Goal: Task Accomplishment & Management: Complete application form

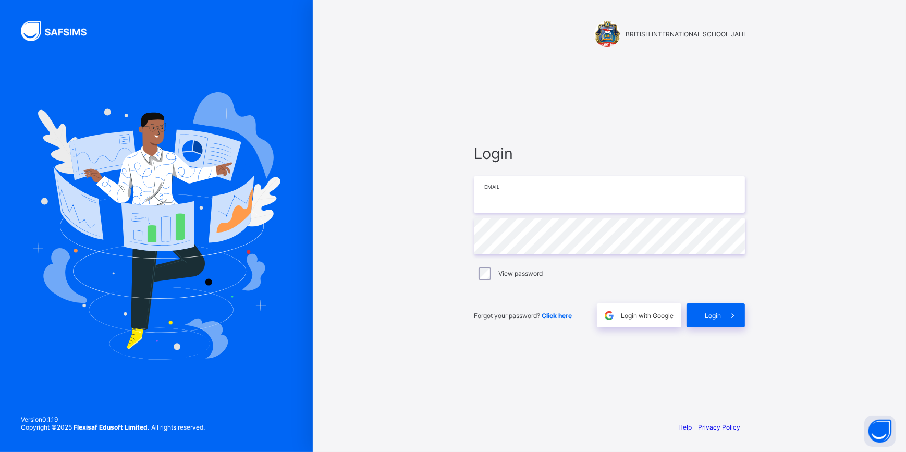
type input "**********"
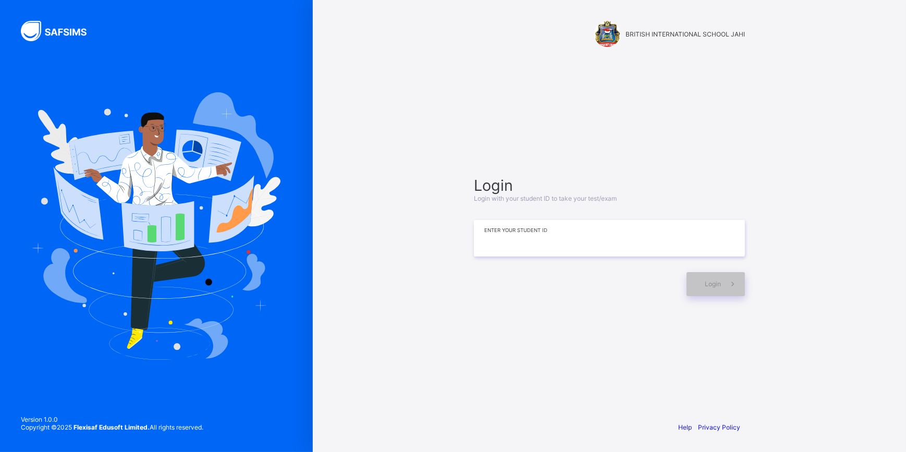
click at [565, 240] on input at bounding box center [609, 238] width 271 height 36
type input "**********"
click at [727, 279] on icon at bounding box center [732, 284] width 11 height 10
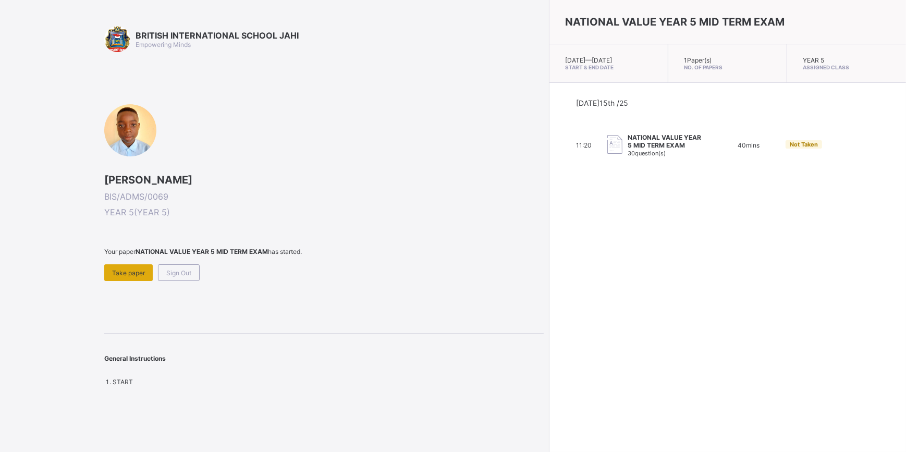
click at [132, 269] on span "Take paper" at bounding box center [128, 273] width 33 height 8
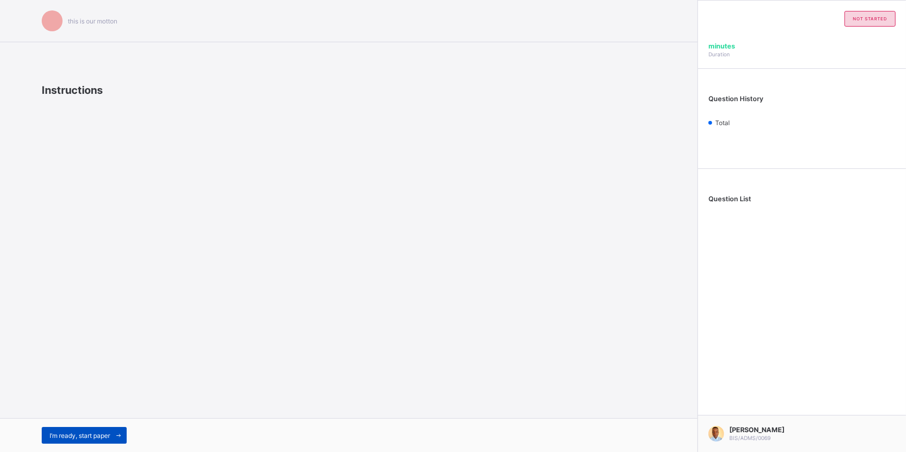
click at [88, 434] on span "I’m ready, start paper" at bounding box center [80, 436] width 60 height 8
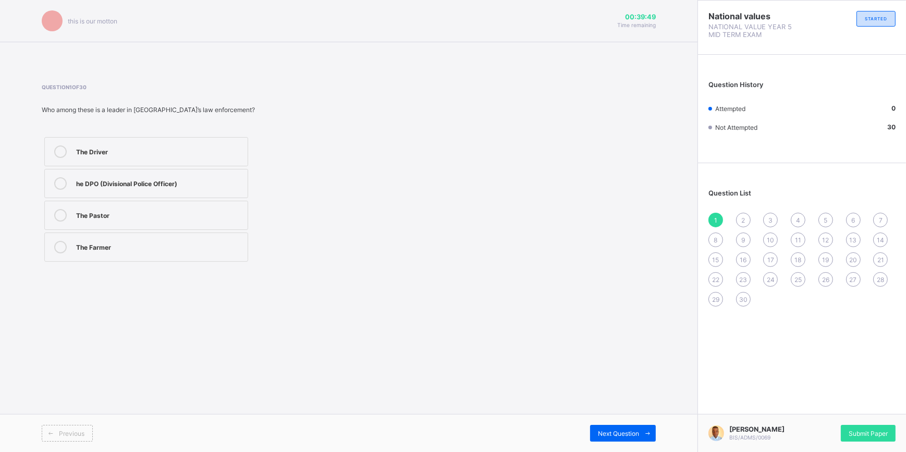
click at [224, 196] on label "he DPO (Divisional Police Officer)" at bounding box center [146, 183] width 204 height 29
click at [649, 430] on icon at bounding box center [648, 433] width 8 height 7
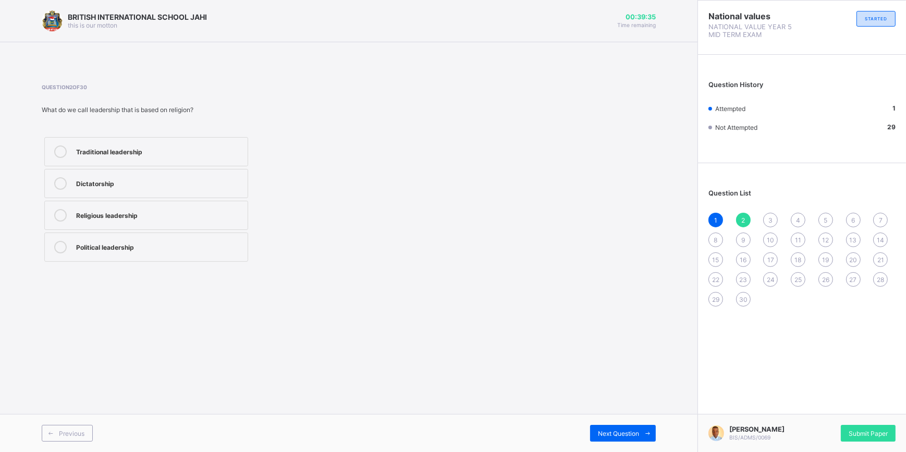
click at [184, 151] on div "Traditional leadership" at bounding box center [159, 150] width 166 height 10
click at [235, 219] on div "Religious leadership" at bounding box center [159, 215] width 166 height 13
click at [645, 427] on span at bounding box center [647, 433] width 17 height 17
click at [213, 149] on div "The President" at bounding box center [159, 150] width 166 height 10
click at [638, 431] on span "Next Question" at bounding box center [618, 433] width 41 height 8
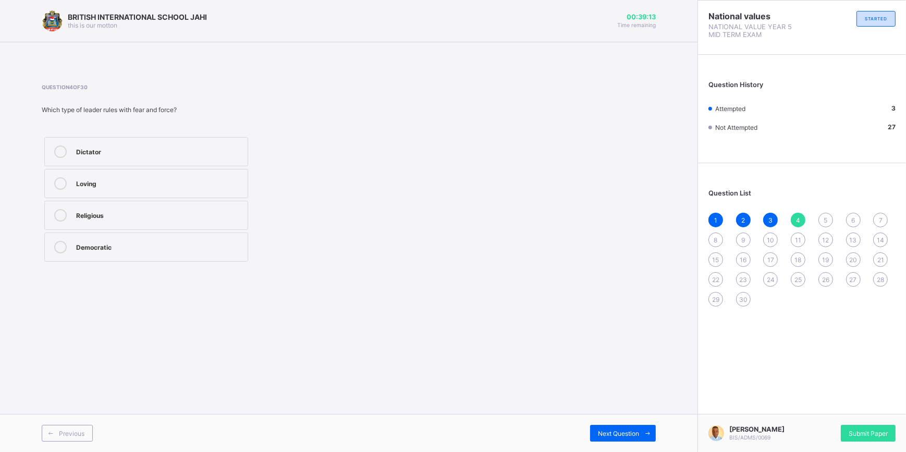
click at [141, 241] on div "Democratic" at bounding box center [159, 246] width 166 height 10
click at [648, 425] on span at bounding box center [647, 433] width 17 height 17
click at [181, 250] on div "The Village Chief" at bounding box center [159, 246] width 166 height 10
click at [646, 425] on span at bounding box center [647, 433] width 17 height 17
click at [189, 155] on div "allows others to share ideas" at bounding box center [159, 150] width 166 height 10
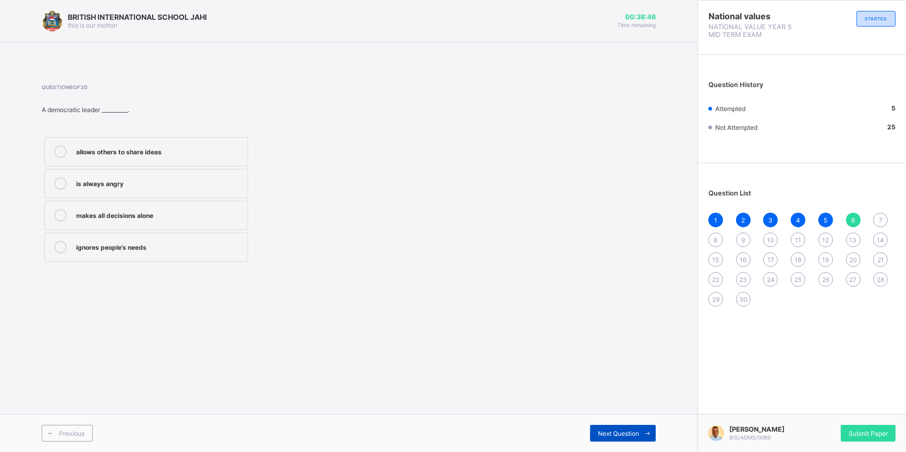
click at [646, 429] on span at bounding box center [647, 433] width 17 height 17
click at [853, 216] on span "6" at bounding box center [853, 220] width 4 height 8
click at [195, 149] on div "allows others to share ideas" at bounding box center [159, 150] width 166 height 10
click at [638, 430] on span "Next Question" at bounding box center [618, 433] width 41 height 8
drag, startPoint x: 176, startPoint y: 147, endPoint x: 195, endPoint y: 154, distance: 20.4
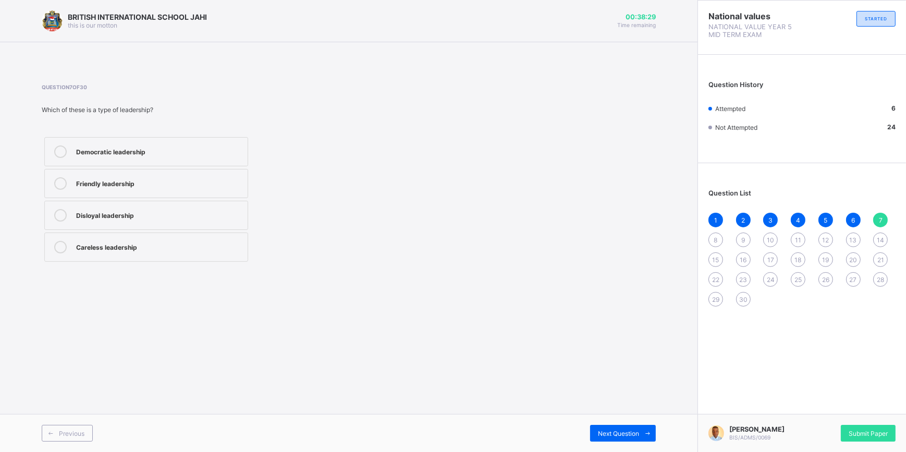
click at [182, 149] on div "Democratic leadership" at bounding box center [159, 150] width 166 height 10
click at [647, 427] on span at bounding box center [647, 433] width 17 height 17
click at [151, 241] on div "Courage" at bounding box center [159, 246] width 166 height 10
click at [646, 432] on icon at bounding box center [648, 433] width 8 height 7
click at [144, 263] on div "School cleaner Street trader Traffic warden Class teacher" at bounding box center [146, 199] width 209 height 130
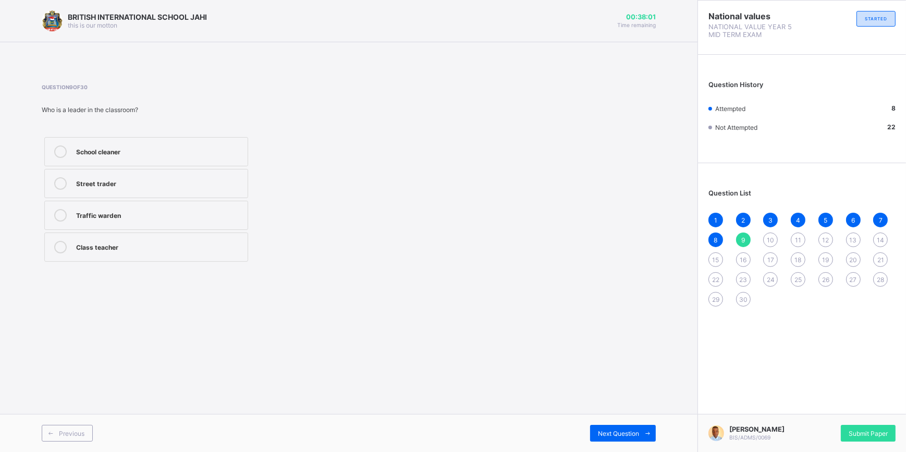
click at [162, 247] on div "Class teacher" at bounding box center [159, 246] width 166 height 10
click at [646, 422] on div "Previous Next Question" at bounding box center [348, 433] width 697 height 38
click at [647, 433] on icon at bounding box center [648, 433] width 8 height 7
click at [168, 181] on div "caring and honest" at bounding box center [159, 182] width 166 height 10
click at [651, 427] on span at bounding box center [647, 433] width 17 height 17
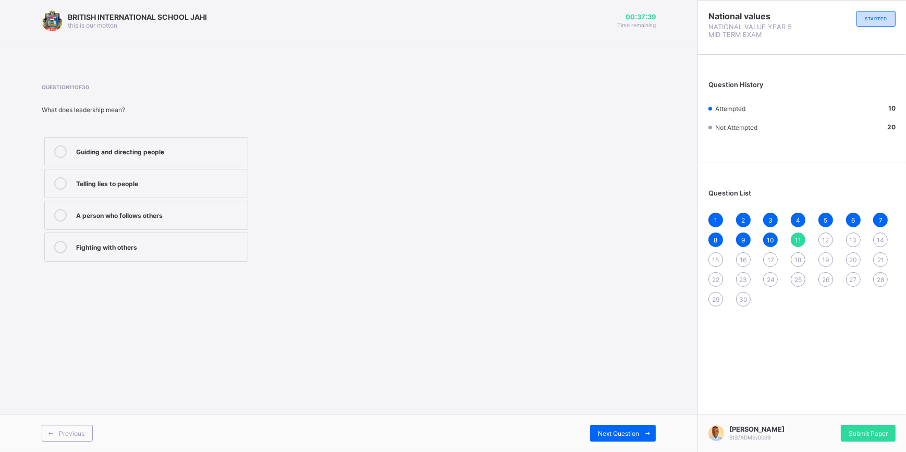
click at [161, 153] on div "Guiding and directing people" at bounding box center [159, 150] width 166 height 10
click at [645, 431] on icon at bounding box center [648, 433] width 8 height 7
click at [198, 151] on div "Nurses and Red Cross members" at bounding box center [159, 150] width 166 height 10
click at [642, 429] on span at bounding box center [647, 433] width 17 height 17
click at [231, 209] on div "Joining a charity group to clean the environment" at bounding box center [159, 214] width 166 height 10
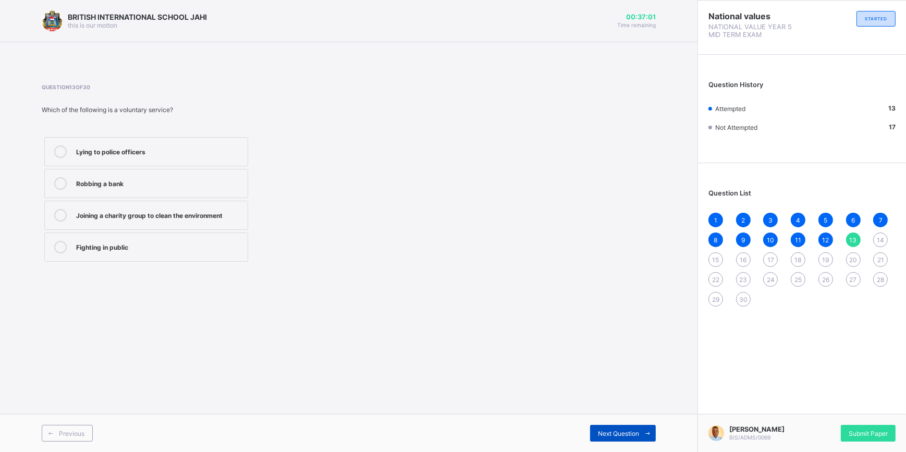
click at [646, 430] on icon at bounding box center [648, 433] width 8 height 7
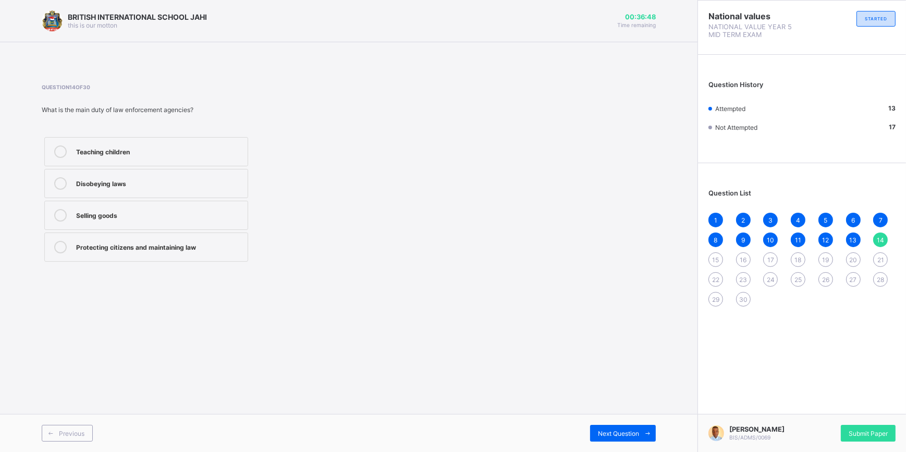
click at [226, 247] on div "Protecting citizens and maintaining law" at bounding box center [159, 246] width 166 height 10
click at [639, 434] on span at bounding box center [647, 433] width 17 height 17
click at [168, 181] on div "officers" at bounding box center [159, 182] width 166 height 10
click at [208, 150] on div "corps members" at bounding box center [159, 150] width 166 height 10
click at [649, 430] on icon at bounding box center [648, 433] width 8 height 7
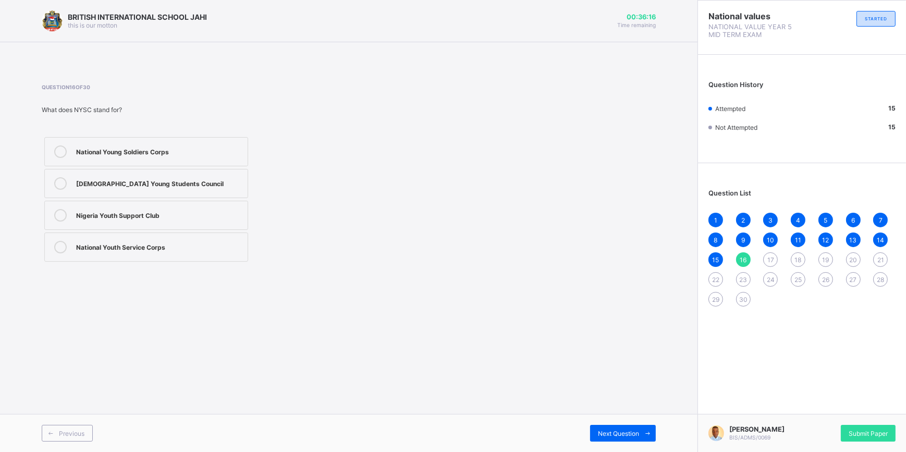
click at [219, 244] on div "National Youth Service Corps" at bounding box center [159, 246] width 166 height 10
click at [637, 427] on div "Next Question" at bounding box center [623, 433] width 66 height 17
click at [203, 156] on div "Nigerian Army" at bounding box center [159, 151] width 166 height 13
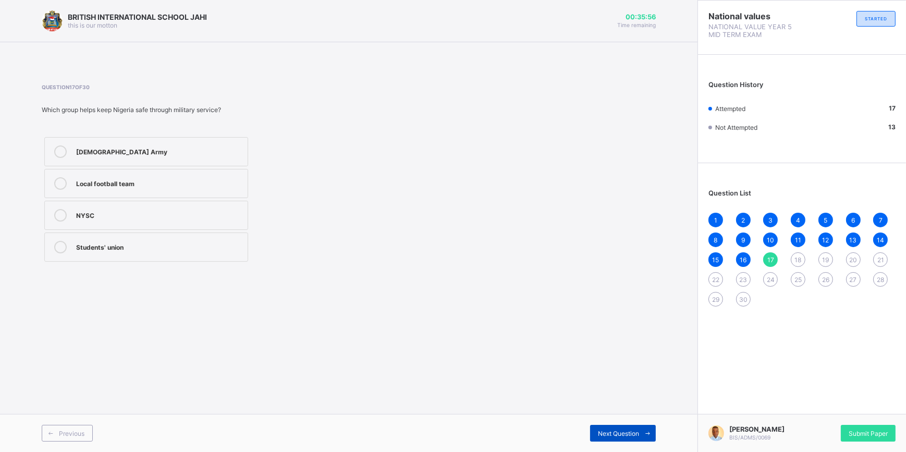
click at [652, 425] on span at bounding box center [647, 433] width 17 height 17
click at [177, 256] on label "Facing punishment" at bounding box center [146, 246] width 204 height 29
click at [646, 429] on span at bounding box center [647, 433] width 17 height 17
click at [214, 250] on div "Gaining trust and respect" at bounding box center [159, 246] width 166 height 10
click at [646, 428] on span at bounding box center [647, 433] width 17 height 17
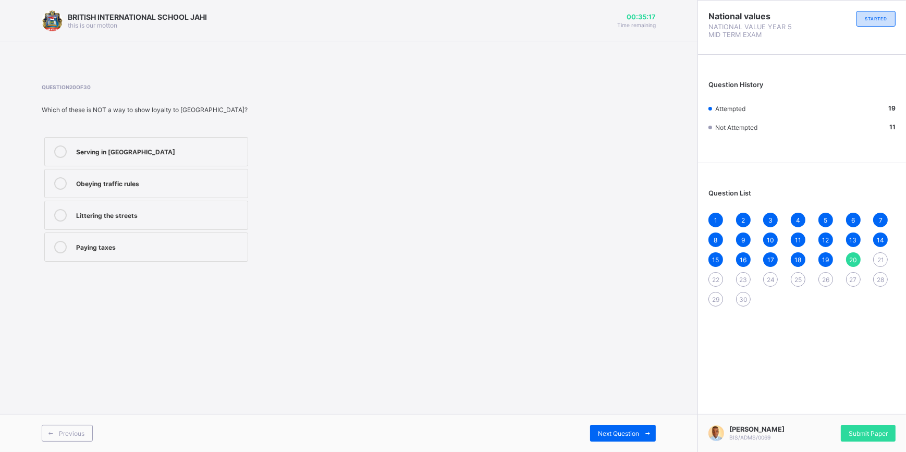
drag, startPoint x: 187, startPoint y: 215, endPoint x: 192, endPoint y: 218, distance: 5.8
click at [188, 216] on div "Littering the streets" at bounding box center [159, 214] width 166 height 10
click at [651, 428] on span at bounding box center [647, 433] width 17 height 17
click at [193, 214] on div "caring for and protecting your community" at bounding box center [159, 214] width 166 height 10
click at [650, 428] on span at bounding box center [647, 433] width 17 height 17
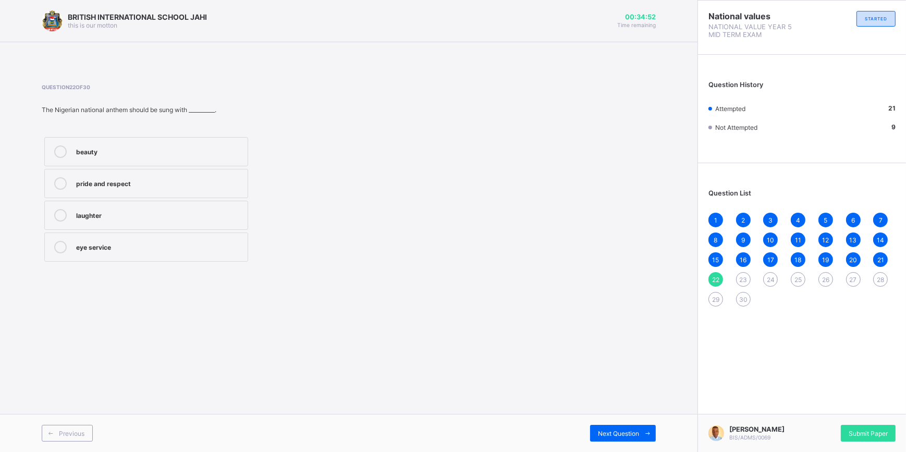
click at [211, 181] on div "pride and respect" at bounding box center [159, 182] width 166 height 10
click at [647, 428] on span at bounding box center [647, 433] width 17 height 17
click at [136, 156] on div "love" at bounding box center [159, 151] width 166 height 13
click at [142, 247] on div "peace" at bounding box center [159, 246] width 166 height 10
click at [648, 427] on span at bounding box center [647, 433] width 17 height 17
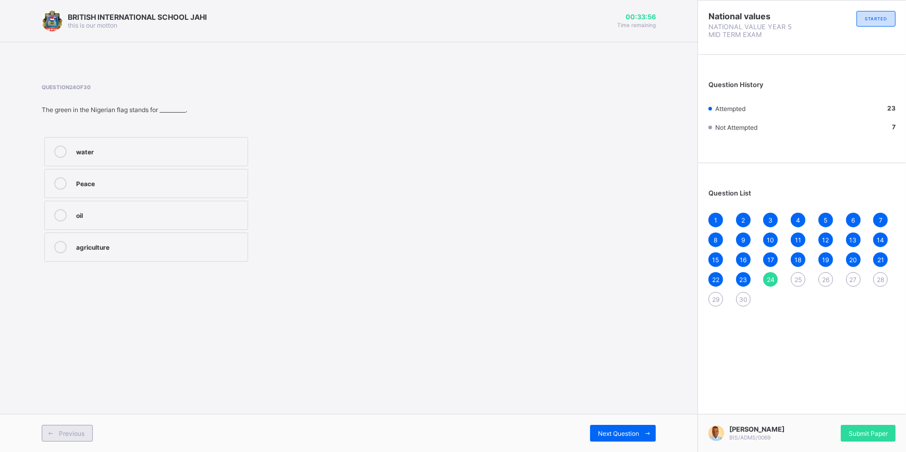
click at [81, 427] on div "Previous" at bounding box center [67, 433] width 51 height 17
click at [145, 146] on div "love" at bounding box center [159, 150] width 166 height 10
click at [648, 429] on span at bounding box center [647, 433] width 17 height 17
click at [139, 185] on div "Peace" at bounding box center [159, 182] width 166 height 10
click at [645, 426] on span at bounding box center [647, 433] width 17 height 17
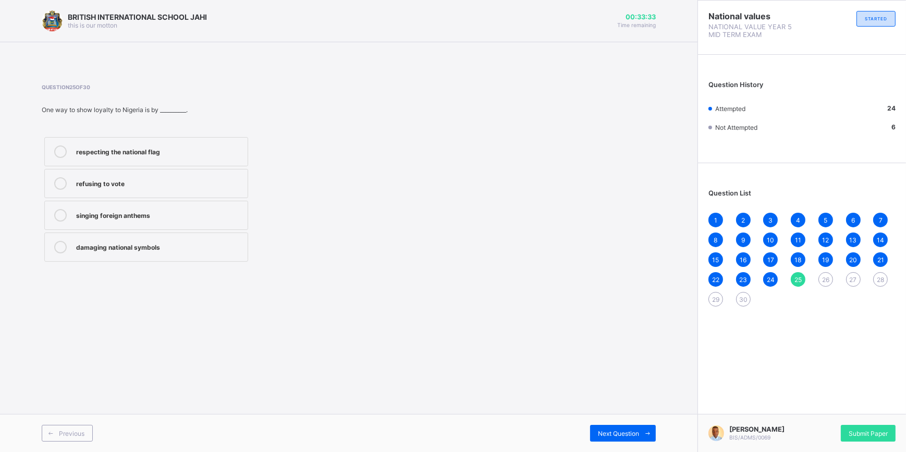
click at [223, 142] on label "respecting the national flag" at bounding box center [146, 151] width 204 height 29
click at [646, 426] on span at bounding box center [647, 433] width 17 height 17
click at [193, 218] on div "Someone who helps their country" at bounding box center [159, 214] width 166 height 10
click at [646, 427] on span at bounding box center [647, 433] width 17 height 17
click at [174, 180] on div "Obey school rules" at bounding box center [159, 182] width 166 height 10
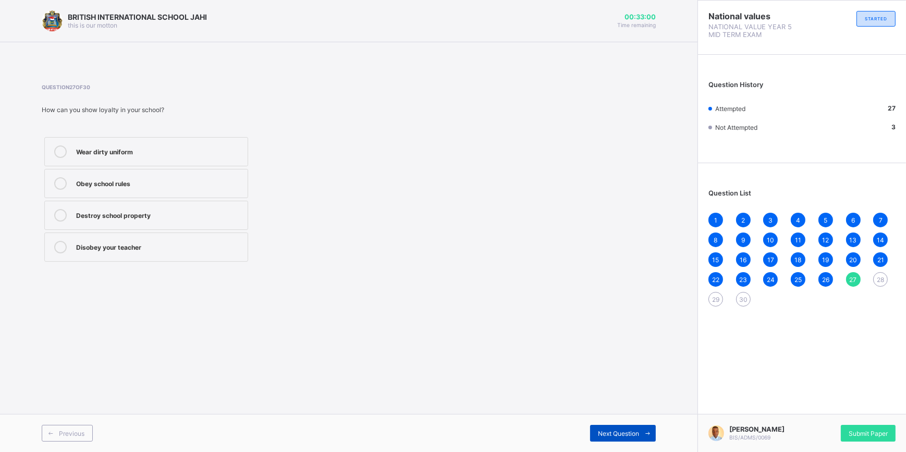
click at [646, 430] on icon at bounding box center [648, 433] width 8 height 7
click at [223, 239] on label "Helping your friend in times of need" at bounding box center [146, 246] width 204 height 29
click at [646, 429] on span at bounding box center [647, 433] width 17 height 17
click at [165, 149] on div "faithful and supportive" at bounding box center [159, 150] width 166 height 10
click at [649, 429] on span at bounding box center [647, 433] width 17 height 17
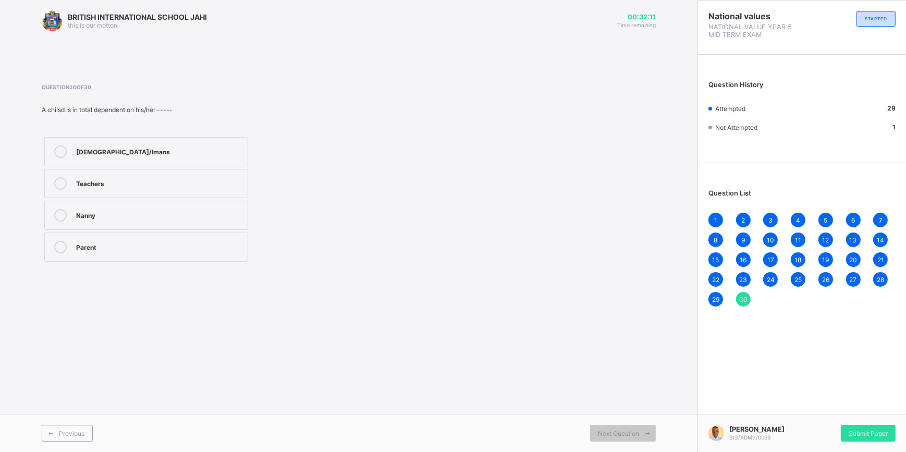
click at [153, 153] on div "Pastors/Imans" at bounding box center [159, 150] width 166 height 10
click at [877, 425] on div "Submit Paper" at bounding box center [868, 433] width 55 height 17
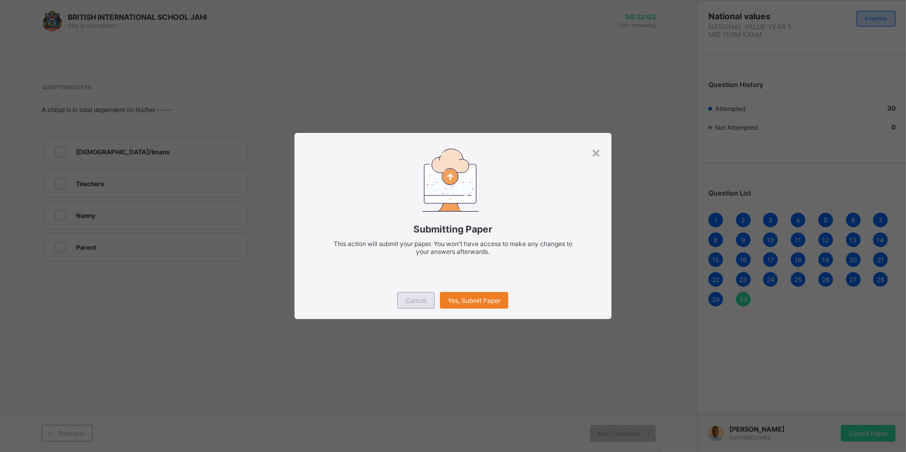
click at [418, 297] on span "Cancel" at bounding box center [415, 301] width 21 height 8
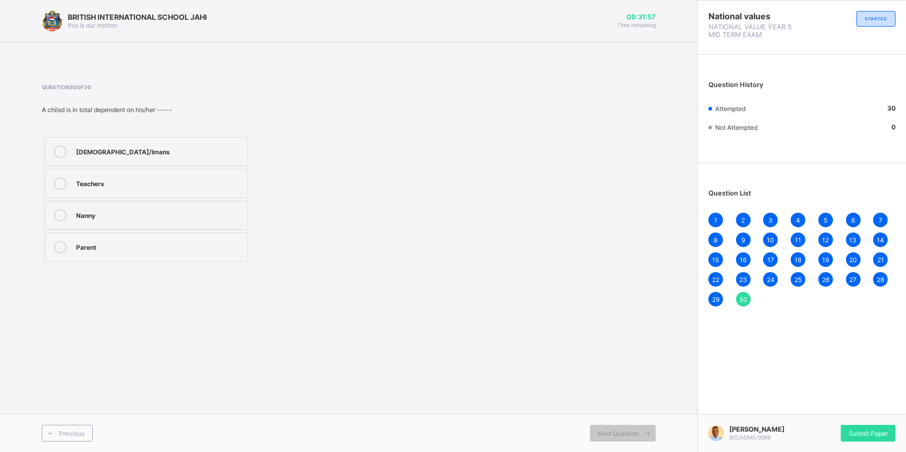
click at [175, 245] on div "Parent" at bounding box center [159, 246] width 166 height 10
click at [865, 425] on div "Submit Paper" at bounding box center [868, 433] width 55 height 17
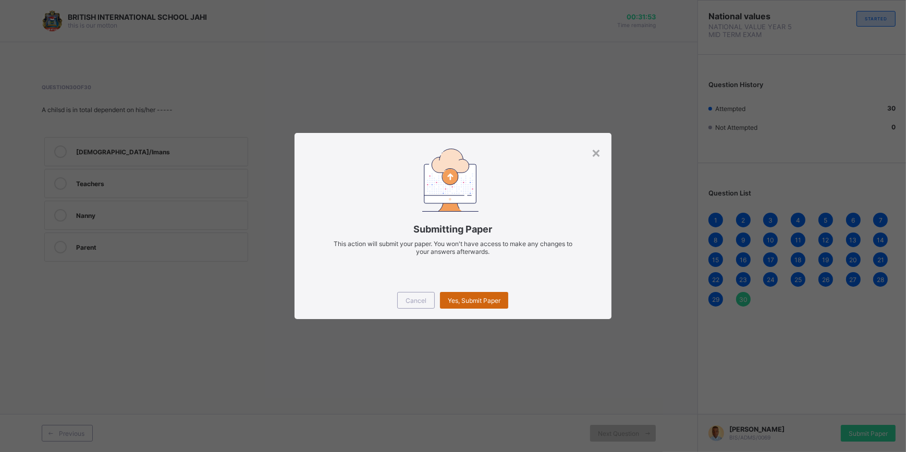
click at [471, 294] on div "Yes, Submit Paper" at bounding box center [474, 300] width 68 height 17
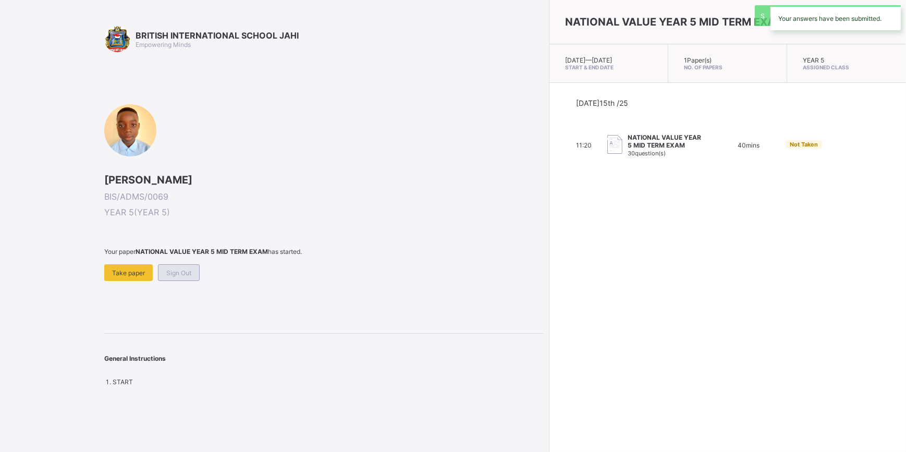
click at [187, 269] on span "Sign Out" at bounding box center [178, 273] width 25 height 8
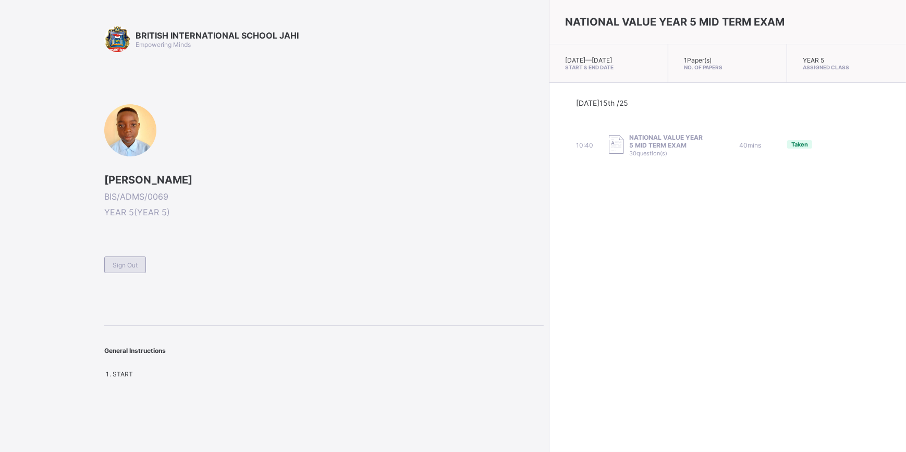
click at [130, 265] on span "Sign Out" at bounding box center [125, 265] width 25 height 8
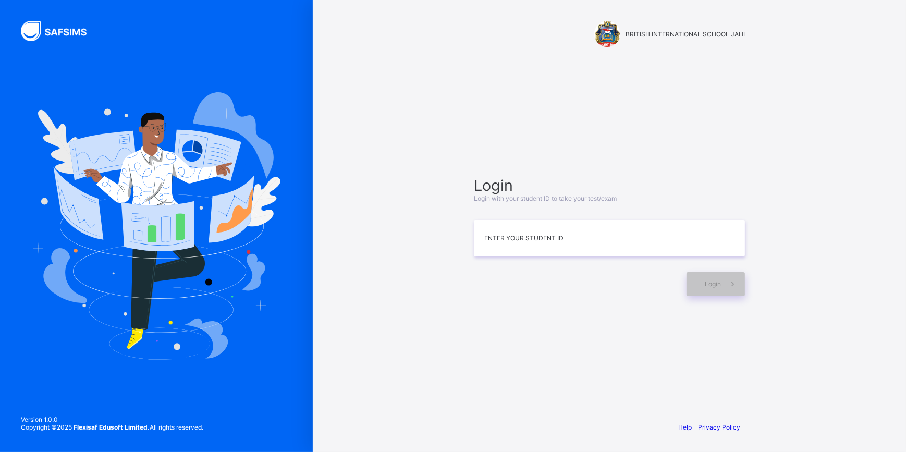
click at [502, 258] on div "Login Login with your student ID to take your test/exam Enter your Student ID L…" at bounding box center [609, 236] width 271 height 120
click at [511, 240] on input at bounding box center [609, 238] width 271 height 36
type input "**********"
drag, startPoint x: 720, startPoint y: 282, endPoint x: 726, endPoint y: 274, distance: 10.4
click at [724, 276] on div "Login" at bounding box center [715, 284] width 58 height 24
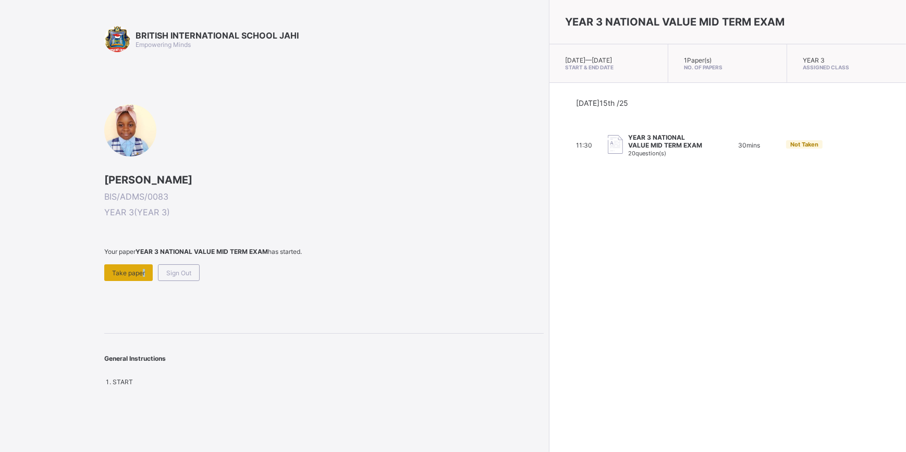
click at [141, 269] on span "Take paper" at bounding box center [128, 273] width 33 height 8
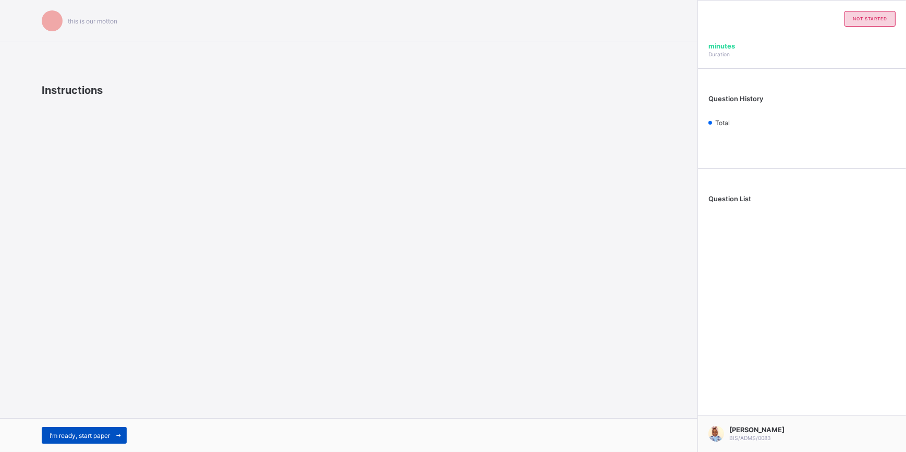
click at [118, 431] on span at bounding box center [118, 435] width 17 height 17
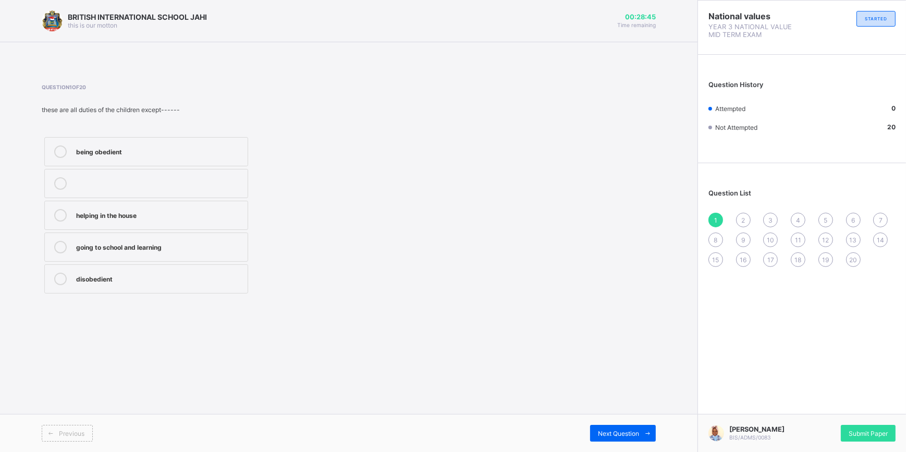
drag, startPoint x: 368, startPoint y: 184, endPoint x: 208, endPoint y: 209, distance: 161.4
click at [208, 209] on div "helping in the house" at bounding box center [159, 214] width 166 height 10
click at [622, 434] on span "Next Question" at bounding box center [618, 433] width 41 height 8
click at [167, 177] on div "pays schhol fees" at bounding box center [159, 182] width 166 height 10
click at [620, 422] on div "Previous Next Question" at bounding box center [348, 433] width 697 height 38
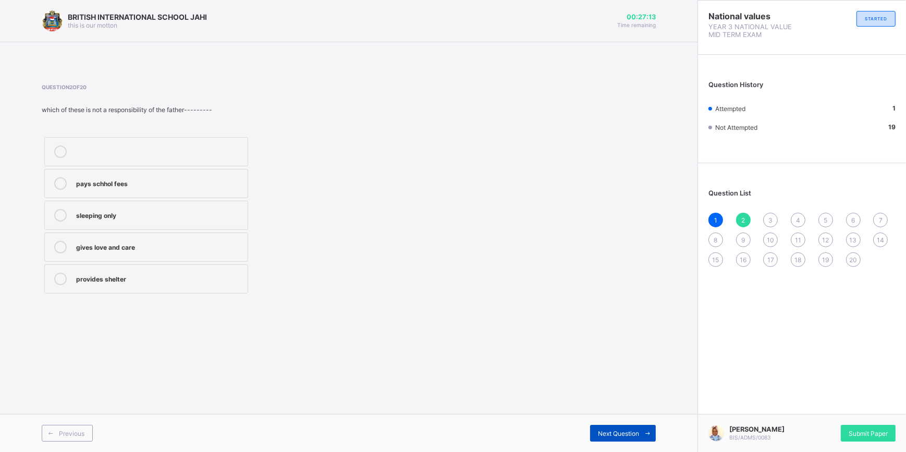
click at [624, 428] on div "Next Question" at bounding box center [623, 433] width 66 height 17
click at [622, 429] on span "Next Question" at bounding box center [618, 433] width 41 height 8
click at [630, 428] on div "Next Question" at bounding box center [623, 433] width 66 height 17
click at [165, 279] on div "care and assistance" at bounding box center [159, 278] width 166 height 10
click at [615, 433] on span "Next Question" at bounding box center [618, 433] width 41 height 8
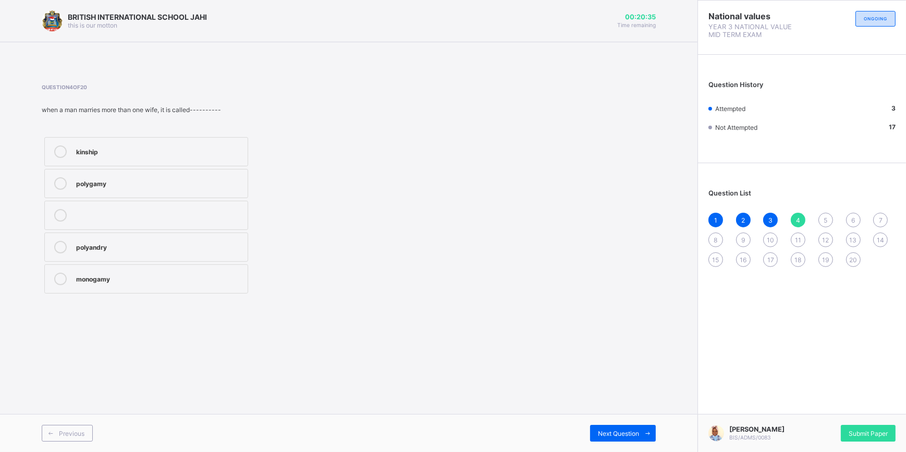
click at [211, 278] on div "monogamy" at bounding box center [159, 278] width 166 height 10
click at [636, 427] on div "Next Question" at bounding box center [623, 433] width 66 height 17
click at [237, 183] on div "polygamy" at bounding box center [159, 182] width 166 height 10
click at [634, 429] on span "Next Question" at bounding box center [618, 433] width 41 height 8
click at [452, 258] on div "Question 6 of 20 raising a child in the family is the duty of the---------- mot…" at bounding box center [349, 190] width 614 height 212
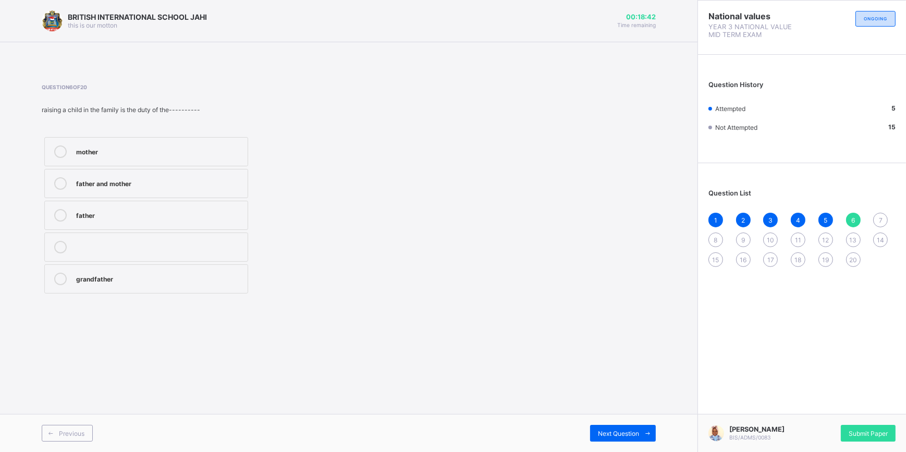
click at [211, 141] on label "mother" at bounding box center [146, 151] width 204 height 29
click at [624, 426] on div "Next Question" at bounding box center [623, 433] width 66 height 17
drag, startPoint x: 210, startPoint y: 184, endPoint x: 249, endPoint y: 215, distance: 49.3
click at [220, 190] on label "guests" at bounding box center [146, 183] width 204 height 29
click at [620, 430] on span "Next Question" at bounding box center [618, 433] width 41 height 8
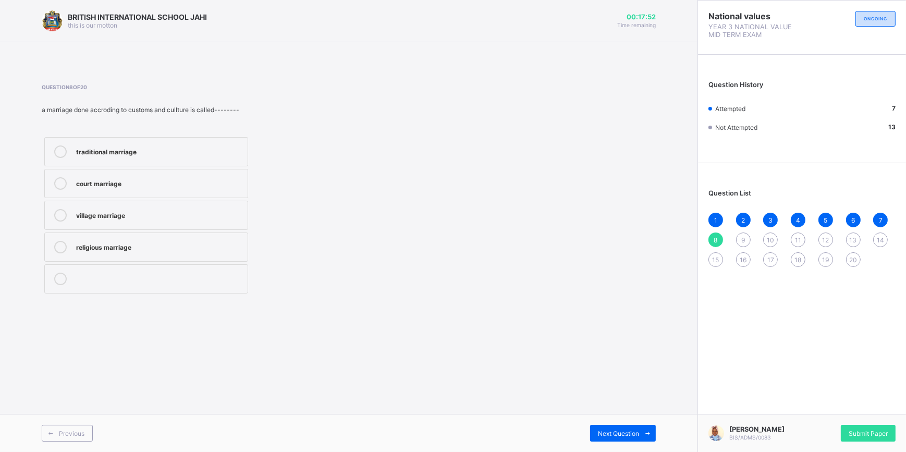
click at [160, 235] on label "religious marriage" at bounding box center [146, 246] width 204 height 29
click at [618, 435] on span "Next Question" at bounding box center [618, 433] width 41 height 8
click at [177, 249] on div "a groom" at bounding box center [159, 247] width 166 height 13
click at [605, 434] on span "Next Question" at bounding box center [618, 433] width 41 height 8
click at [191, 137] on label "shopkeeper" at bounding box center [146, 151] width 204 height 29
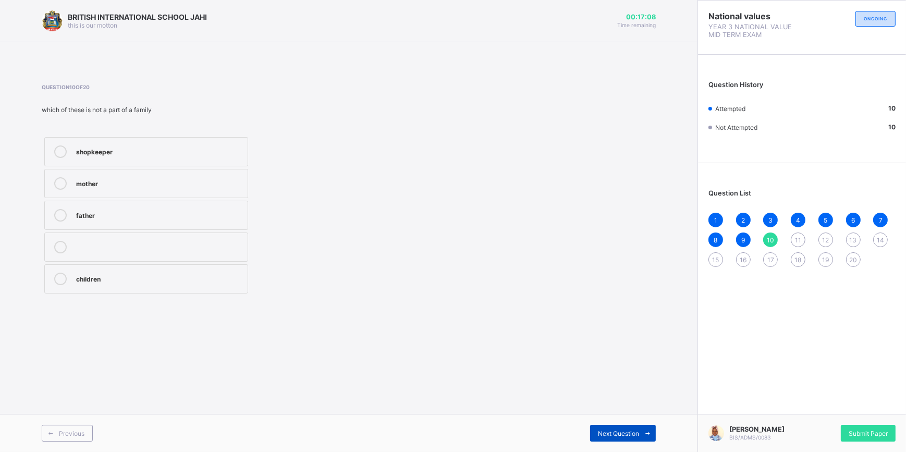
click at [636, 432] on span "Next Question" at bounding box center [618, 433] width 41 height 8
drag, startPoint x: 169, startPoint y: 291, endPoint x: 490, endPoint y: 321, distance: 322.4
click at [490, 321] on div "BRITISH INTERNATIONAL SCHOOL JAHI this is our [PERSON_NAME] 00:16:46 Time remai…" at bounding box center [348, 226] width 697 height 452
drag, startPoint x: 162, startPoint y: 180, endPoint x: 383, endPoint y: 268, distance: 238.6
click at [383, 268] on div "traditional marriage village marriage religious marriage statutory marriage" at bounding box center [216, 215] width 348 height 162
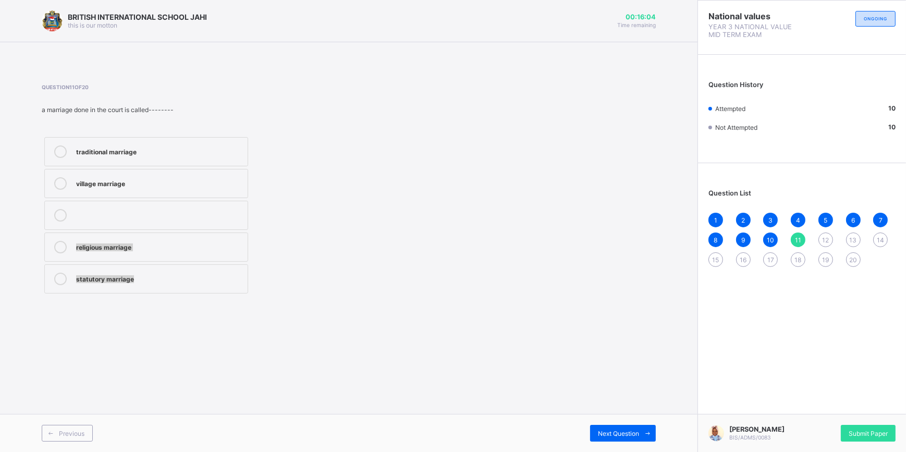
click at [153, 191] on label "village marriage" at bounding box center [146, 183] width 204 height 29
click at [631, 432] on span "Next Question" at bounding box center [618, 433] width 41 height 8
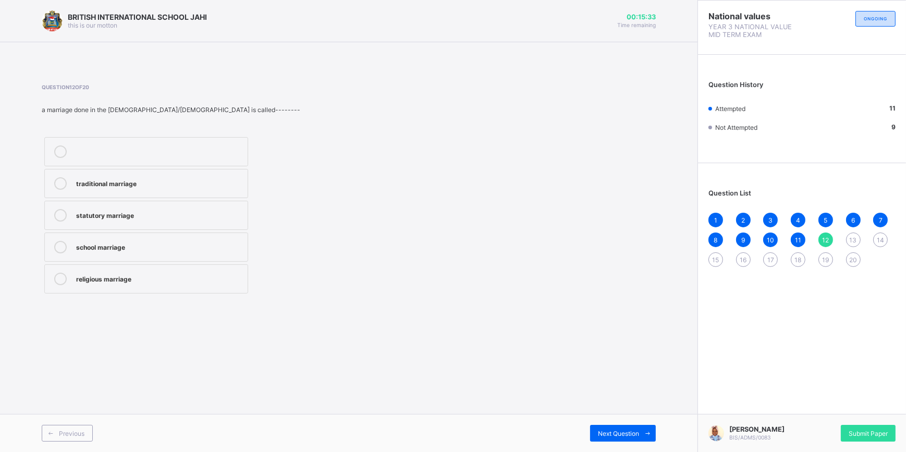
click at [147, 283] on div "religious marriage" at bounding box center [159, 279] width 166 height 13
click at [619, 430] on div "Next Question" at bounding box center [623, 433] width 66 height 17
click at [105, 215] on div "marriage" at bounding box center [159, 214] width 166 height 10
click at [632, 425] on div "Next Question" at bounding box center [623, 433] width 66 height 17
click at [515, 324] on div "BRITISH INTERNATIONAL SCHOOL JAHI this is our [PERSON_NAME] 00:14:34 Time remai…" at bounding box center [348, 226] width 697 height 452
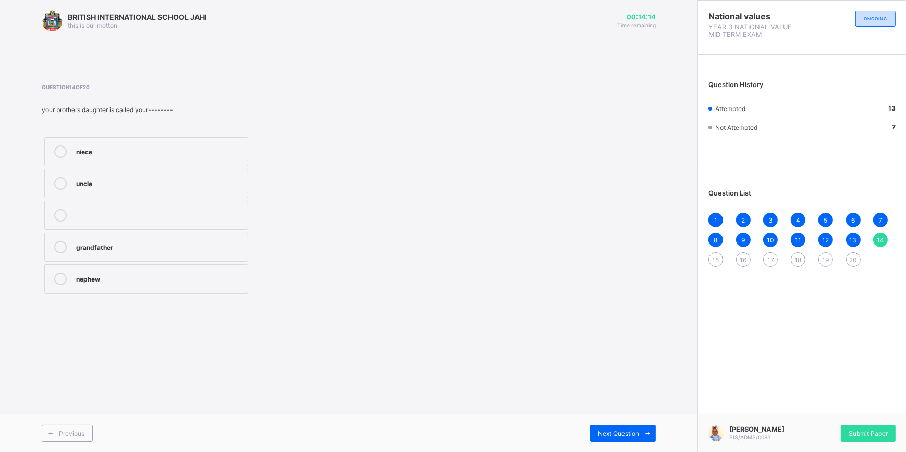
click at [130, 147] on div "niece" at bounding box center [159, 150] width 166 height 10
click at [630, 436] on span "Next Question" at bounding box center [618, 433] width 41 height 8
drag, startPoint x: 226, startPoint y: 236, endPoint x: 224, endPoint y: 262, distance: 26.7
click at [224, 262] on div "four three one two" at bounding box center [146, 215] width 209 height 162
click at [221, 281] on div "two" at bounding box center [159, 278] width 166 height 10
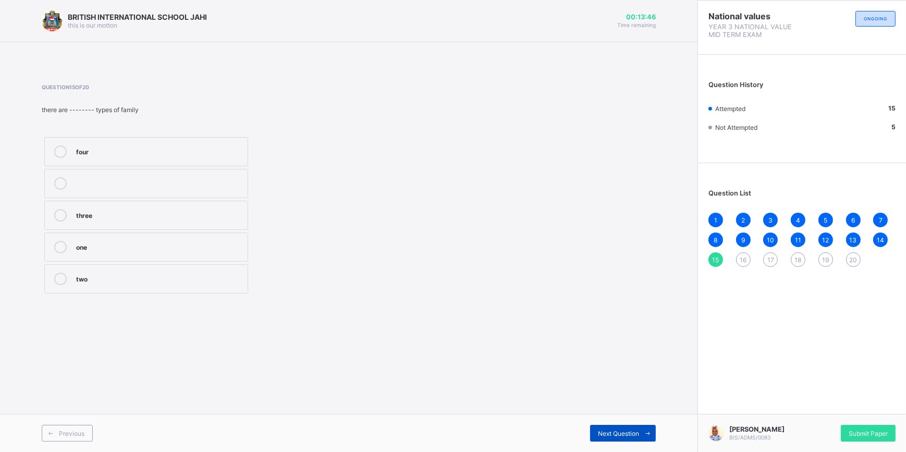
click at [639, 429] on span at bounding box center [647, 433] width 17 height 17
click at [234, 219] on div "bride" at bounding box center [159, 215] width 166 height 13
click at [645, 430] on icon at bounding box center [648, 433] width 8 height 7
click at [238, 221] on label "children" at bounding box center [146, 215] width 204 height 29
click at [224, 241] on div "father" at bounding box center [159, 246] width 166 height 10
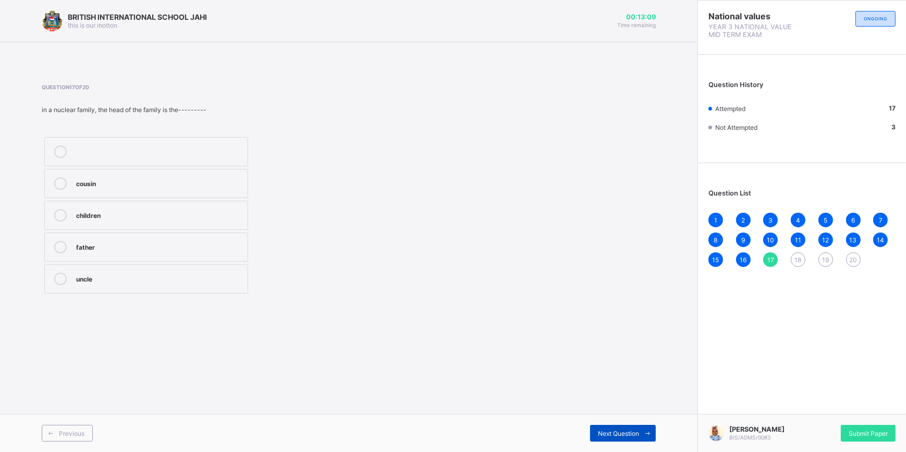
click at [635, 429] on span "Next Question" at bounding box center [618, 433] width 41 height 8
click at [162, 149] on div "a man and a woman" at bounding box center [159, 150] width 166 height 10
click at [626, 431] on span "Next Question" at bounding box center [618, 433] width 41 height 8
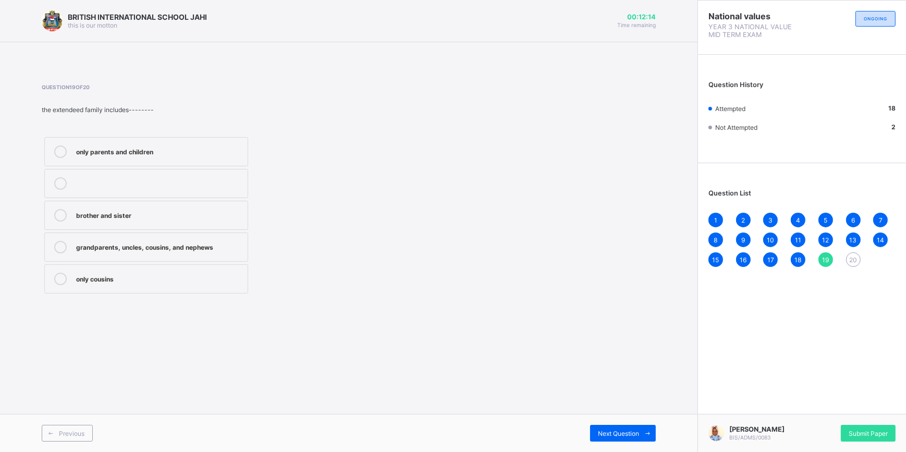
click at [213, 247] on div "grandparents, uncles, cousins, and nephews" at bounding box center [159, 246] width 166 height 10
click at [628, 428] on div "Next Question" at bounding box center [623, 433] width 66 height 17
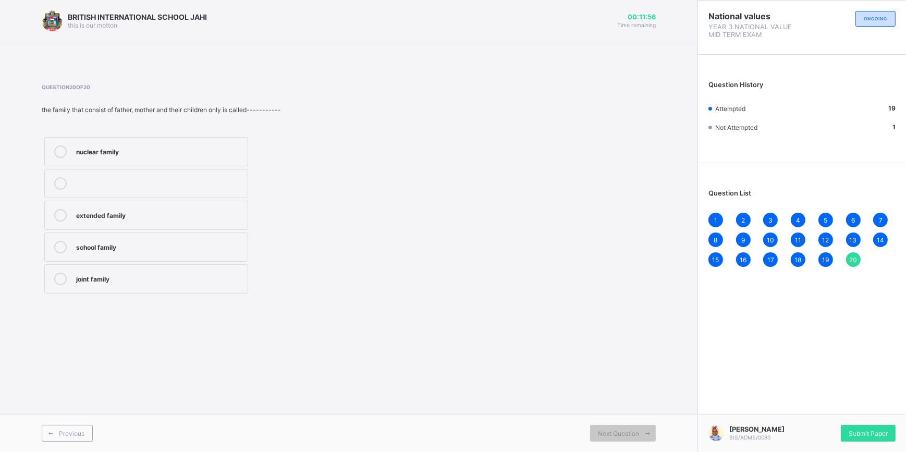
click at [201, 148] on div "nuclear family" at bounding box center [159, 150] width 166 height 10
click at [716, 218] on span "1" at bounding box center [715, 220] width 3 height 8
click at [745, 213] on div "2" at bounding box center [743, 220] width 15 height 15
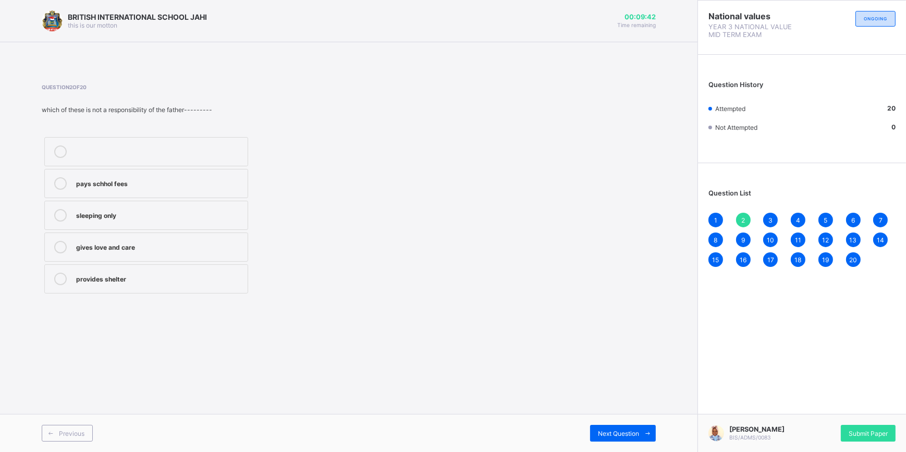
drag, startPoint x: 772, startPoint y: 223, endPoint x: 773, endPoint y: 217, distance: 5.2
click at [772, 219] on div "3" at bounding box center [770, 220] width 15 height 15
click at [146, 215] on div "love and belonging" at bounding box center [159, 214] width 166 height 10
click at [799, 216] on div "4" at bounding box center [798, 220] width 15 height 15
click at [828, 214] on div "5" at bounding box center [825, 220] width 15 height 15
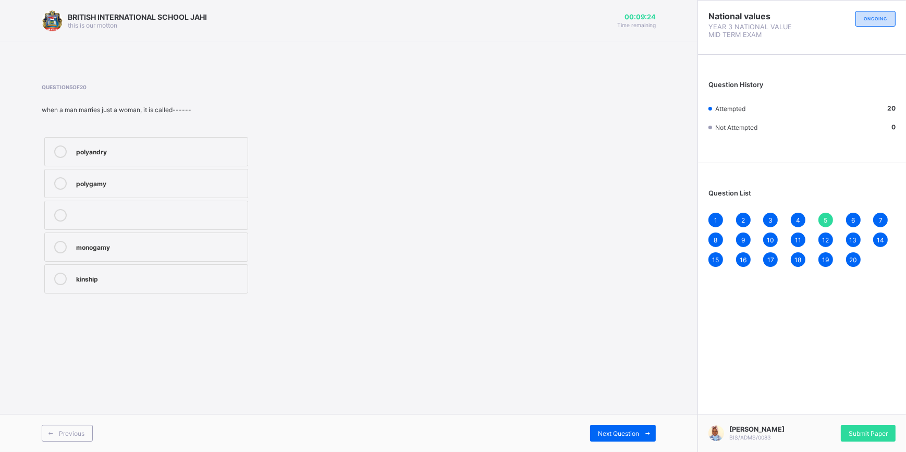
click at [858, 213] on div "1 2 3 4 5 6 7 8 9 10 11 12 13 14 15 16 17 18 19 20" at bounding box center [801, 240] width 187 height 54
click at [856, 215] on div "6" at bounding box center [853, 220] width 15 height 15
click at [881, 215] on div "7" at bounding box center [880, 220] width 15 height 15
click at [719, 233] on div "1 2 3 4 5 6 7 8 9 10 11 12 13 14 15 16 17 18 19 20" at bounding box center [801, 240] width 187 height 54
click at [717, 237] on span "8" at bounding box center [716, 240] width 4 height 8
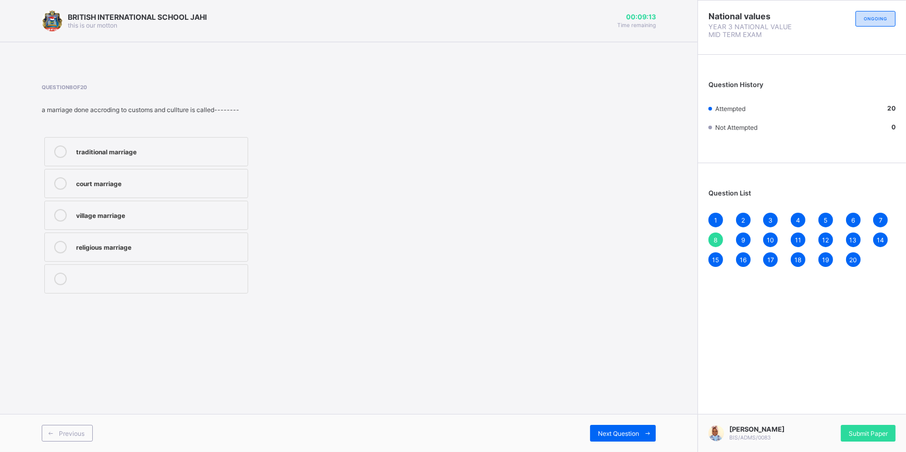
click at [746, 238] on div "9" at bounding box center [743, 239] width 15 height 15
click at [769, 243] on span "10" at bounding box center [770, 240] width 7 height 8
click at [803, 240] on div "11" at bounding box center [798, 239] width 15 height 15
click at [829, 237] on span "12" at bounding box center [825, 240] width 7 height 8
click at [855, 238] on span "13" at bounding box center [852, 240] width 7 height 8
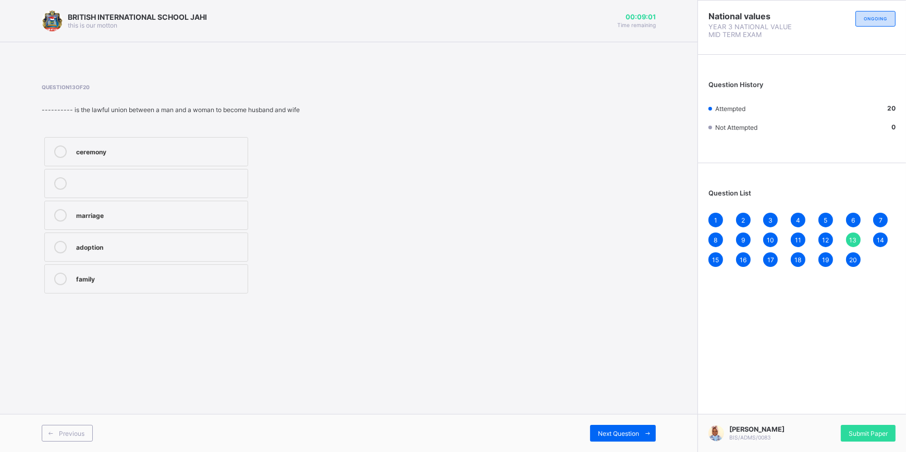
click at [878, 240] on span "14" at bounding box center [880, 240] width 7 height 8
click at [851, 256] on span "20" at bounding box center [853, 260] width 8 height 8
click at [827, 260] on span "19" at bounding box center [825, 260] width 7 height 8
click at [800, 259] on span "18" at bounding box center [798, 260] width 7 height 8
click at [774, 259] on div "17" at bounding box center [770, 259] width 15 height 15
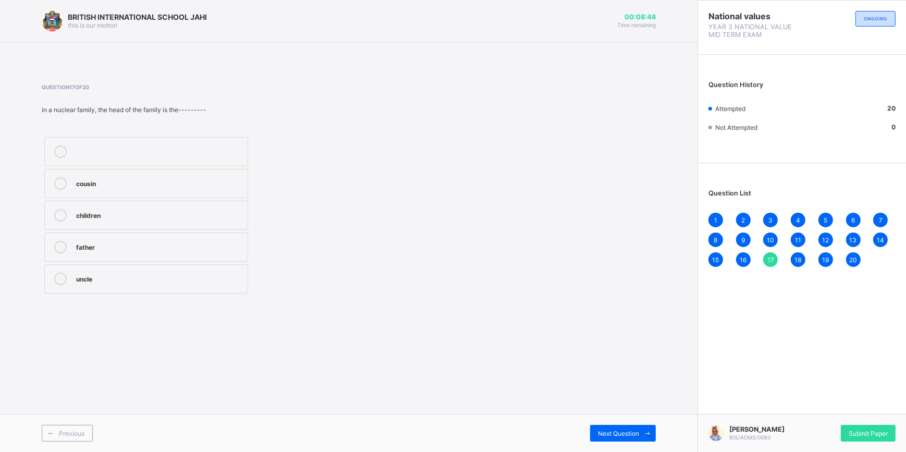
click at [738, 262] on div "16" at bounding box center [743, 259] width 15 height 15
click at [717, 263] on div "15" at bounding box center [715, 259] width 15 height 15
click at [856, 259] on span "20" at bounding box center [853, 260] width 8 height 8
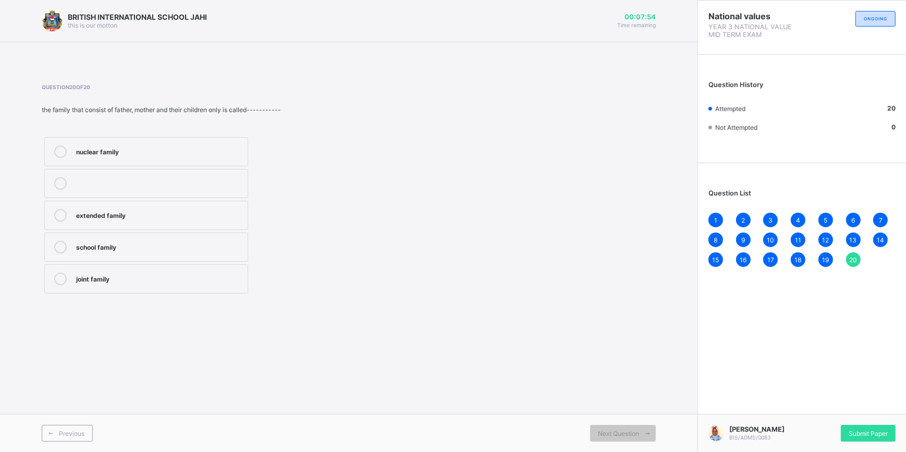
click at [715, 425] on div at bounding box center [716, 433] width 16 height 16
click at [877, 425] on div "Submit Paper" at bounding box center [868, 433] width 55 height 17
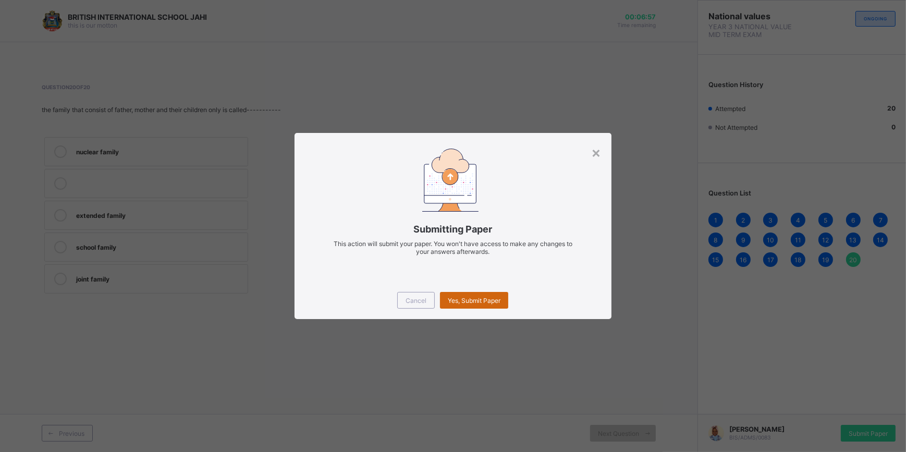
click at [497, 297] on span "Yes, Submit Paper" at bounding box center [474, 301] width 53 height 8
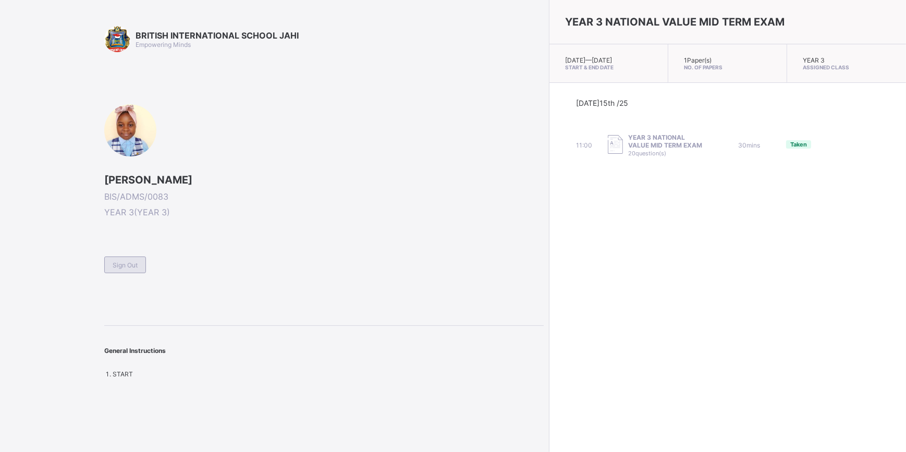
click at [138, 261] on span "Sign Out" at bounding box center [125, 265] width 25 height 8
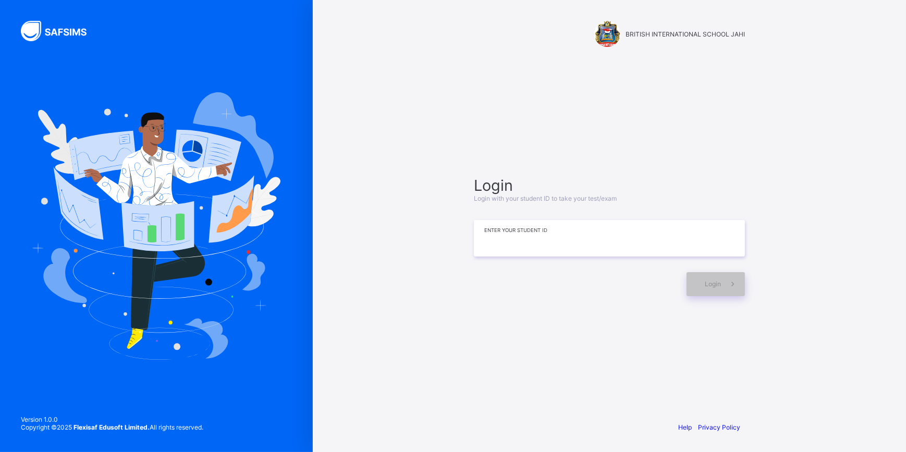
click at [576, 244] on input at bounding box center [609, 238] width 271 height 36
click at [624, 341] on div "Login Login with your student ID to take your test/exam Enter your Student ID L…" at bounding box center [609, 236] width 292 height 312
click at [575, 244] on input at bounding box center [609, 238] width 271 height 36
type input "*"
drag, startPoint x: 688, startPoint y: 408, endPoint x: 678, endPoint y: 404, distance: 11.5
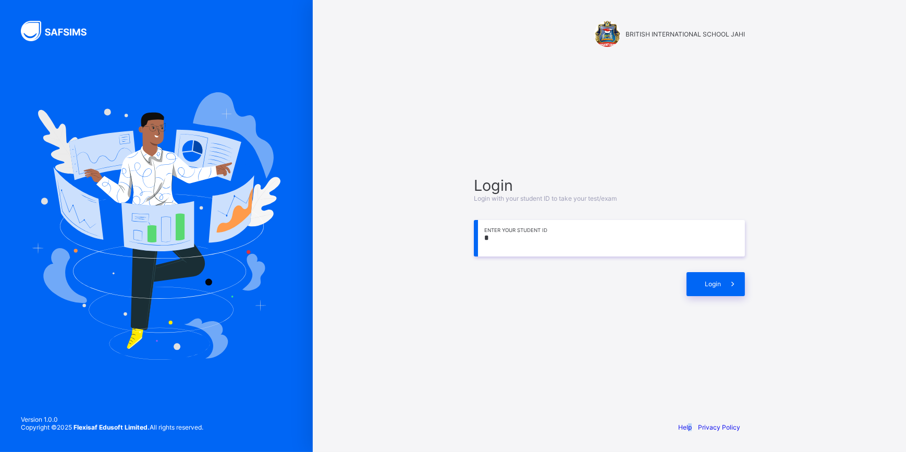
click at [678, 404] on div "Help Privacy Policy" at bounding box center [609, 427] width 292 height 50
drag, startPoint x: 678, startPoint y: 404, endPoint x: 639, endPoint y: 373, distance: 49.6
click at [639, 373] on div "Login Login with your student ID to take your test/exam * Enter your Student ID…" at bounding box center [609, 236] width 292 height 312
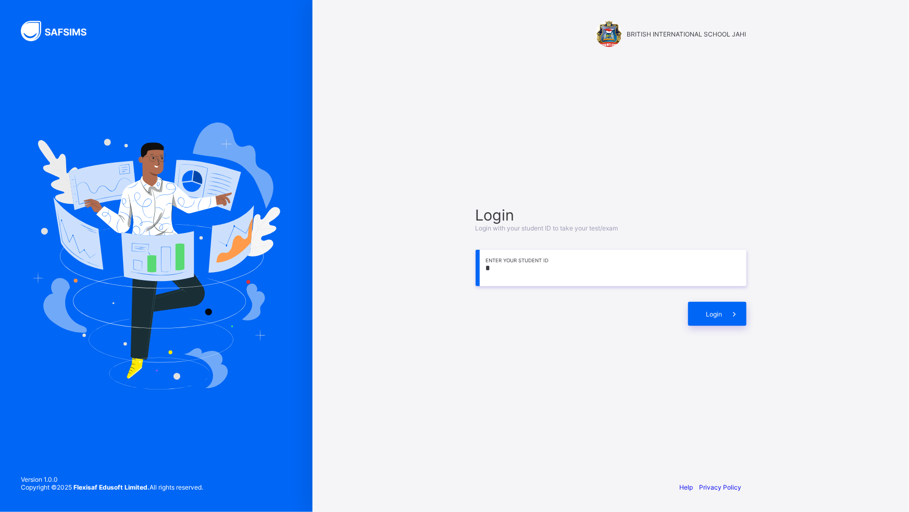
drag, startPoint x: 506, startPoint y: 421, endPoint x: 514, endPoint y: 408, distance: 15.9
click at [506, 421] on div "Login Login with your student ID to take your test/exam * Enter your Student ID…" at bounding box center [611, 266] width 292 height 372
click at [514, 408] on div "Login Login with your student ID to take your test/exam * Enter your Student ID…" at bounding box center [611, 266] width 292 height 372
click at [517, 393] on div "Login Login with your student ID to take your test/exam * Enter your Student ID…" at bounding box center [611, 266] width 292 height 372
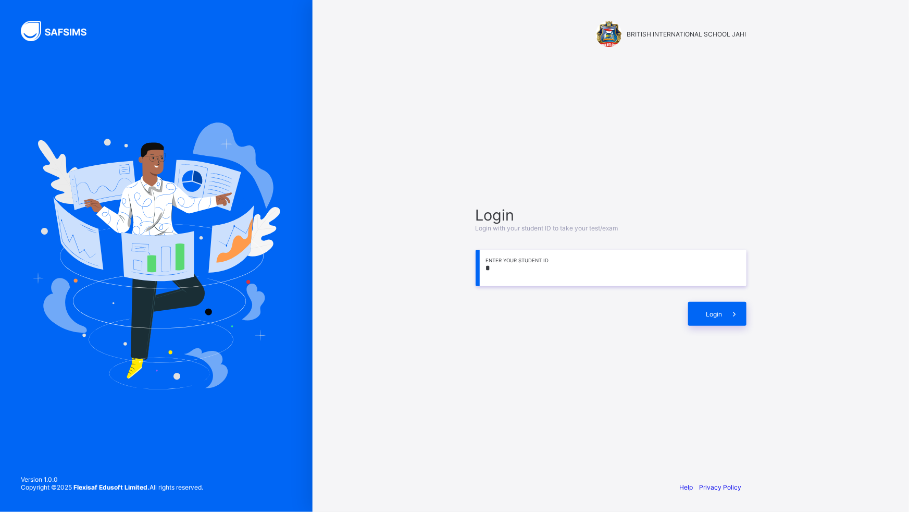
drag, startPoint x: 517, startPoint y: 396, endPoint x: 505, endPoint y: 410, distance: 18.5
click at [505, 410] on div "Login Login with your student ID to take your test/exam * Enter your Student ID…" at bounding box center [611, 266] width 292 height 372
click at [502, 403] on div "Login Login with your student ID to take your test/exam * Enter your Student ID…" at bounding box center [611, 266] width 292 height 372
click at [506, 405] on div "Login Login with your student ID to take your test/exam * Enter your Student ID…" at bounding box center [611, 266] width 292 height 372
drag, startPoint x: 502, startPoint y: 397, endPoint x: 420, endPoint y: 413, distance: 84.5
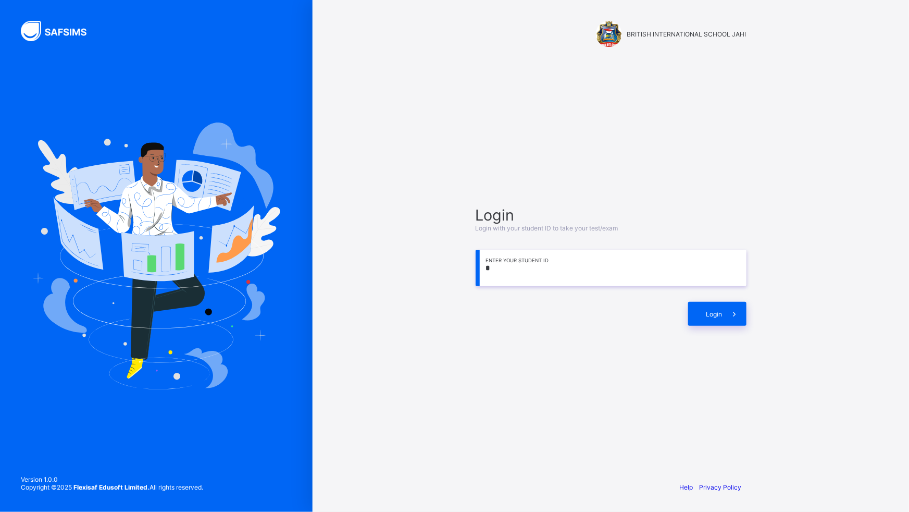
click at [420, 413] on div "BRITISH INTERNATIONAL SCHOOL JAHI Login Login with your student ID to take your…" at bounding box center [611, 256] width 597 height 512
click at [500, 276] on input "*" at bounding box center [611, 268] width 271 height 36
type input "**********"
click at [735, 305] on span at bounding box center [735, 314] width 24 height 24
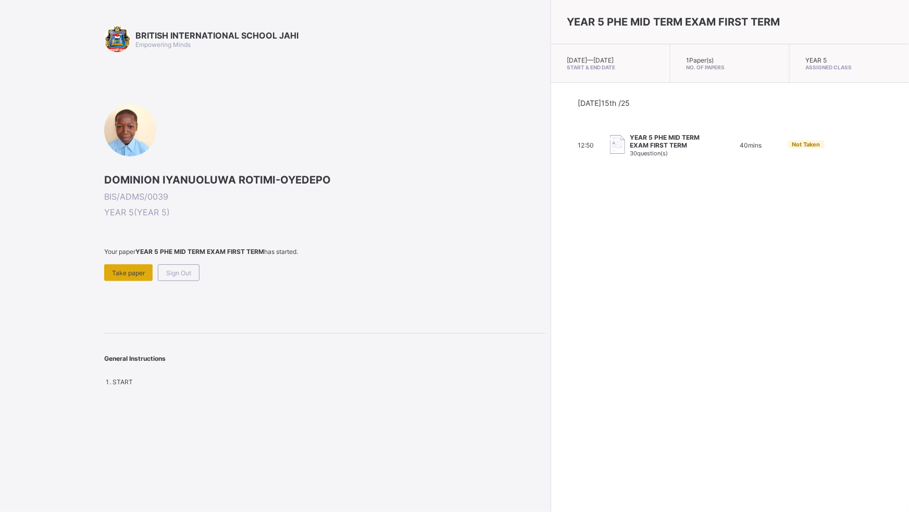
click at [120, 270] on span "Take paper" at bounding box center [128, 273] width 33 height 8
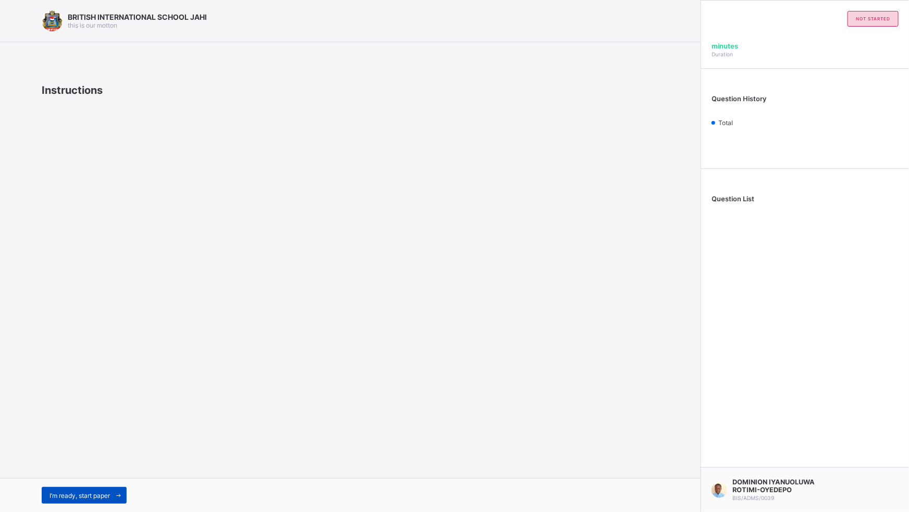
click at [118, 451] on span at bounding box center [118, 495] width 17 height 17
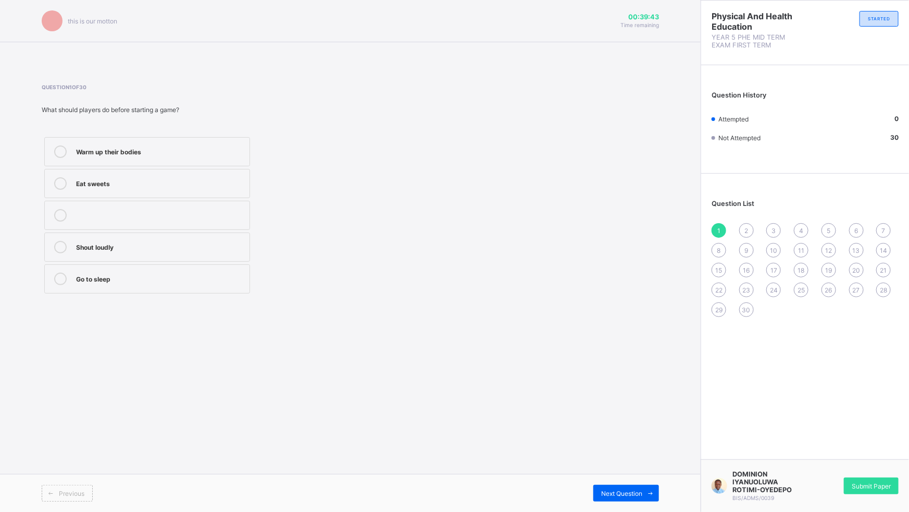
click at [108, 158] on label "Warm up their bodies" at bounding box center [147, 151] width 206 height 29
click at [654, 451] on icon at bounding box center [651, 493] width 8 height 7
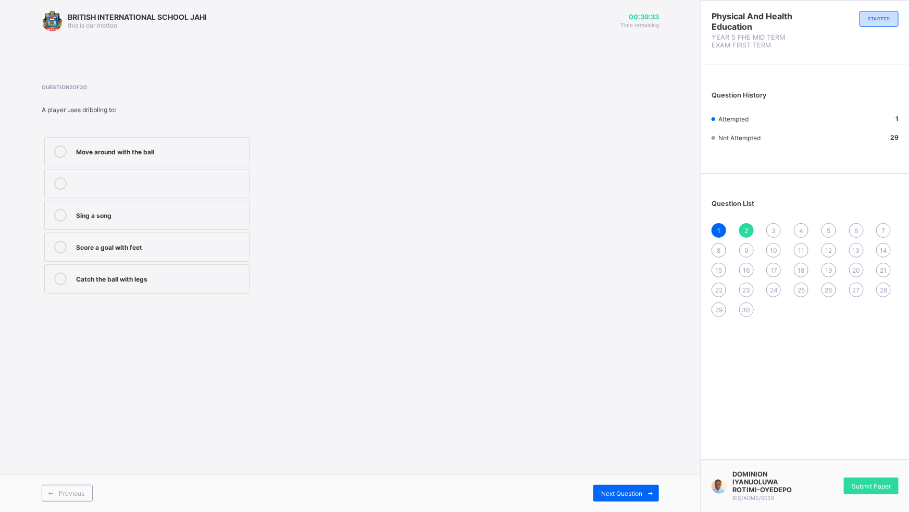
click at [146, 153] on div "Move around with the ball" at bounding box center [160, 150] width 168 height 10
click at [650, 451] on icon at bounding box center [651, 493] width 8 height 7
click at [119, 241] on div "To share the ball with teammates" at bounding box center [160, 246] width 168 height 10
click at [649, 451] on icon at bounding box center [651, 493] width 8 height 7
click at [127, 244] on div "Drawing" at bounding box center [160, 246] width 168 height 10
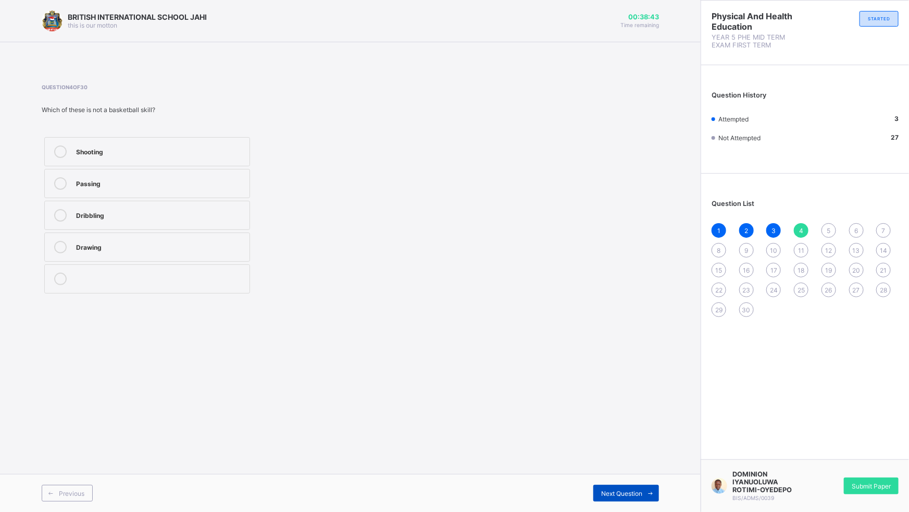
click at [649, 451] on span at bounding box center [651, 493] width 17 height 17
click at [104, 191] on label "Throwing the ball into the basket" at bounding box center [147, 183] width 206 height 29
click at [650, 451] on icon at bounding box center [651, 493] width 8 height 7
click at [166, 250] on div "Bouncing the ball while moving" at bounding box center [160, 246] width 168 height 10
click at [649, 451] on icon at bounding box center [651, 493] width 8 height 7
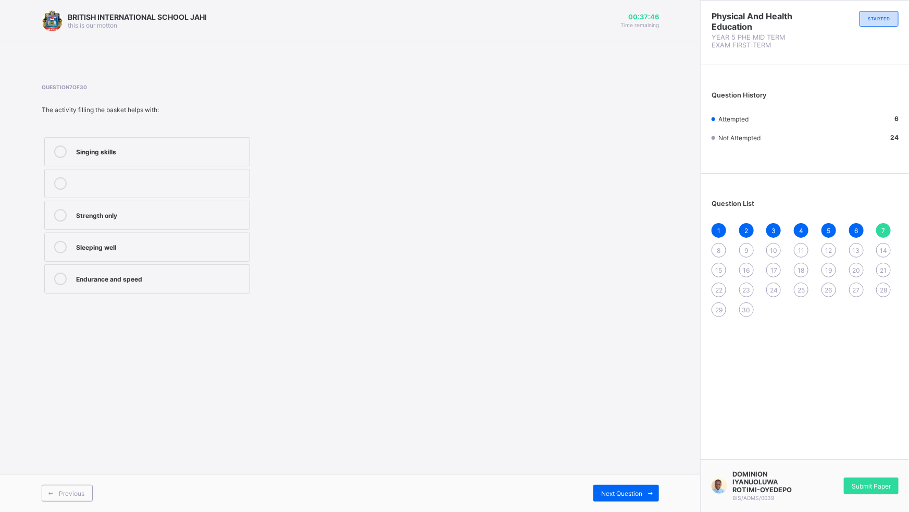
click at [126, 284] on div "Endurance and speed" at bounding box center [160, 279] width 168 height 13
click at [656, 451] on span at bounding box center [651, 493] width 17 height 17
click at [152, 255] on label "Musical chairs" at bounding box center [147, 246] width 206 height 29
click at [649, 451] on span at bounding box center [651, 493] width 17 height 17
click at [167, 187] on div "To help children do step-ups" at bounding box center [160, 182] width 168 height 10
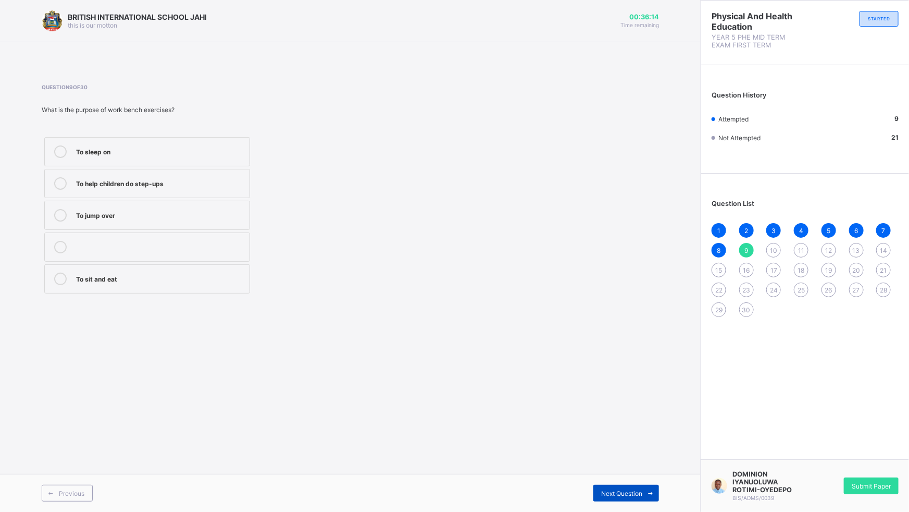
click at [654, 451] on span at bounding box center [651, 493] width 17 height 17
click at [748, 309] on span "30" at bounding box center [747, 310] width 8 height 8
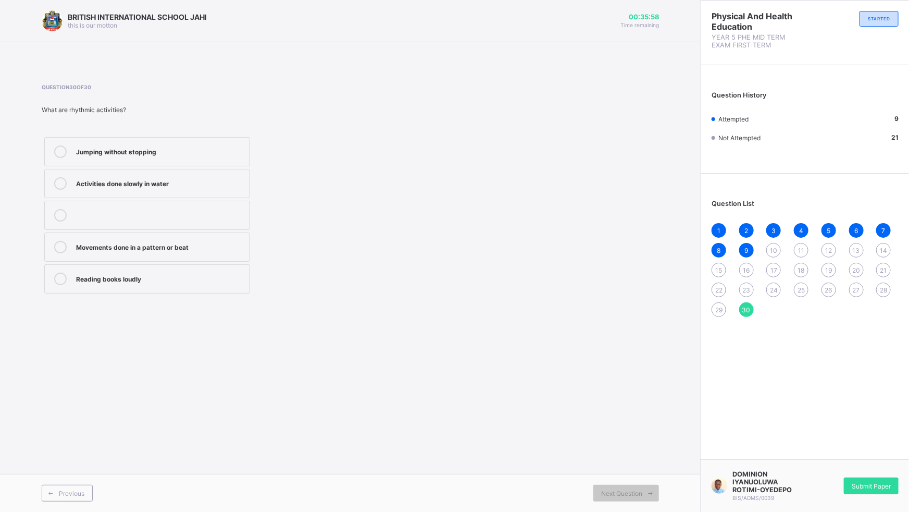
click at [211, 253] on label "Movements done in a pattern or beat" at bounding box center [147, 246] width 206 height 29
click at [51, 451] on icon at bounding box center [51, 493] width 8 height 7
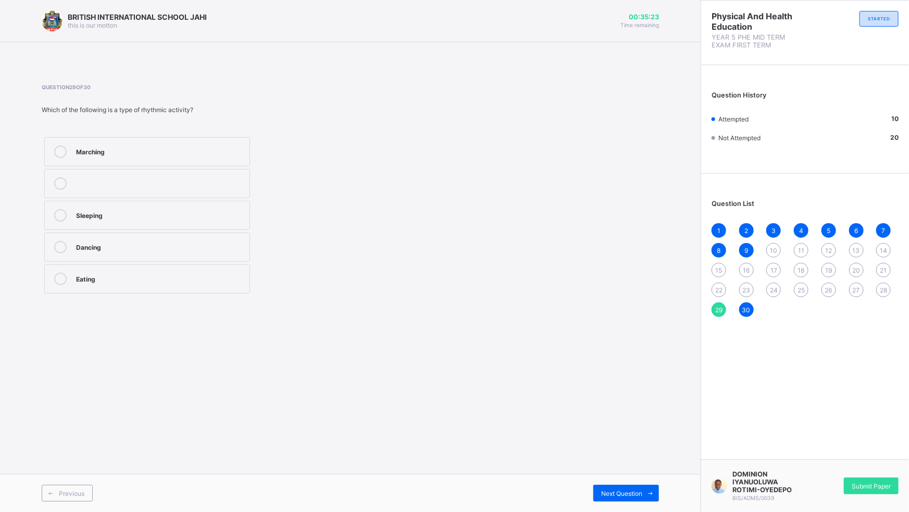
click at [118, 156] on div "Marching" at bounding box center [160, 151] width 168 height 13
drag, startPoint x: 79, startPoint y: 488, endPoint x: 88, endPoint y: 484, distance: 9.6
click at [87, 451] on div "Previous" at bounding box center [67, 493] width 51 height 17
click at [720, 310] on span "29" at bounding box center [719, 310] width 7 height 8
click at [133, 147] on div "Marching" at bounding box center [160, 150] width 168 height 10
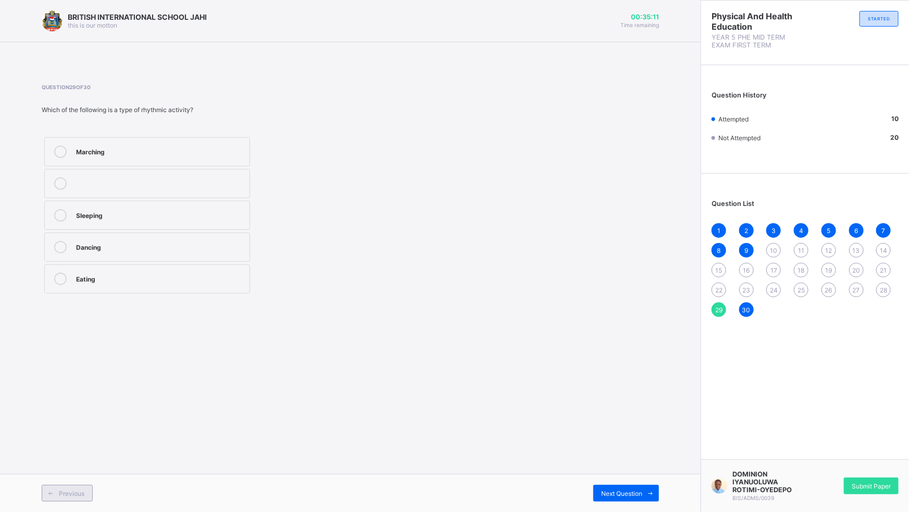
click at [86, 451] on div "Previous" at bounding box center [67, 493] width 51 height 17
click at [718, 228] on span "1" at bounding box center [719, 231] width 3 height 8
click at [750, 232] on div "2" at bounding box center [747, 230] width 15 height 15
click at [773, 230] on span "3" at bounding box center [774, 231] width 4 height 8
click at [804, 230] on div "4" at bounding box center [801, 230] width 15 height 15
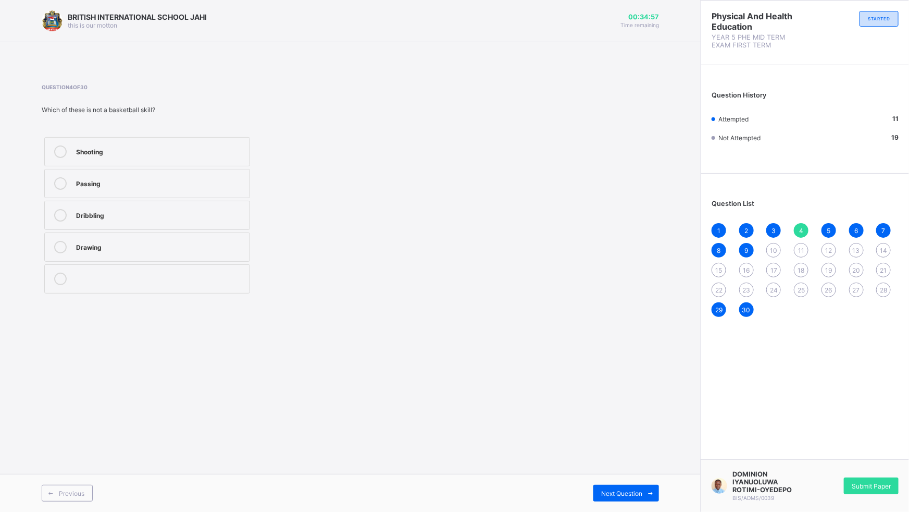
click at [827, 228] on div "5" at bounding box center [829, 230] width 15 height 15
click at [858, 227] on span "6" at bounding box center [857, 231] width 4 height 8
click at [881, 229] on div "7" at bounding box center [884, 230] width 15 height 15
click at [720, 252] on span "8" at bounding box center [720, 251] width 4 height 8
click at [744, 247] on div "9" at bounding box center [747, 250] width 15 height 15
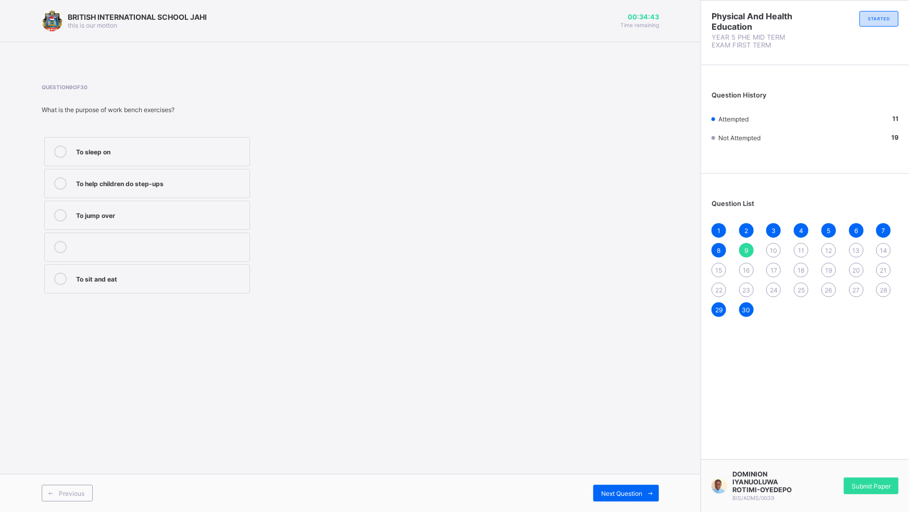
click at [886, 291] on span "28" at bounding box center [883, 290] width 7 height 8
click at [154, 180] on div "Jumping up and down" at bounding box center [160, 182] width 168 height 10
click at [852, 287] on div "27" at bounding box center [856, 289] width 15 height 15
click at [886, 287] on span "28" at bounding box center [883, 290] width 7 height 8
click at [140, 183] on div "Jumping up and down" at bounding box center [160, 182] width 168 height 10
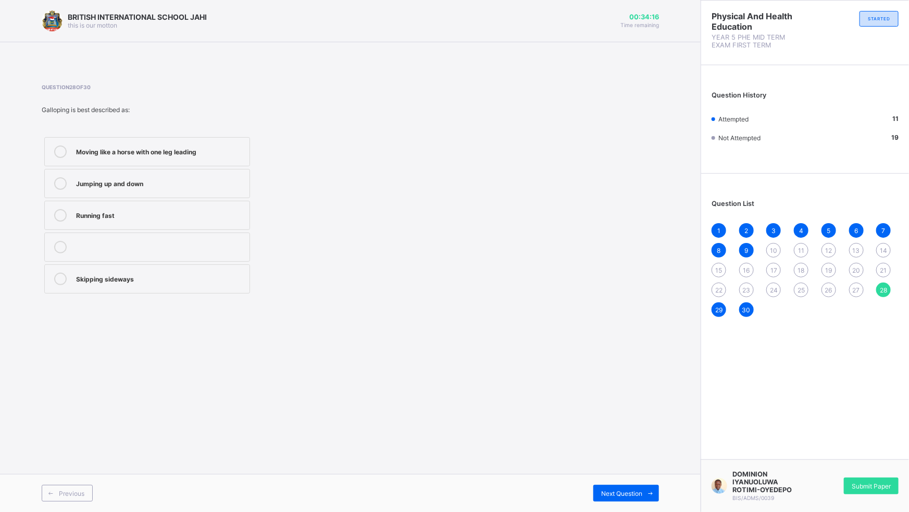
click at [855, 286] on span "27" at bounding box center [856, 290] width 7 height 8
click at [155, 211] on div "Sit and bounce" at bounding box center [160, 214] width 168 height 10
click at [53, 451] on icon at bounding box center [51, 493] width 8 height 7
click at [103, 210] on div "Sleeping" at bounding box center [160, 214] width 168 height 10
click at [59, 451] on div "Previous" at bounding box center [67, 493] width 51 height 17
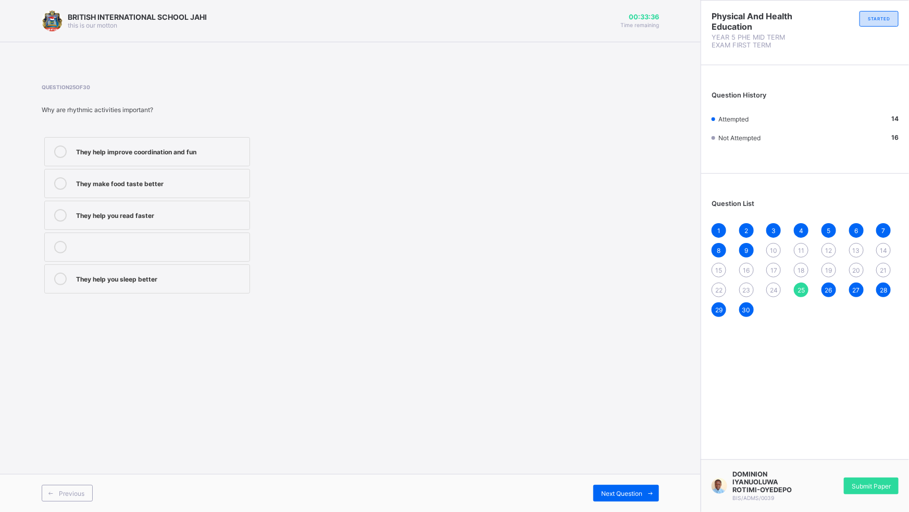
click at [113, 151] on div "They help improve coordination and fun" at bounding box center [160, 150] width 168 height 10
click at [73, 451] on span "Previous" at bounding box center [72, 493] width 26 height 8
click at [108, 284] on div "Good coordination and rhythm" at bounding box center [160, 279] width 168 height 13
click at [806, 299] on div "1 2 3 4 5 6 7 8 9 10 11 12 13 14 15 16 17 18 19 20 21 22 23 24 25 26 27 28 29 30" at bounding box center [805, 270] width 187 height 94
drag, startPoint x: 806, startPoint y: 299, endPoint x: 802, endPoint y: 287, distance: 12.5
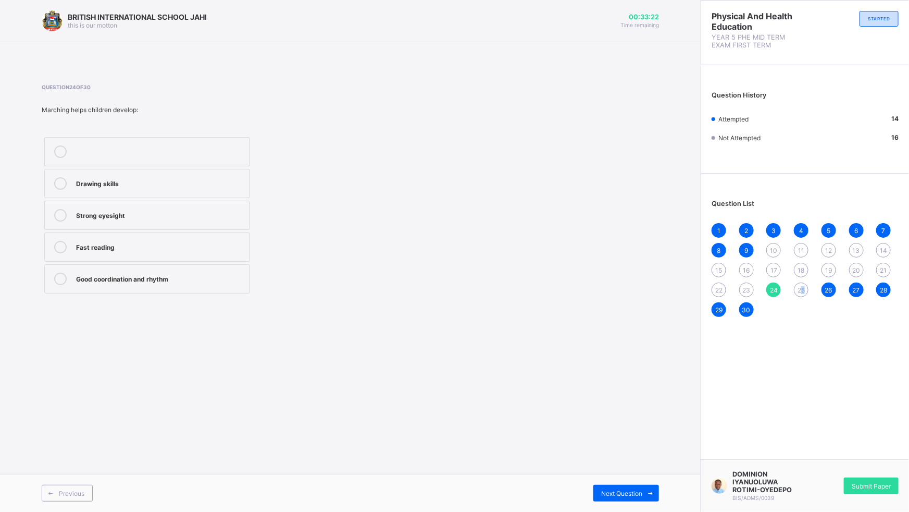
click at [802, 287] on span "25" at bounding box center [801, 290] width 7 height 8
click at [163, 149] on div "They help improve coordination and fun" at bounding box center [160, 150] width 168 height 10
drag, startPoint x: 163, startPoint y: 149, endPoint x: 228, endPoint y: 157, distance: 65.7
click at [228, 157] on div "They help improve coordination and fun" at bounding box center [160, 151] width 168 height 13
click at [84, 451] on div "Previous" at bounding box center [67, 493] width 51 height 17
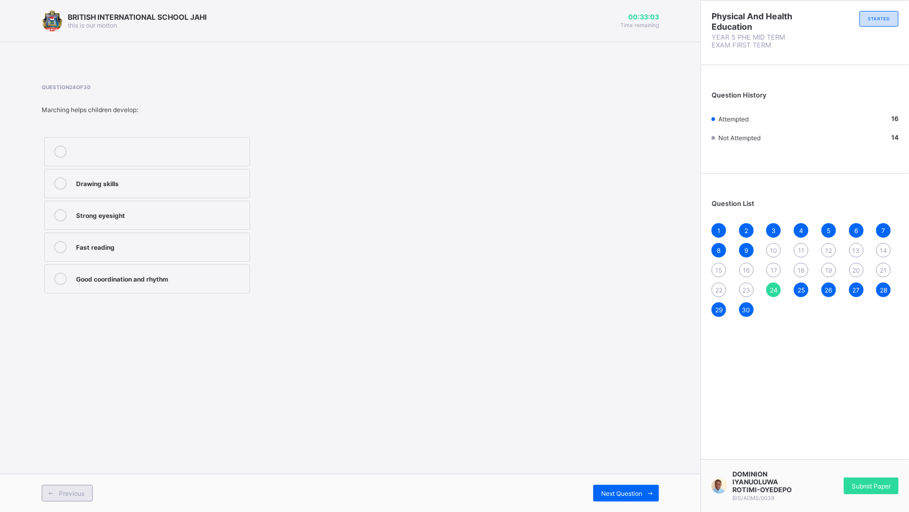
click at [72, 451] on div "Previous" at bounding box center [67, 493] width 51 height 17
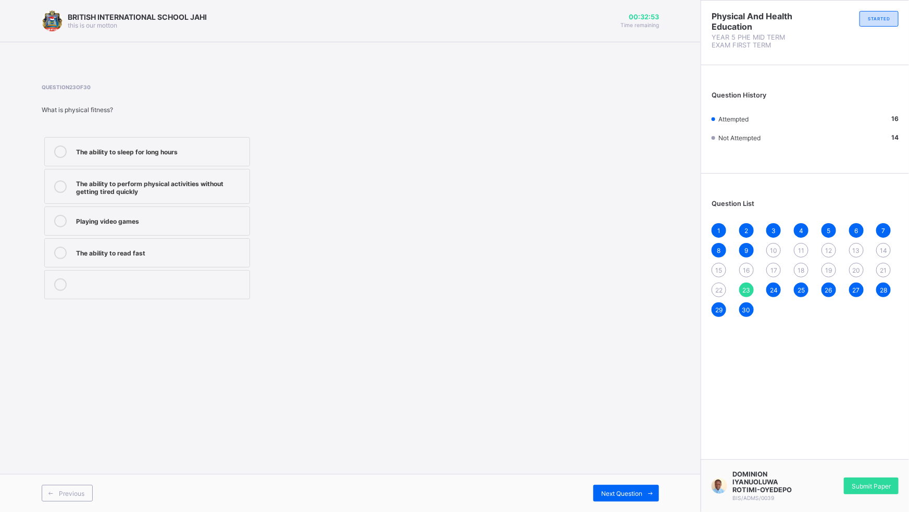
click at [117, 191] on div "The ability to perform physical activities without getting tired quickly" at bounding box center [160, 186] width 168 height 18
click at [63, 451] on span "Previous" at bounding box center [72, 493] width 26 height 8
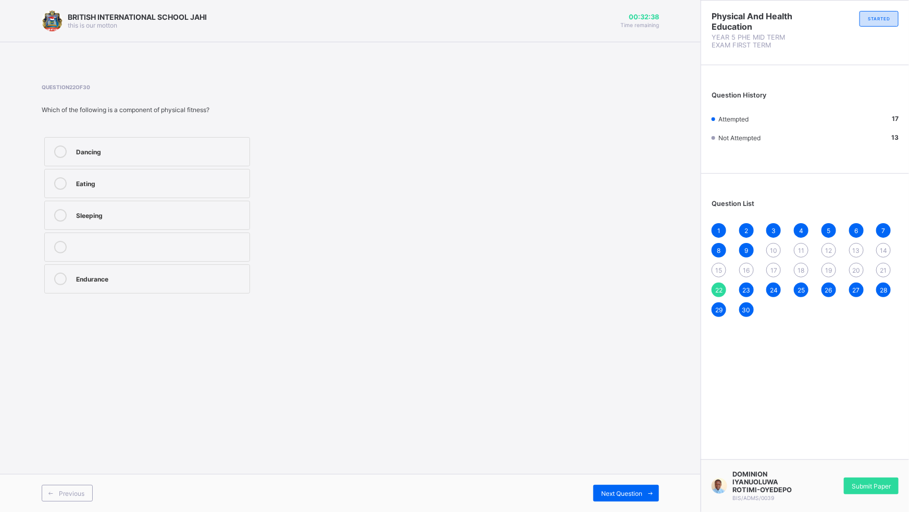
click at [125, 286] on label "Endurance" at bounding box center [147, 278] width 206 height 29
click at [75, 451] on div "Previous" at bounding box center [67, 493] width 51 height 17
click at [721, 287] on span "22" at bounding box center [719, 290] width 7 height 8
click at [206, 285] on label "Endurance" at bounding box center [147, 278] width 206 height 29
click at [77, 451] on span "Previous" at bounding box center [72, 493] width 26 height 8
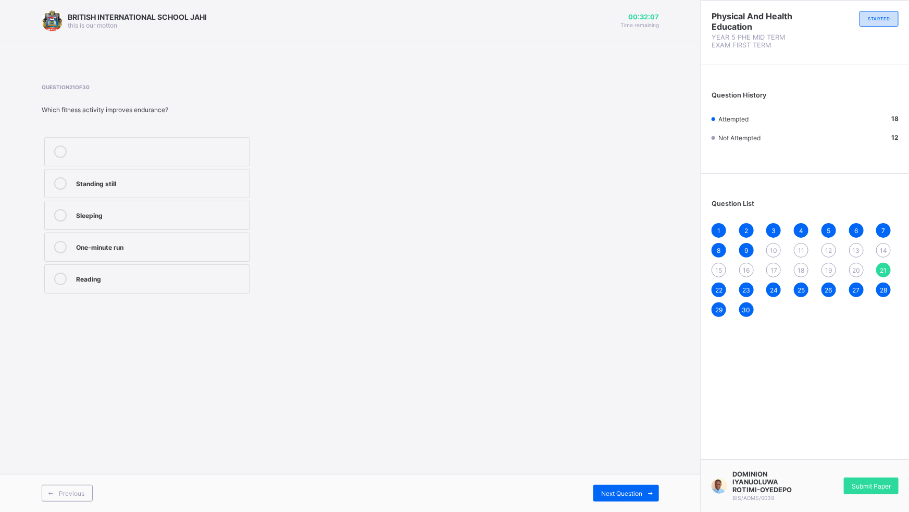
click at [129, 245] on div "One-minute run" at bounding box center [160, 246] width 168 height 10
click at [81, 451] on span "Previous" at bounding box center [72, 493] width 26 height 8
click at [146, 144] on label "Pulling a rope in tug-of-war" at bounding box center [147, 151] width 206 height 29
click at [75, 451] on span "Previous" at bounding box center [72, 493] width 26 height 8
click at [123, 249] on div "Move quickly and change direction easily" at bounding box center [160, 246] width 168 height 10
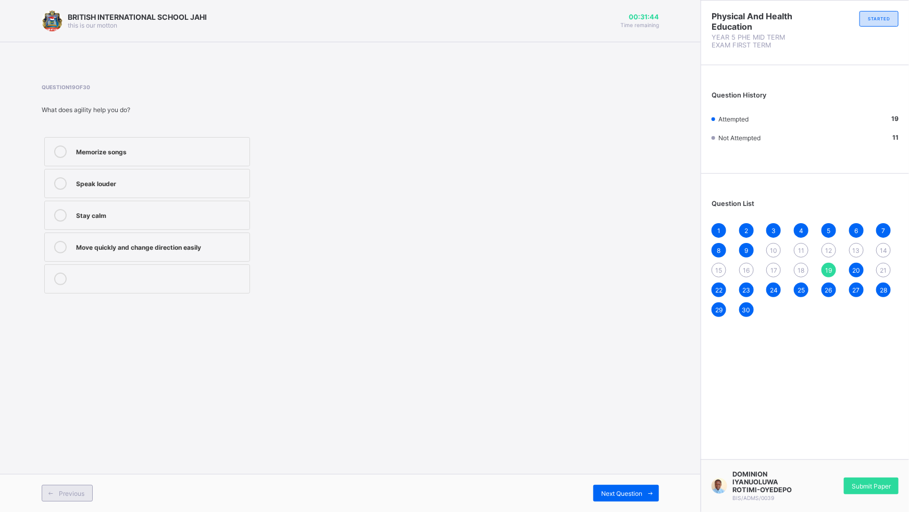
click at [60, 451] on span "Previous" at bounding box center [72, 493] width 26 height 8
click at [118, 223] on label "How fast you can move" at bounding box center [147, 215] width 206 height 29
click at [63, 451] on div "Previous" at bounding box center [67, 493] width 51 height 17
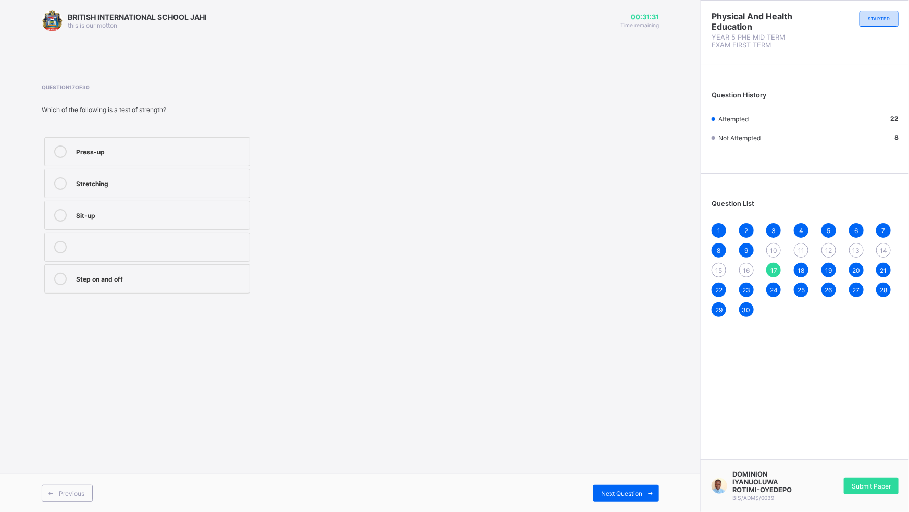
click at [117, 152] on div "Press-up" at bounding box center [160, 150] width 168 height 10
click at [90, 451] on div "Previous" at bounding box center [67, 493] width 51 height 17
click at [134, 222] on label "Squat" at bounding box center [147, 215] width 206 height 29
click at [85, 451] on div "Previous" at bounding box center [67, 493] width 51 height 17
click at [104, 186] on div "Sit-up" at bounding box center [160, 182] width 168 height 10
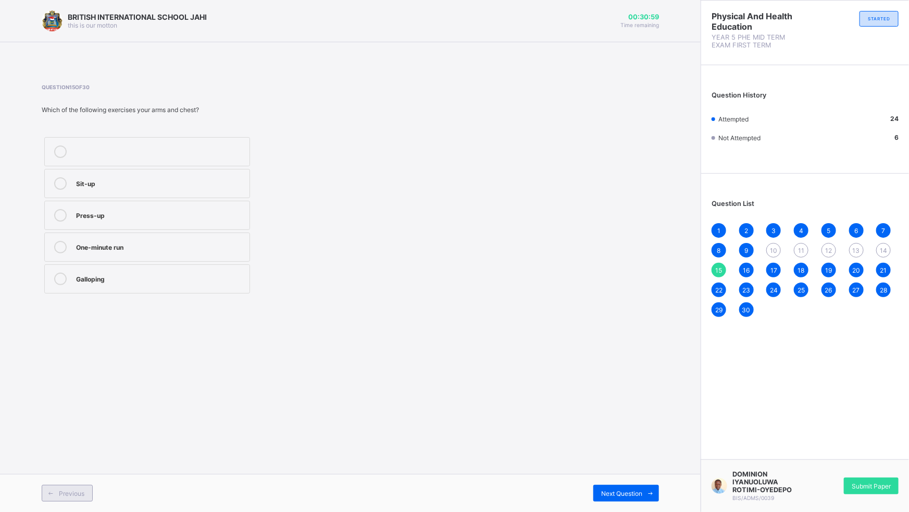
click at [78, 451] on span "Previous" at bounding box center [72, 493] width 26 height 8
click at [140, 249] on div "Stomach muscles" at bounding box center [160, 246] width 168 height 10
click at [70, 451] on div "Previous" at bounding box center [67, 493] width 51 height 17
click at [119, 250] on div "Bench" at bounding box center [160, 246] width 168 height 10
click at [84, 451] on div "Previous" at bounding box center [67, 493] width 51 height 17
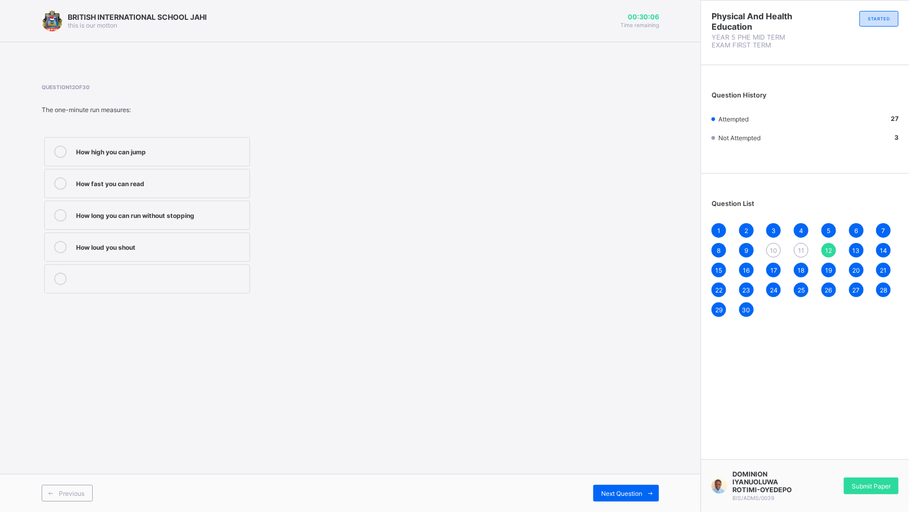
click at [150, 225] on label "How long you can run without stopping" at bounding box center [147, 215] width 206 height 29
click at [64, 451] on span "Previous" at bounding box center [72, 493] width 26 height 8
click at [126, 185] on div "Arm and back strength" at bounding box center [160, 182] width 168 height 10
click at [92, 451] on div "Previous" at bounding box center [67, 493] width 51 height 17
drag, startPoint x: 229, startPoint y: 86, endPoint x: 216, endPoint y: 87, distance: 13.0
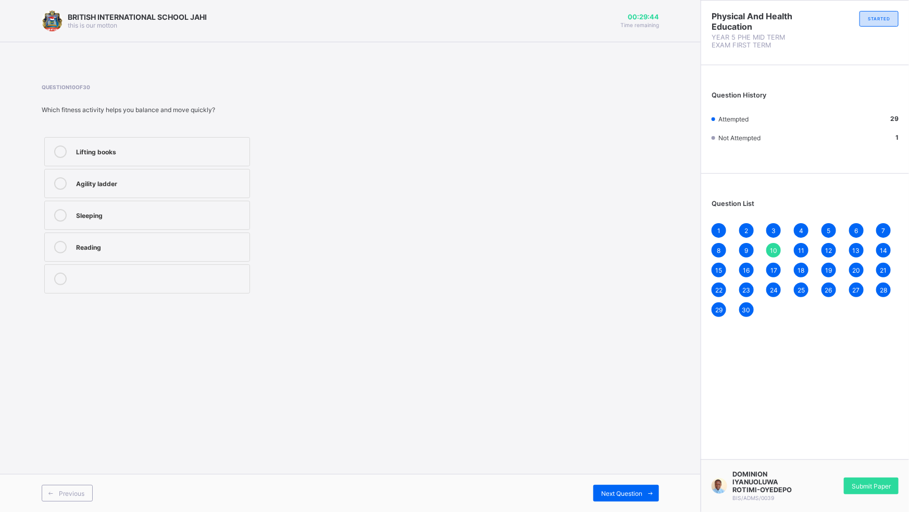
click at [223, 86] on span "Question 10 of 30" at bounding box center [218, 87] width 352 height 6
click at [114, 184] on div "Agility ladder" at bounding box center [160, 182] width 168 height 10
click at [69, 451] on div "Previous" at bounding box center [67, 493] width 51 height 17
drag, startPoint x: 775, startPoint y: 247, endPoint x: 780, endPoint y: 254, distance: 8.2
click at [780, 254] on div "10" at bounding box center [774, 250] width 15 height 15
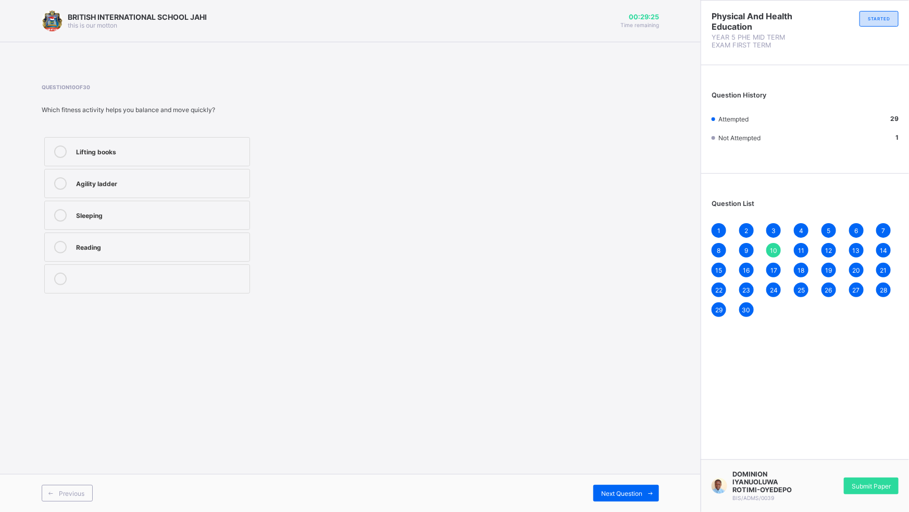
click at [176, 173] on label "Agility ladder" at bounding box center [147, 183] width 206 height 29
click at [745, 252] on div "9" at bounding box center [747, 250] width 15 height 15
click at [864, 451] on div "Submit Paper" at bounding box center [871, 485] width 55 height 17
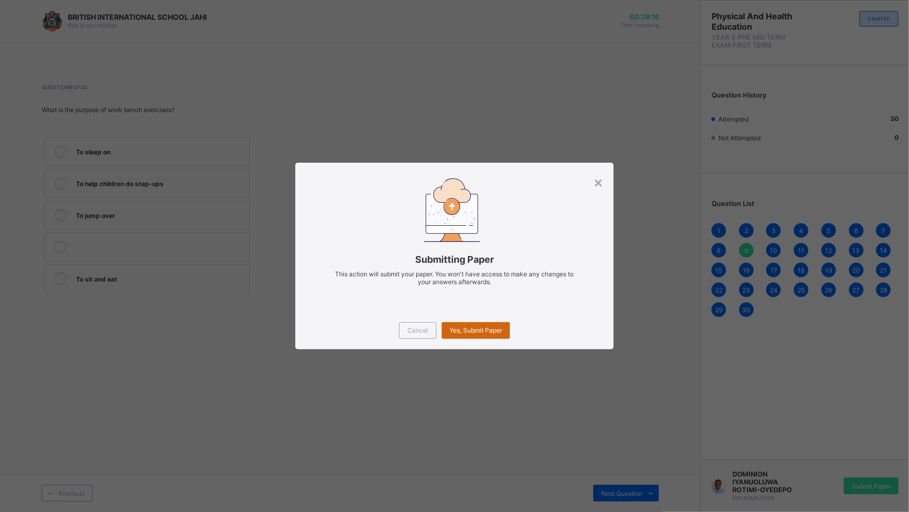
click at [479, 328] on span "Yes, Submit Paper" at bounding box center [476, 330] width 53 height 8
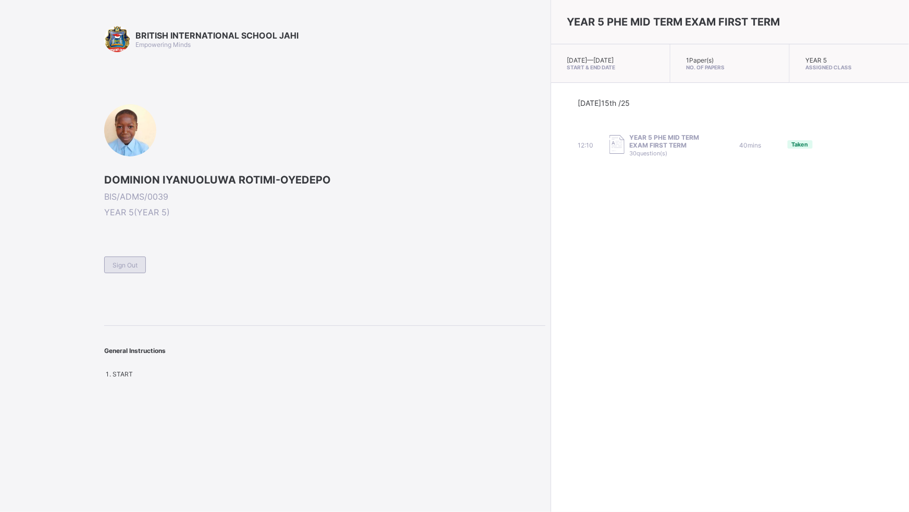
click at [128, 261] on span "Sign Out" at bounding box center [125, 265] width 25 height 8
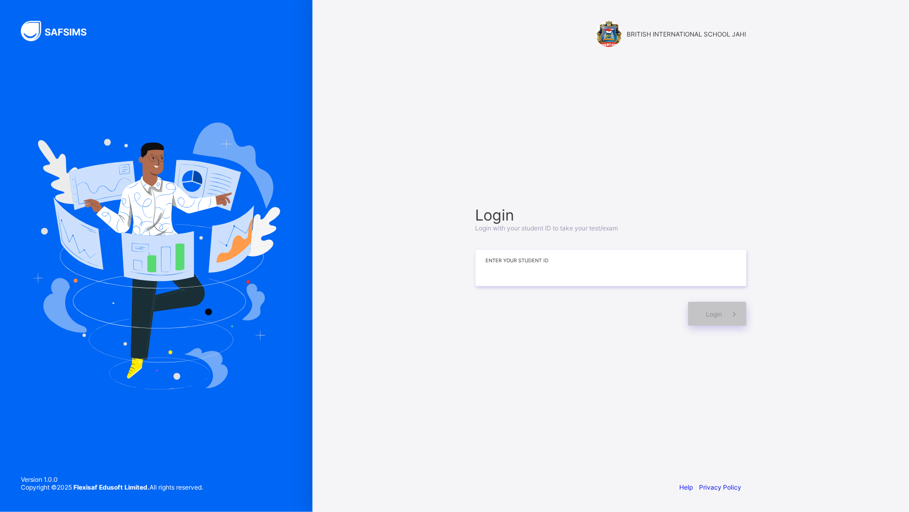
click at [574, 278] on input at bounding box center [611, 268] width 271 height 36
type input "**********"
click at [724, 318] on span at bounding box center [735, 314] width 24 height 24
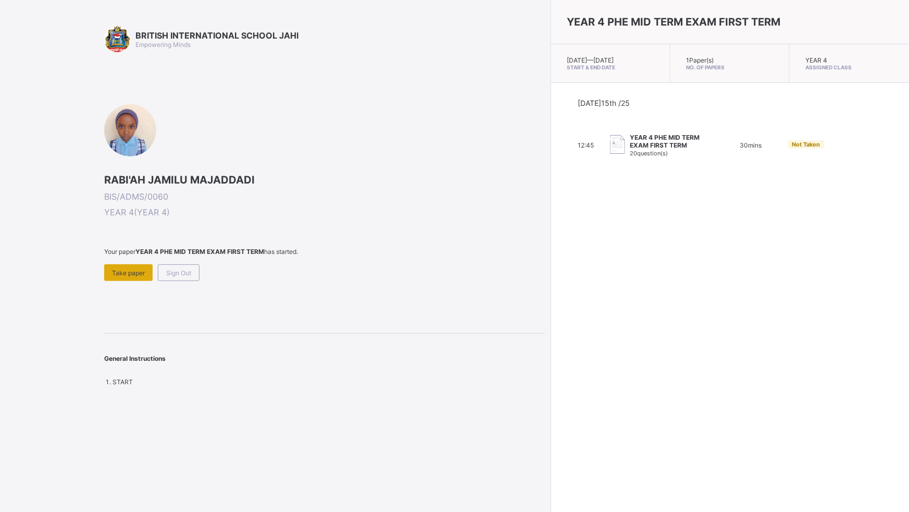
click at [109, 276] on div "Take paper" at bounding box center [128, 272] width 48 height 17
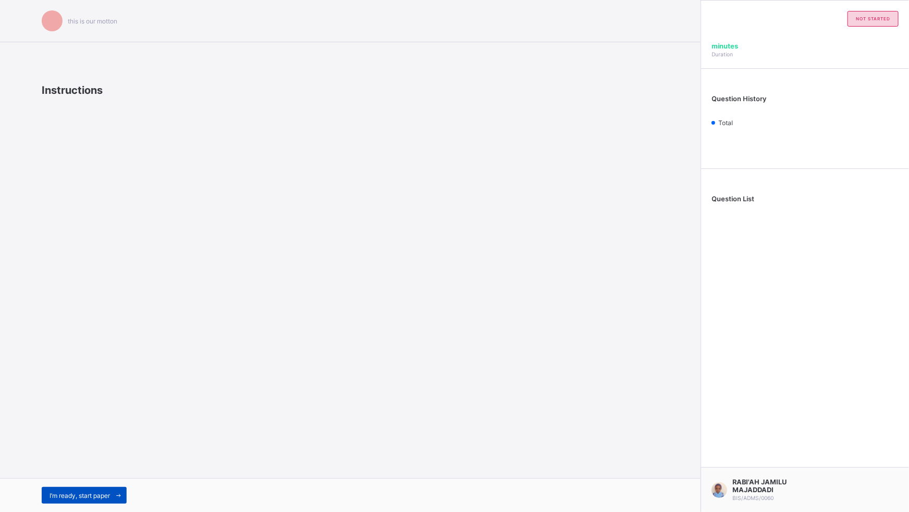
click at [114, 451] on span at bounding box center [118, 495] width 17 height 17
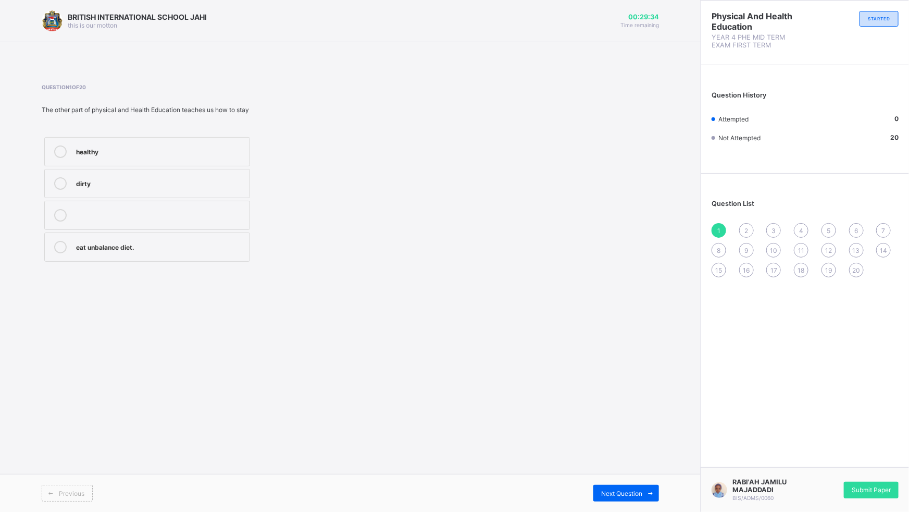
click at [174, 144] on label "healthy" at bounding box center [147, 151] width 206 height 29
click at [646, 451] on span at bounding box center [651, 493] width 17 height 17
click at [718, 231] on span "1" at bounding box center [719, 231] width 3 height 8
click at [120, 148] on div "healthy" at bounding box center [160, 150] width 168 height 10
click at [644, 451] on span at bounding box center [651, 493] width 17 height 17
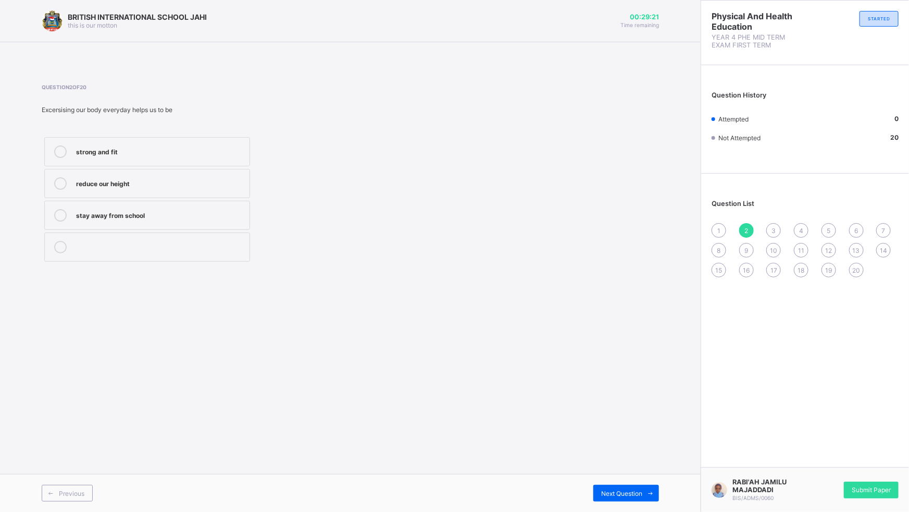
click at [724, 229] on div "1" at bounding box center [719, 230] width 15 height 15
click at [57, 149] on icon at bounding box center [60, 151] width 13 height 13
click at [646, 451] on span at bounding box center [651, 493] width 17 height 17
click at [145, 151] on div "strong and fit" at bounding box center [160, 150] width 168 height 10
click at [648, 451] on icon at bounding box center [651, 493] width 8 height 7
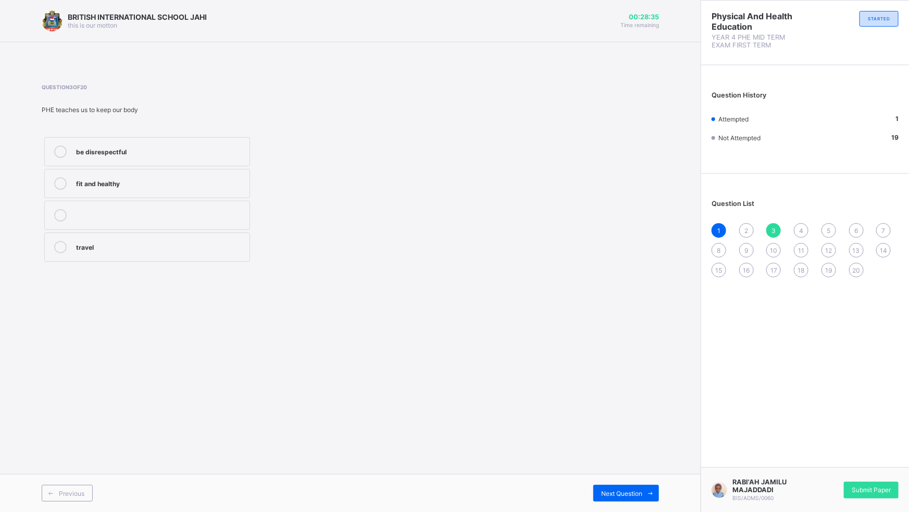
click at [749, 230] on div "2" at bounding box center [747, 230] width 15 height 15
click at [130, 148] on div "strong and fit" at bounding box center [160, 150] width 168 height 10
click at [642, 451] on div "Next Question" at bounding box center [627, 493] width 66 height 17
click at [149, 183] on div "fit and healthy" at bounding box center [160, 182] width 168 height 10
click at [642, 451] on span "Next Question" at bounding box center [621, 493] width 41 height 8
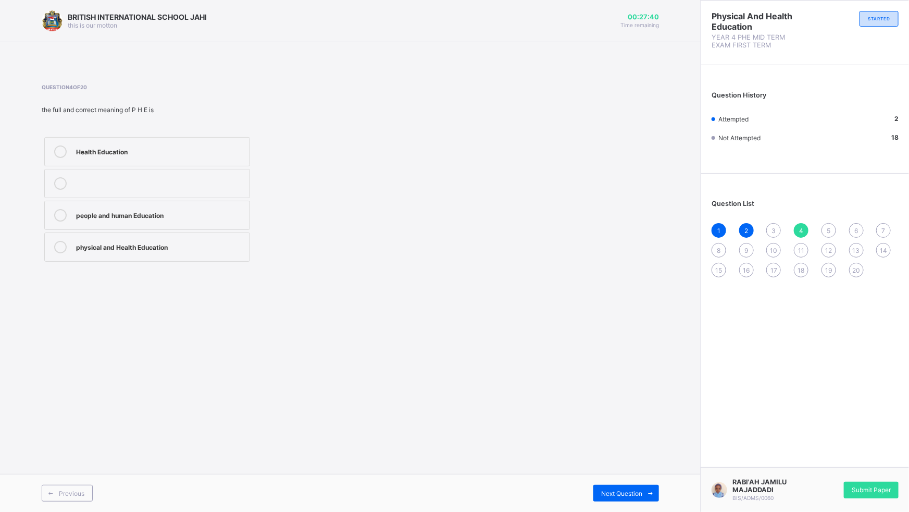
click at [772, 230] on span "3" at bounding box center [774, 231] width 4 height 8
click at [244, 182] on label "fit and healthy" at bounding box center [147, 183] width 206 height 29
click at [643, 451] on span at bounding box center [651, 493] width 17 height 17
click at [194, 253] on label "physical and Health Education" at bounding box center [147, 246] width 206 height 29
click at [208, 230] on div "Health Education people and human Education physical and Health Education" at bounding box center [147, 199] width 211 height 130
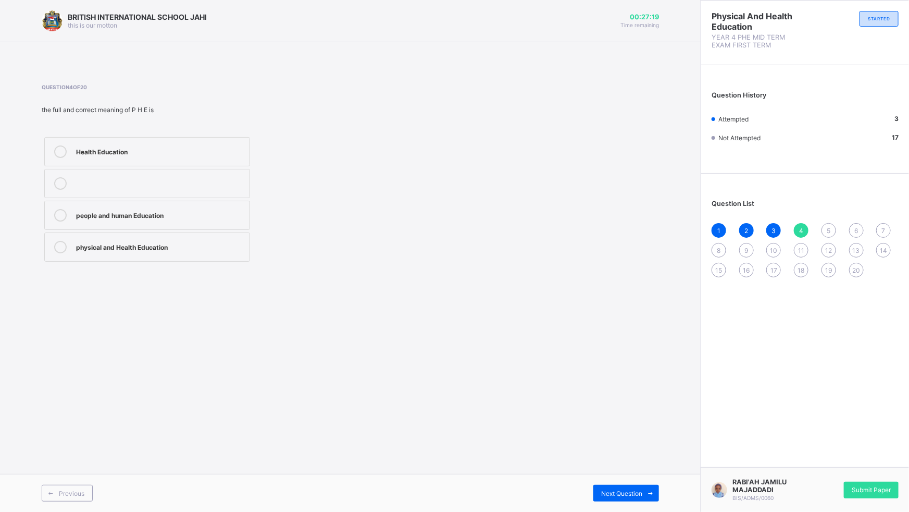
click at [204, 248] on div "physical and Health Education" at bounding box center [160, 246] width 168 height 10
click at [643, 451] on span at bounding box center [651, 493] width 17 height 17
click at [803, 225] on div "4" at bounding box center [801, 230] width 15 height 15
click at [214, 251] on label "physical and Health Education" at bounding box center [147, 246] width 206 height 29
click at [646, 451] on span at bounding box center [651, 493] width 17 height 17
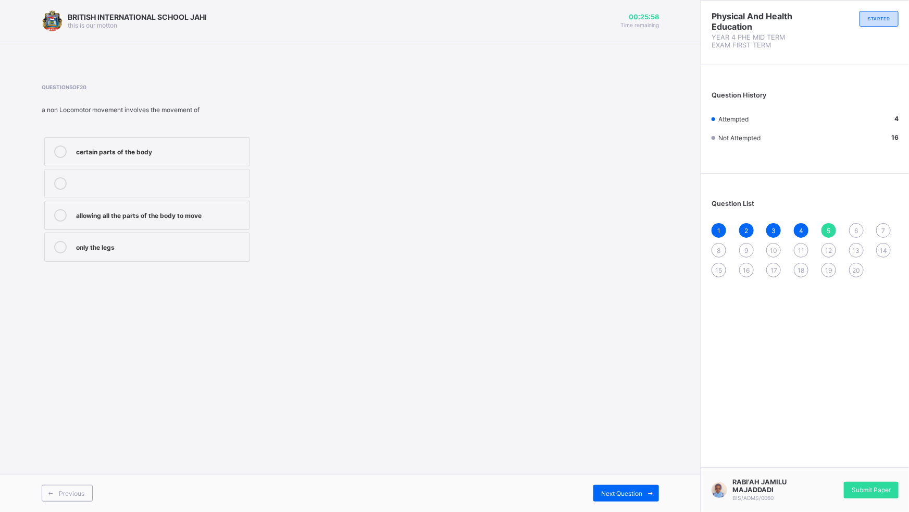
click at [170, 162] on label "certain parts of the body" at bounding box center [147, 151] width 206 height 29
click at [644, 451] on span at bounding box center [651, 493] width 17 height 17
click at [829, 228] on span "5" at bounding box center [829, 231] width 4 height 8
click at [229, 141] on label "certain parts of the body" at bounding box center [147, 151] width 206 height 29
click at [644, 451] on span at bounding box center [651, 493] width 17 height 17
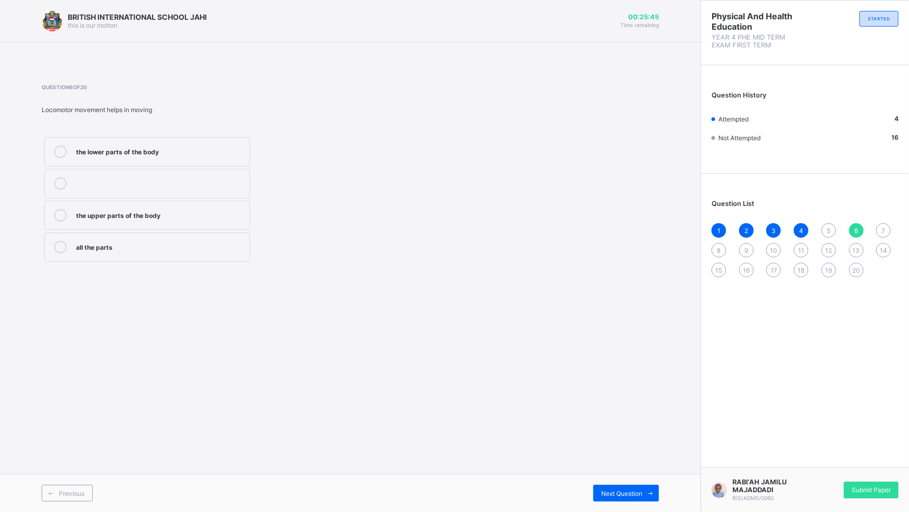
click at [819, 247] on div "1 2 3 4 5 6 7 8 9 10 11 12 13 14 15 16 17 18 19 20" at bounding box center [805, 250] width 187 height 54
click at [832, 232] on div "5" at bounding box center [829, 230] width 15 height 15
click at [193, 142] on label "certain parts of the body" at bounding box center [147, 151] width 206 height 29
click at [645, 451] on span at bounding box center [651, 493] width 17 height 17
click at [234, 241] on div "all the parts" at bounding box center [160, 246] width 168 height 10
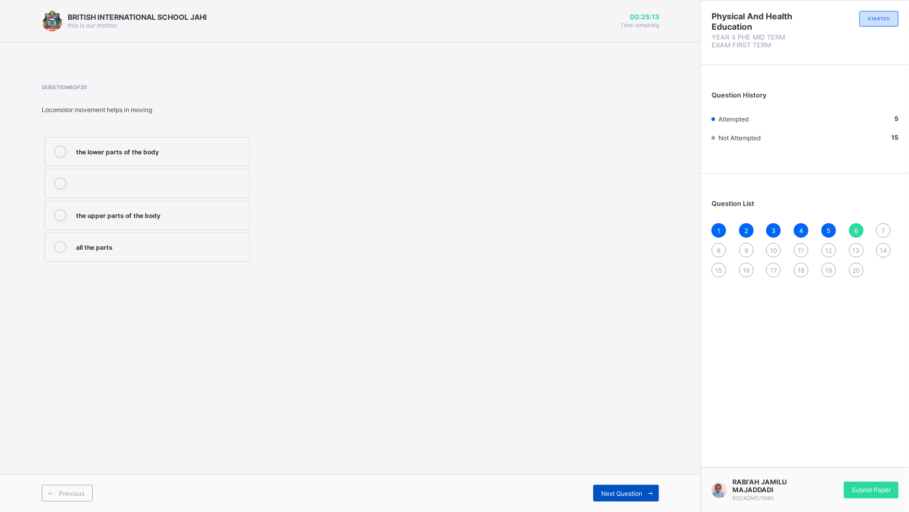
click at [645, 451] on span at bounding box center [651, 493] width 17 height 17
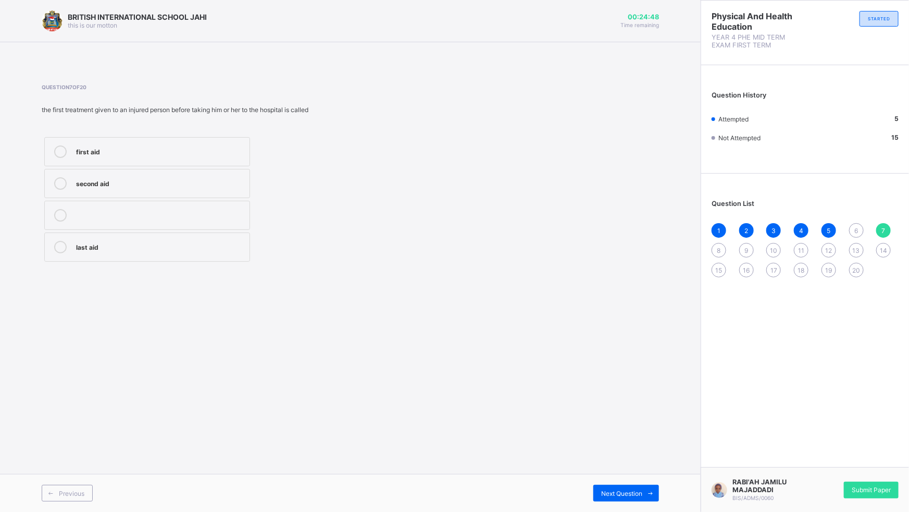
click at [179, 147] on div "first aid" at bounding box center [160, 150] width 168 height 10
click at [644, 451] on span at bounding box center [651, 493] width 17 height 17
click at [888, 223] on div "1 2 3 4 5 6 7 8 9 10 11 12 13 14 15 16 17 18 19 20" at bounding box center [805, 250] width 187 height 54
click at [886, 225] on div "7" at bounding box center [884, 230] width 15 height 15
click at [238, 150] on div "first aid" at bounding box center [160, 150] width 168 height 10
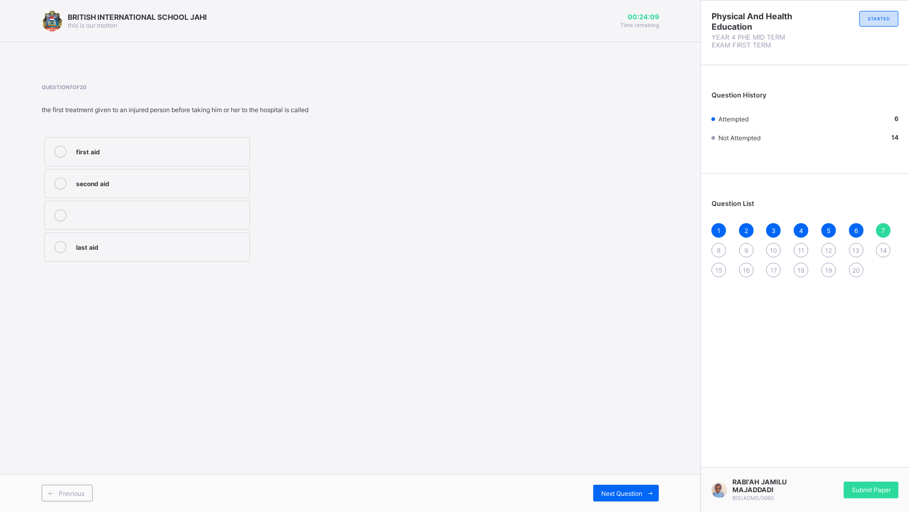
click at [719, 251] on span "8" at bounding box center [720, 251] width 4 height 8
click at [180, 189] on div "pulling" at bounding box center [160, 183] width 168 height 13
click at [180, 241] on div "pushing" at bounding box center [160, 246] width 168 height 10
click at [647, 451] on icon at bounding box center [651, 493] width 8 height 7
click at [193, 221] on label "pushing" at bounding box center [147, 215] width 206 height 29
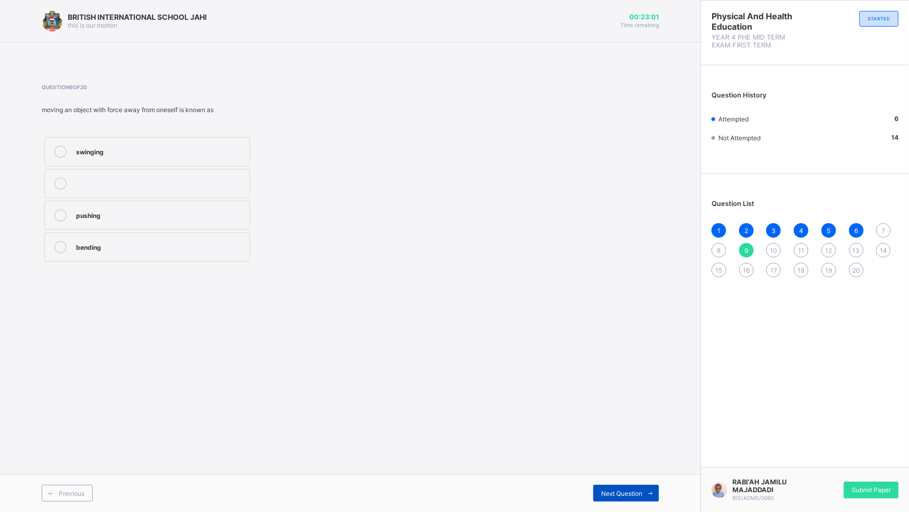
click at [616, 451] on div "Next Question" at bounding box center [627, 493] width 66 height 17
click at [615, 451] on div "Next Question" at bounding box center [627, 493] width 66 height 17
click at [885, 223] on div "7" at bounding box center [884, 230] width 15 height 15
click at [188, 155] on div "first aid" at bounding box center [160, 150] width 168 height 10
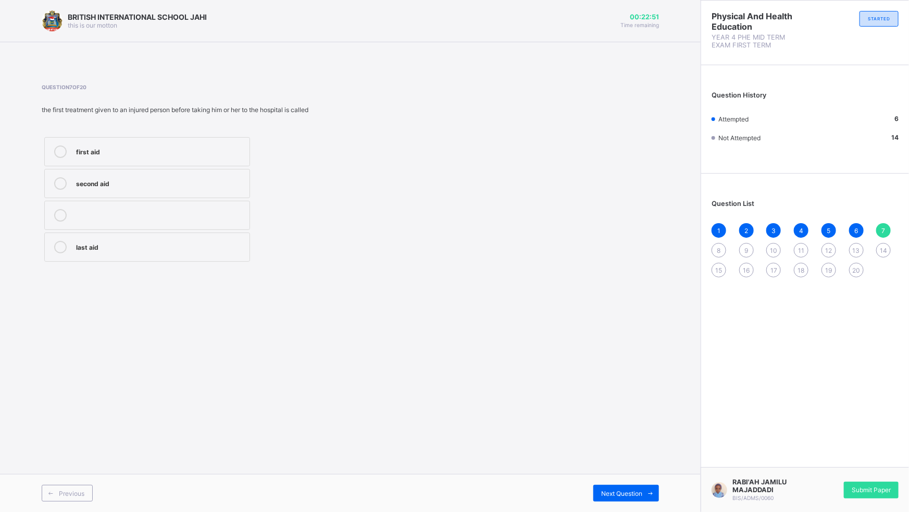
click at [717, 241] on div "1 2 3 4 5 6 7 8 9 10 11 12 13 14 15 16 17 18 19 20" at bounding box center [805, 250] width 187 height 54
click at [717, 243] on div "8" at bounding box center [719, 250] width 15 height 15
drag, startPoint x: 141, startPoint y: 187, endPoint x: 190, endPoint y: 203, distance: 51.8
click at [154, 191] on label "pulling" at bounding box center [147, 183] width 206 height 29
click at [880, 226] on div "7" at bounding box center [884, 230] width 15 height 15
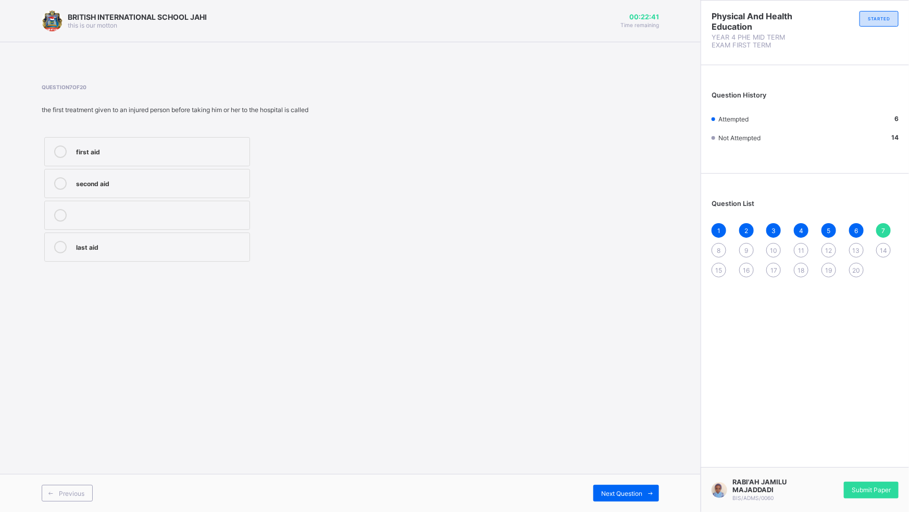
click at [56, 144] on label "first aid" at bounding box center [147, 151] width 206 height 29
click at [719, 244] on div "8" at bounding box center [719, 250] width 15 height 15
click at [888, 225] on div "7" at bounding box center [884, 230] width 15 height 15
click at [178, 158] on label "first aid" at bounding box center [147, 151] width 206 height 29
click at [719, 244] on div "8" at bounding box center [719, 250] width 15 height 15
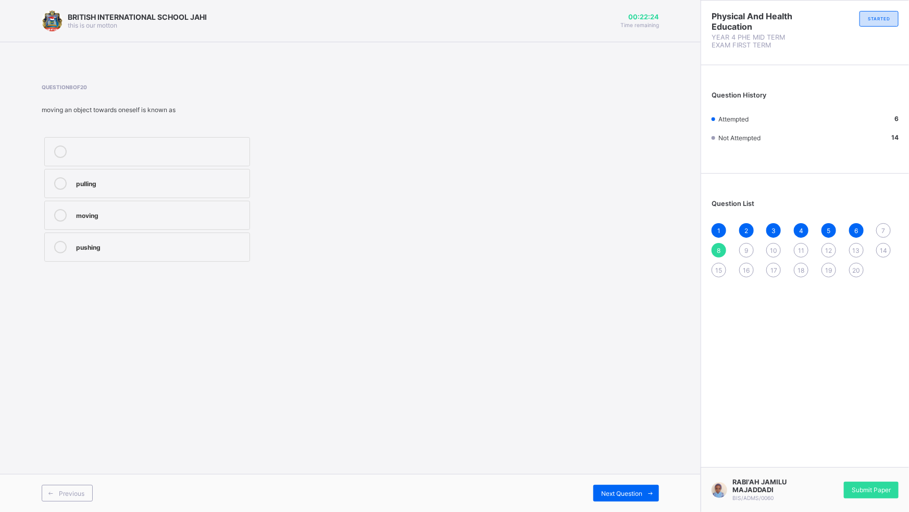
click at [167, 187] on div "pulling" at bounding box center [160, 182] width 168 height 10
click at [886, 227] on div "7" at bounding box center [884, 230] width 15 height 15
click at [234, 142] on label "first aid" at bounding box center [147, 151] width 206 height 29
click at [719, 250] on span "8" at bounding box center [720, 251] width 4 height 8
drag, startPoint x: 151, startPoint y: 185, endPoint x: 214, endPoint y: 208, distance: 66.6
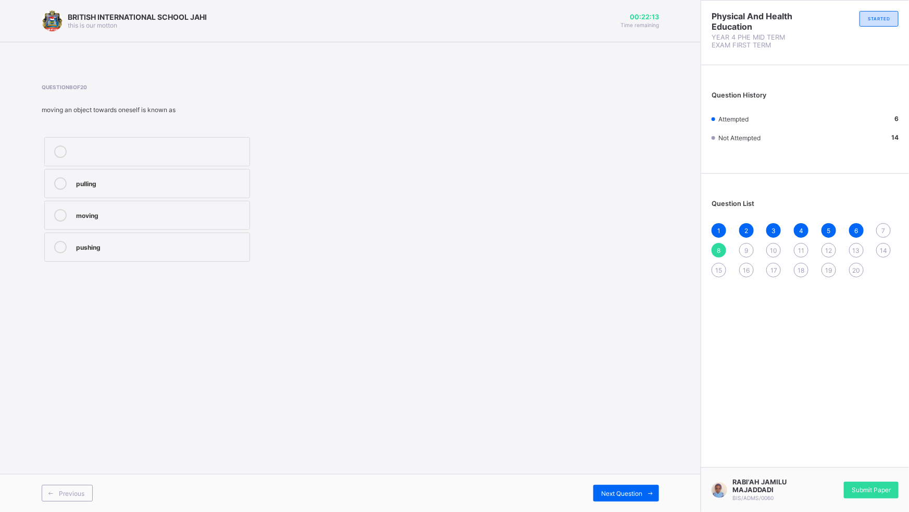
click at [201, 203] on div "pulling moving pushing" at bounding box center [147, 199] width 211 height 130
click at [750, 249] on div "9" at bounding box center [747, 250] width 15 height 15
click at [176, 219] on div "pushing" at bounding box center [160, 215] width 168 height 13
click at [641, 451] on span "Next Question" at bounding box center [621, 493] width 41 height 8
click at [177, 156] on div "stretching" at bounding box center [160, 151] width 168 height 13
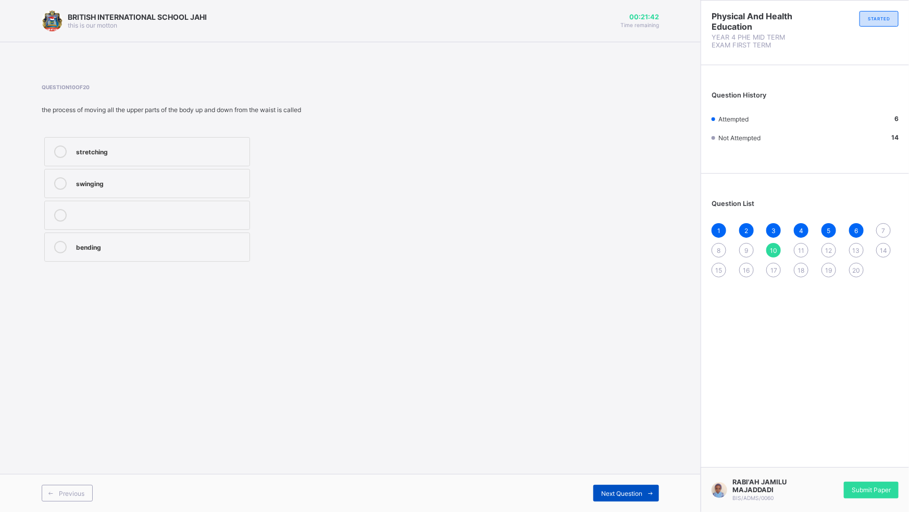
click at [645, 451] on span at bounding box center [651, 493] width 17 height 17
click at [721, 241] on div "1 2 3 4 5 6 7 8 9 10 11 12 13 14 15 16 17 18 19 20" at bounding box center [805, 250] width 187 height 54
click at [715, 249] on div "8" at bounding box center [719, 250] width 15 height 15
click at [192, 239] on label "pushing" at bounding box center [147, 246] width 206 height 29
click at [799, 248] on span "11" at bounding box center [801, 251] width 6 height 8
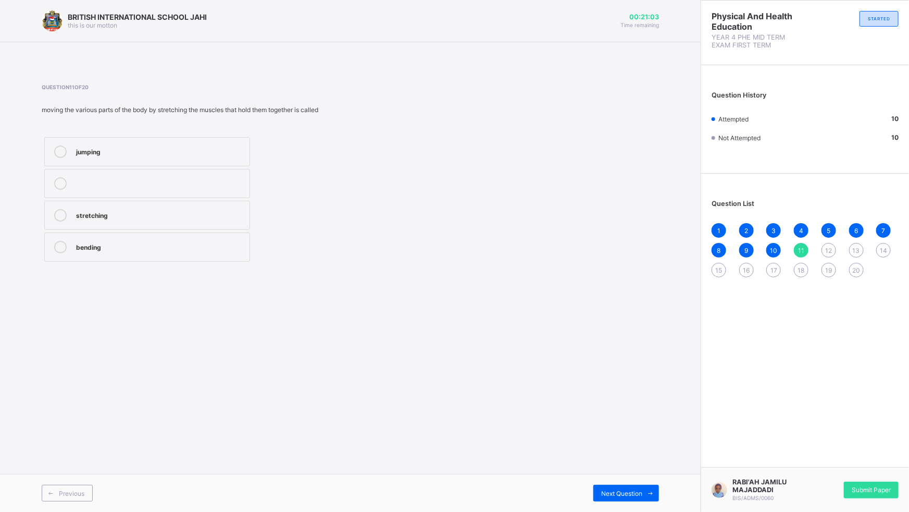
click at [147, 213] on div "stretching" at bounding box center [160, 214] width 168 height 10
click at [138, 229] on div "jumping stretching bending" at bounding box center [147, 199] width 211 height 130
click at [143, 234] on label "bending" at bounding box center [147, 246] width 206 height 29
click at [645, 451] on span at bounding box center [651, 493] width 17 height 17
click at [200, 243] on label "slidding" at bounding box center [147, 246] width 206 height 29
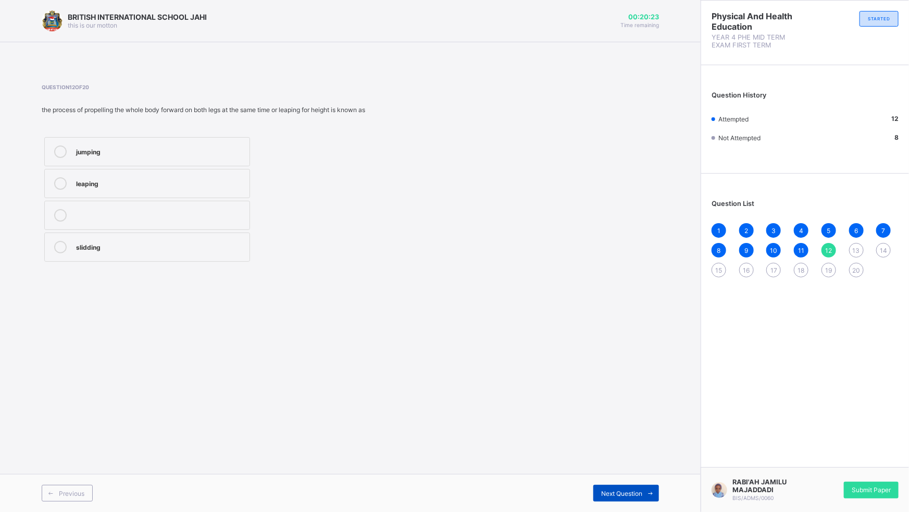
click at [647, 451] on icon at bounding box center [651, 493] width 8 height 7
click at [121, 146] on div "walking" at bounding box center [160, 150] width 168 height 10
click at [624, 451] on span "Next Question" at bounding box center [621, 493] width 41 height 8
click at [147, 218] on div "slidding" at bounding box center [160, 214] width 168 height 10
click at [643, 451] on span at bounding box center [651, 493] width 17 height 17
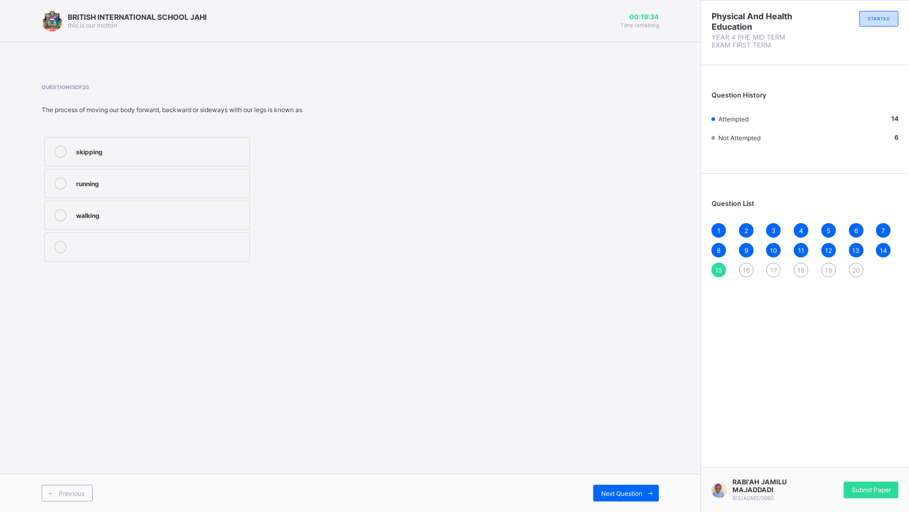
click at [178, 214] on div "walking" at bounding box center [160, 214] width 168 height 10
click at [857, 245] on div "13" at bounding box center [856, 250] width 15 height 15
click at [187, 199] on div "walking jumping slidding" at bounding box center [147, 199] width 211 height 130
drag, startPoint x: 187, startPoint y: 199, endPoint x: 184, endPoint y: 213, distance: 13.8
click at [184, 213] on div "jumping" at bounding box center [160, 214] width 168 height 10
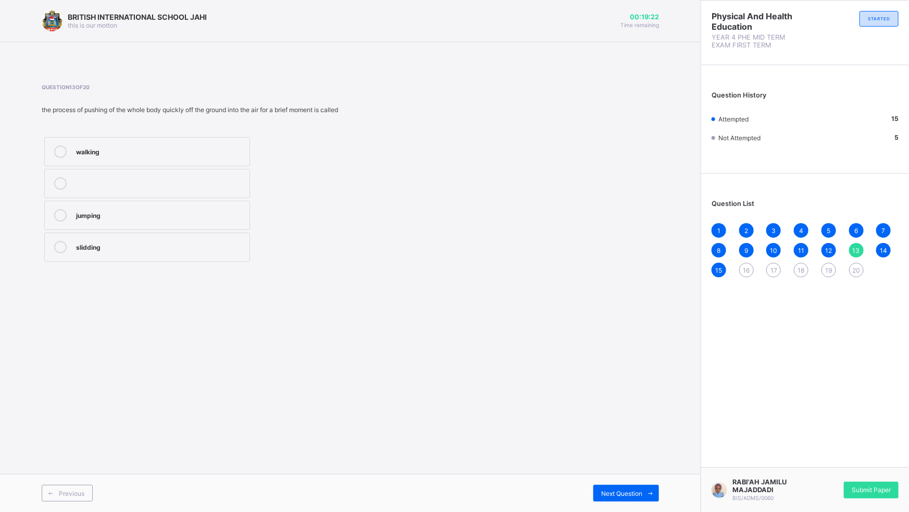
click at [744, 266] on span "16" at bounding box center [746, 270] width 7 height 8
drag, startPoint x: 146, startPoint y: 138, endPoint x: 153, endPoint y: 145, distance: 10.3
click at [151, 143] on label "hopping" at bounding box center [147, 151] width 206 height 29
click at [645, 451] on span at bounding box center [651, 493] width 17 height 17
click at [166, 219] on div "running" at bounding box center [160, 215] width 168 height 13
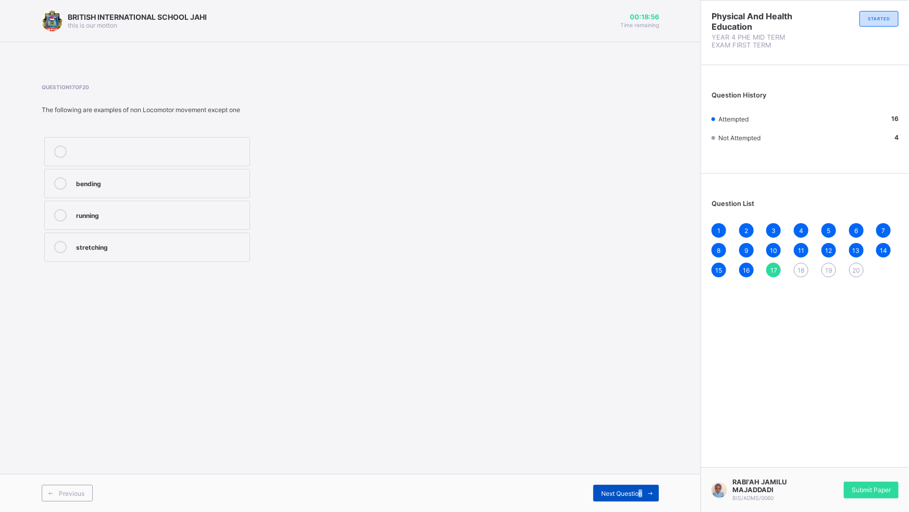
click at [639, 451] on div "Next Question" at bounding box center [627, 493] width 66 height 17
click at [181, 252] on div "Stretching" at bounding box center [160, 247] width 168 height 13
click at [641, 451] on div "Next Question" at bounding box center [627, 493] width 66 height 17
drag, startPoint x: 641, startPoint y: 487, endPoint x: 649, endPoint y: 492, distance: 10.6
click at [649, 451] on icon at bounding box center [651, 493] width 8 height 7
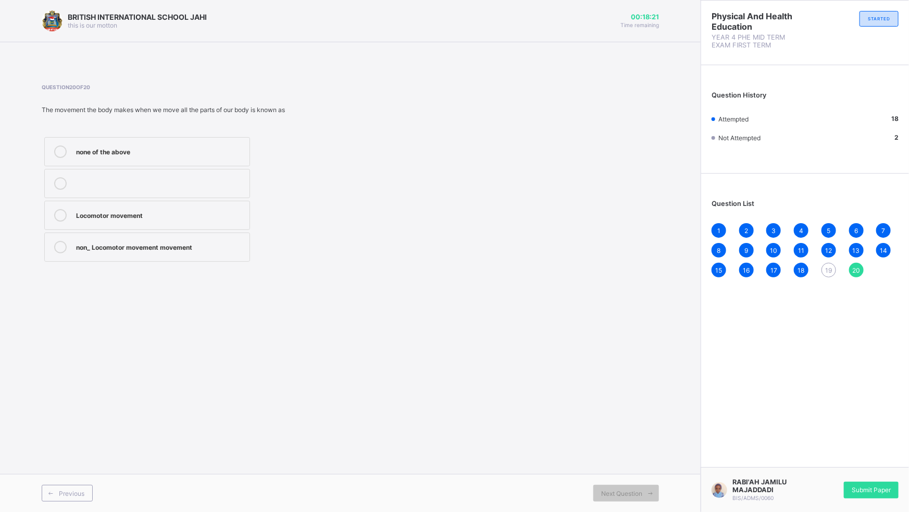
click at [176, 217] on div "Locomotor movement" at bounding box center [160, 214] width 168 height 10
click at [833, 268] on div "19" at bounding box center [829, 270] width 15 height 15
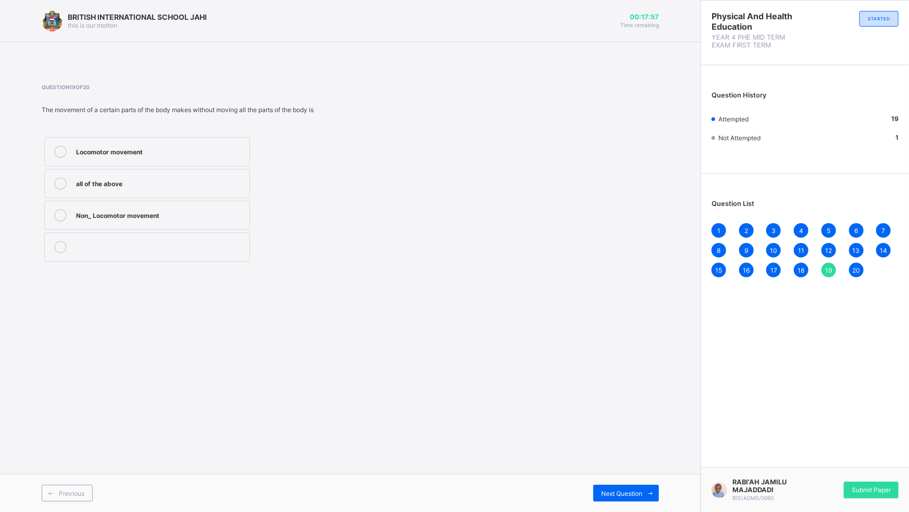
click at [210, 203] on label "Non_ Locomotor movement" at bounding box center [147, 215] width 206 height 29
click at [738, 276] on div "1 2 3 4 5 6 7 8 9 10 11 12 13 14 15 16 17 18 19 20" at bounding box center [805, 250] width 187 height 54
click at [858, 270] on span "20" at bounding box center [857, 270] width 8 height 8
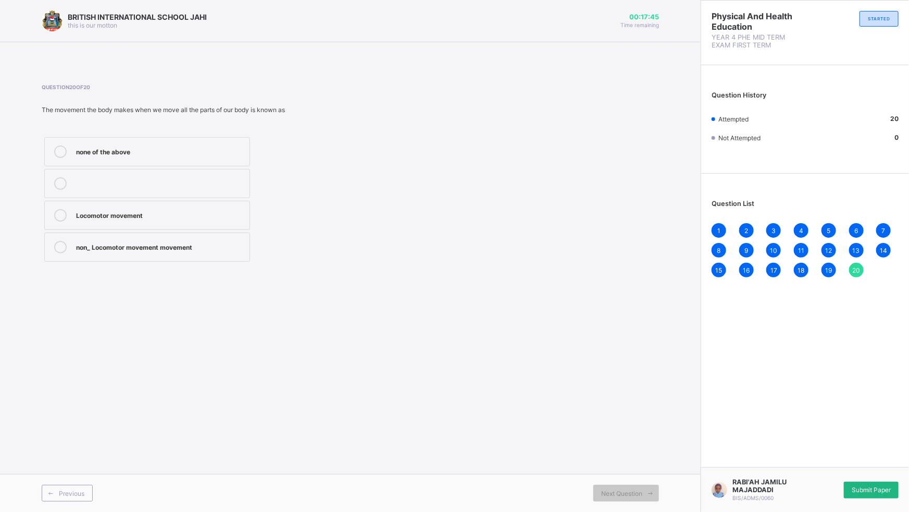
click at [888, 451] on span "Submit Paper" at bounding box center [871, 490] width 39 height 8
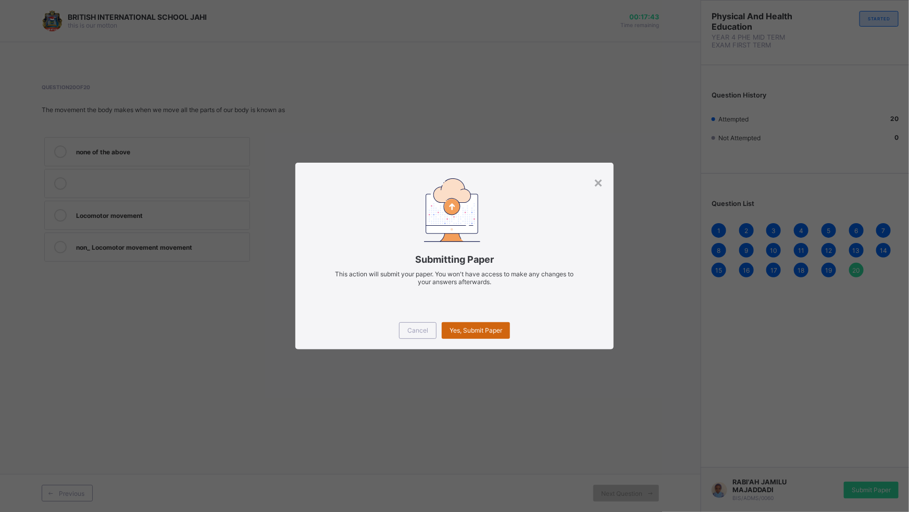
click at [467, 335] on div "Yes, Submit Paper" at bounding box center [476, 330] width 68 height 17
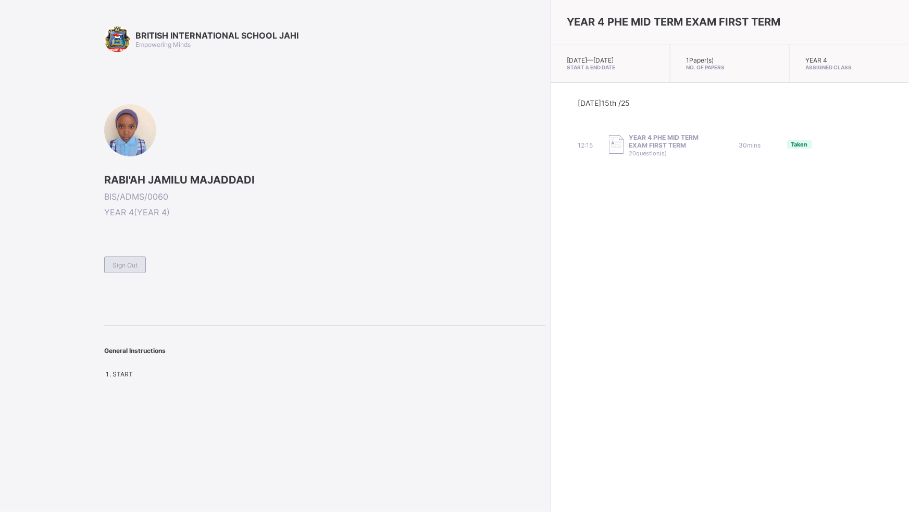
click at [141, 268] on div "Sign Out" at bounding box center [125, 264] width 42 height 17
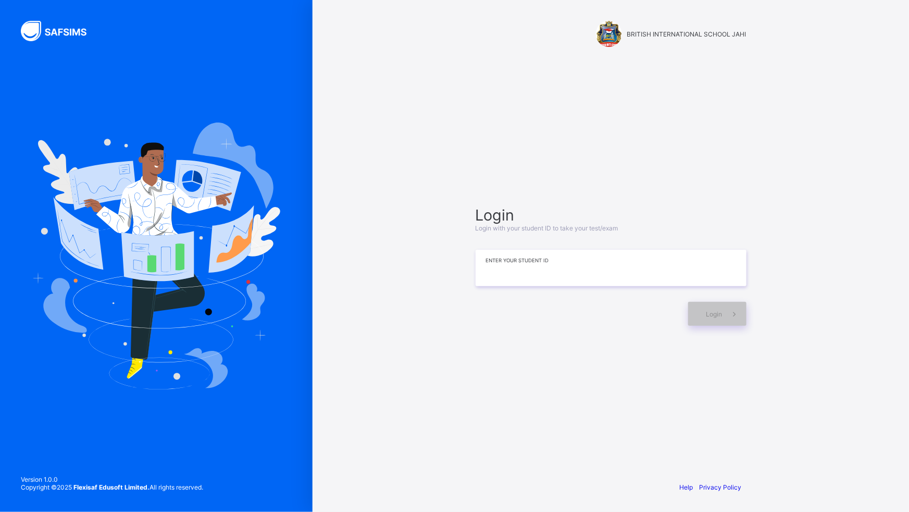
click at [498, 270] on input at bounding box center [611, 268] width 271 height 36
type input "**********"
click at [721, 305] on div "Login" at bounding box center [717, 314] width 58 height 24
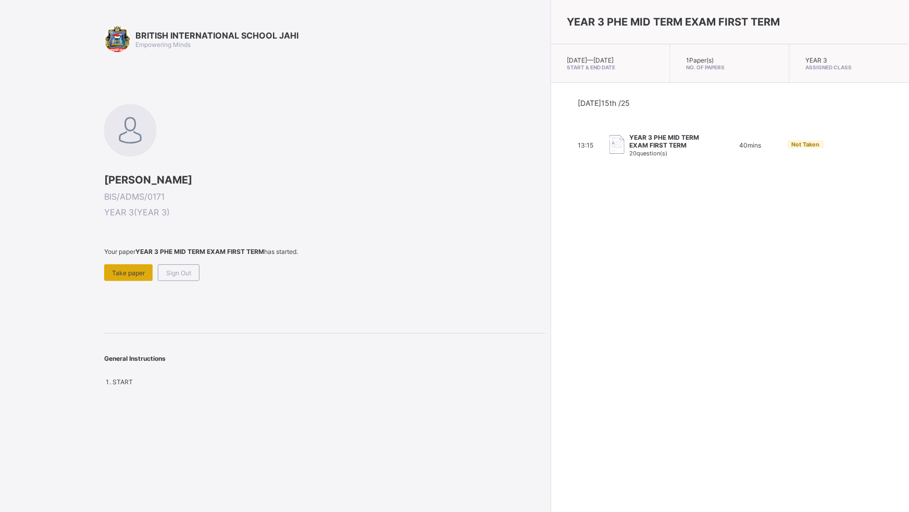
click at [108, 265] on div "Take paper" at bounding box center [128, 272] width 48 height 17
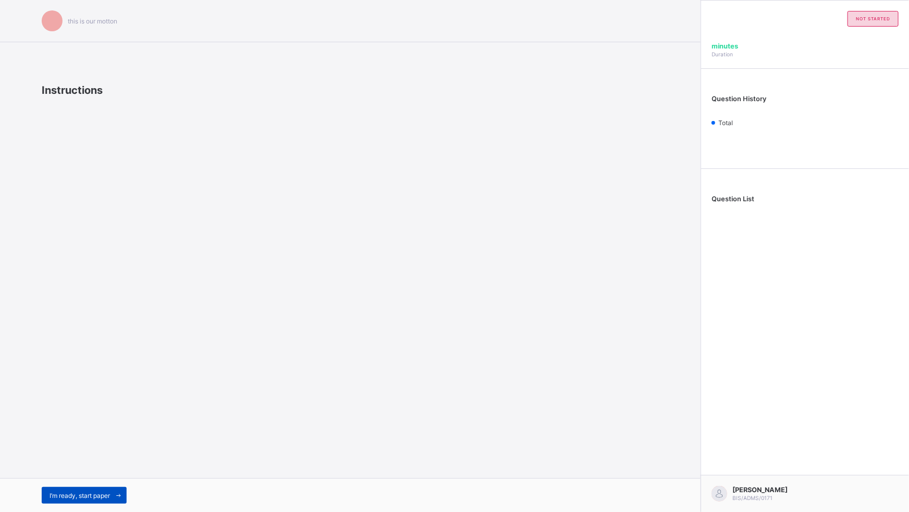
click at [89, 451] on div "I’m ready, start paper" at bounding box center [84, 495] width 85 height 17
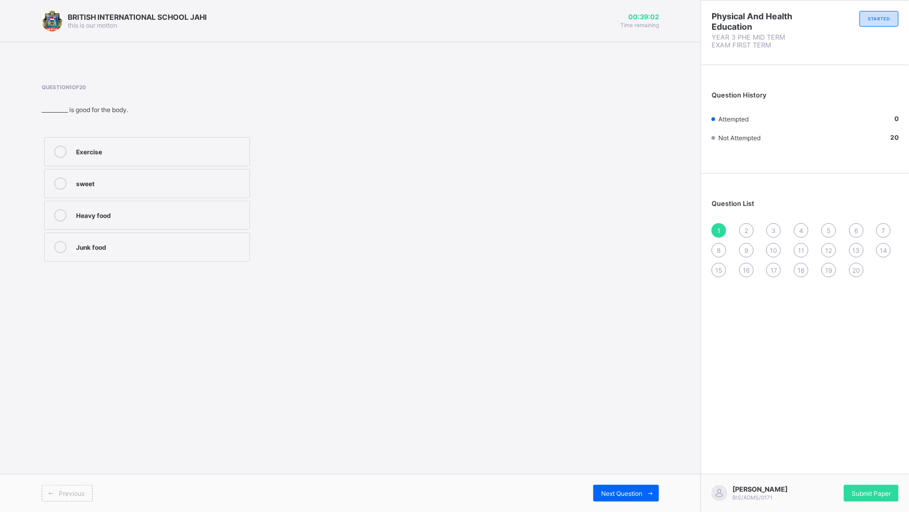
click at [60, 144] on label "Exercise" at bounding box center [147, 151] width 206 height 29
click at [629, 451] on span "Next Question" at bounding box center [621, 493] width 41 height 8
click at [62, 209] on icon at bounding box center [60, 215] width 13 height 13
click at [629, 451] on div "Next Question" at bounding box center [627, 493] width 66 height 17
click at [50, 153] on div at bounding box center [60, 151] width 21 height 13
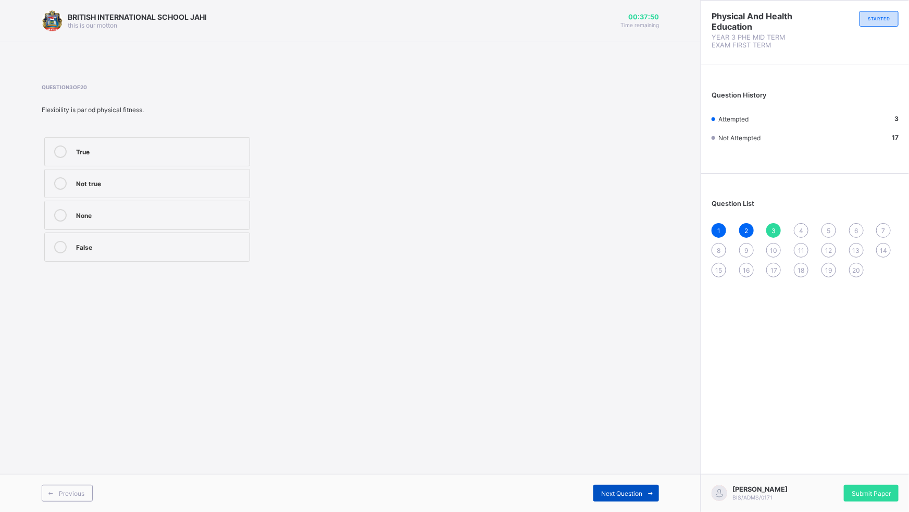
click at [599, 451] on div "Next Question" at bounding box center [627, 493] width 66 height 17
click at [57, 209] on icon at bounding box center [60, 215] width 13 height 13
click at [619, 451] on span "Next Question" at bounding box center [621, 493] width 41 height 8
click at [62, 151] on icon at bounding box center [60, 151] width 13 height 13
drag, startPoint x: 640, startPoint y: 484, endPoint x: 632, endPoint y: 473, distance: 14.2
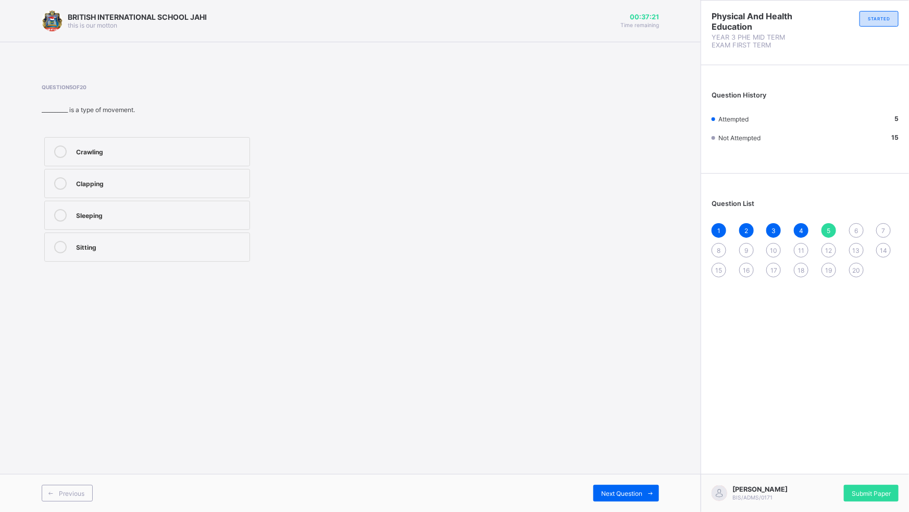
click at [638, 451] on div "Next Question" at bounding box center [627, 493] width 66 height 17
click at [64, 234] on label "Jogging" at bounding box center [147, 246] width 206 height 29
click at [610, 451] on div "Next Question" at bounding box center [627, 493] width 66 height 17
click at [61, 181] on icon at bounding box center [60, 183] width 13 height 13
drag, startPoint x: 641, startPoint y: 488, endPoint x: 641, endPoint y: 483, distance: 5.2
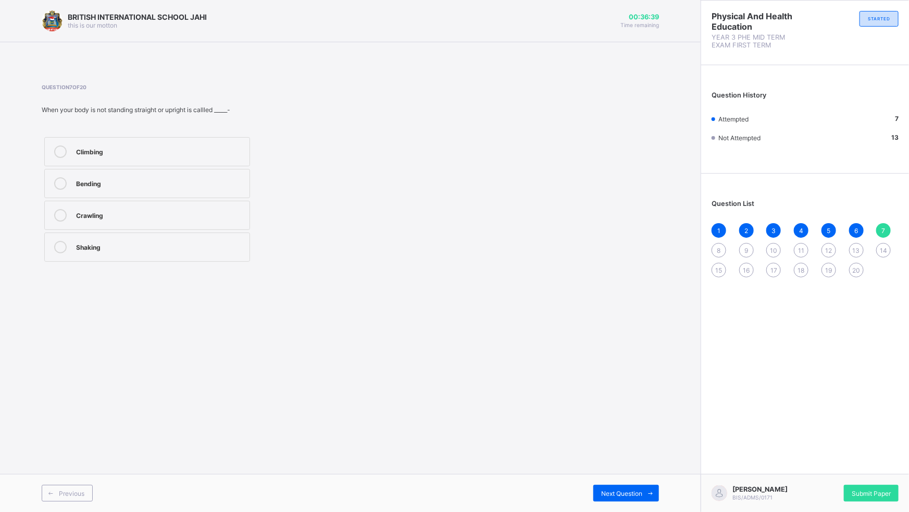
click at [641, 451] on div "Previous Next Question" at bounding box center [350, 493] width 701 height 38
drag, startPoint x: 641, startPoint y: 483, endPoint x: 648, endPoint y: 485, distance: 7.7
click at [648, 451] on span at bounding box center [651, 493] width 17 height 17
click at [60, 209] on icon at bounding box center [60, 215] width 13 height 13
click at [650, 451] on span at bounding box center [651, 493] width 17 height 17
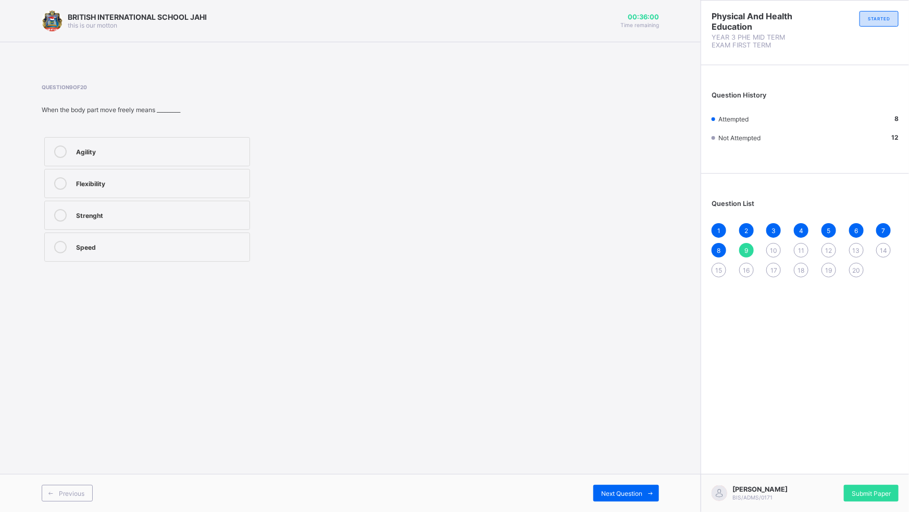
click at [62, 147] on icon at bounding box center [60, 151] width 13 height 13
click at [649, 451] on span at bounding box center [651, 493] width 17 height 17
click at [68, 150] on div at bounding box center [60, 151] width 21 height 13
click at [642, 451] on div "Next Question" at bounding box center [627, 493] width 66 height 17
click at [63, 174] on label "Roar" at bounding box center [147, 183] width 206 height 29
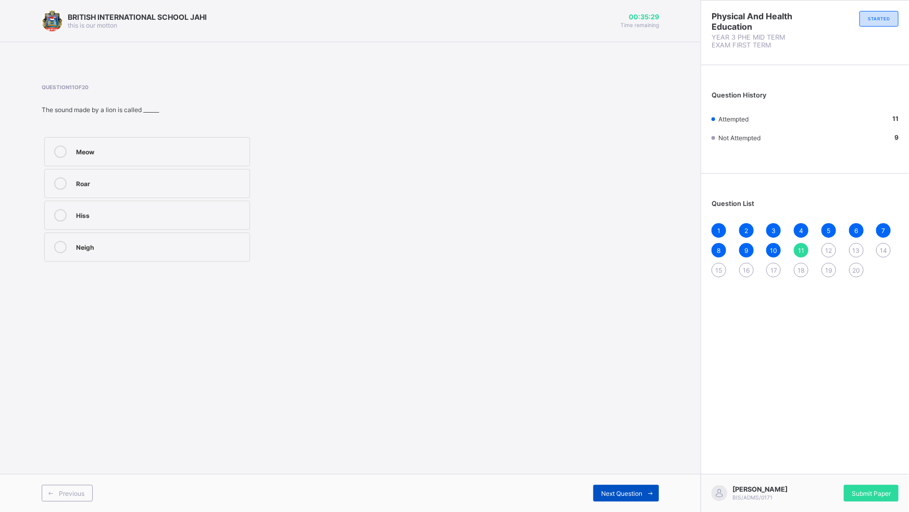
click at [641, 451] on div "Next Question" at bounding box center [627, 493] width 66 height 17
click at [57, 178] on icon at bounding box center [60, 183] width 13 height 13
click at [623, 451] on span "Next Question" at bounding box center [621, 493] width 41 height 8
click at [57, 242] on icon at bounding box center [60, 247] width 13 height 13
click at [634, 451] on span "Next Question" at bounding box center [621, 493] width 41 height 8
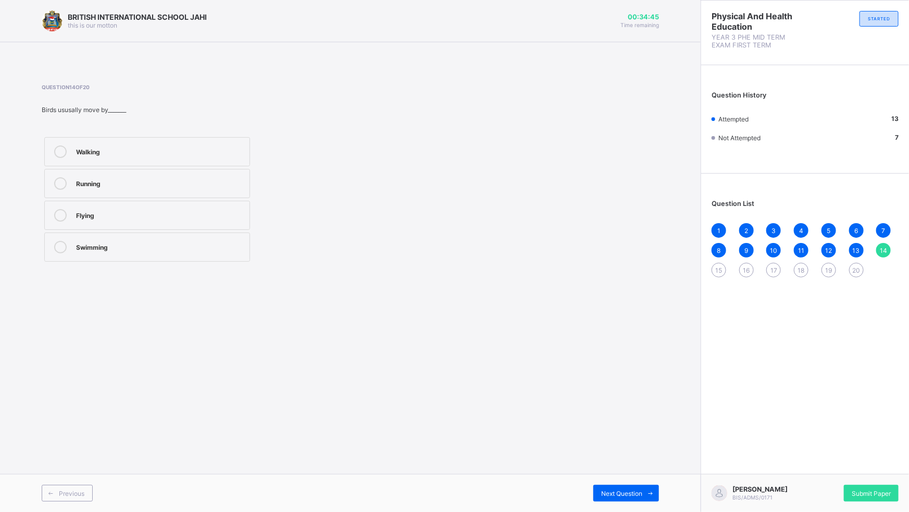
click at [56, 212] on icon at bounding box center [60, 215] width 13 height 13
click at [610, 451] on div "Next Question" at bounding box center [627, 493] width 66 height 17
click at [53, 239] on label "Rhythm" at bounding box center [147, 246] width 206 height 29
click at [616, 451] on span "Next Question" at bounding box center [621, 493] width 41 height 8
click at [49, 213] on label "Walking slowly" at bounding box center [147, 215] width 206 height 29
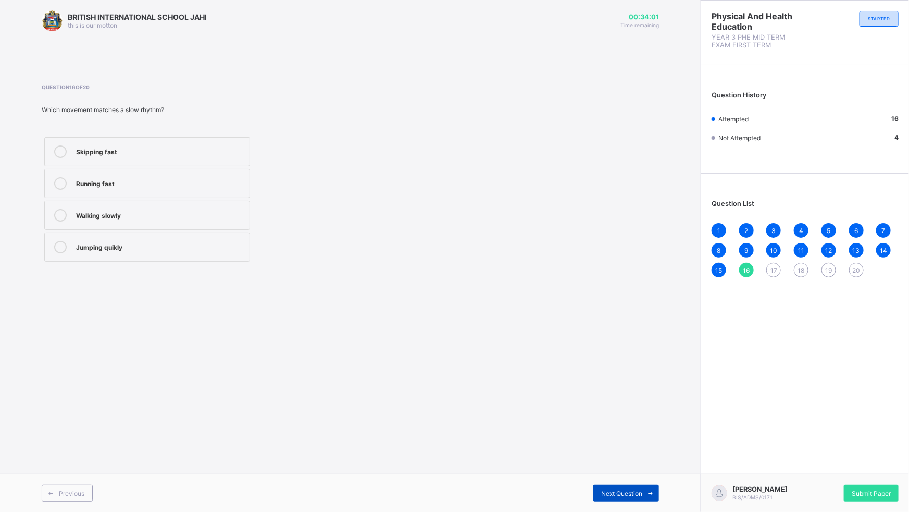
click at [617, 451] on div "Next Question" at bounding box center [627, 493] width 66 height 17
click at [59, 146] on icon at bounding box center [60, 151] width 13 height 13
click at [112, 242] on div "Dancing" at bounding box center [160, 246] width 168 height 10
click at [607, 451] on div "Next Question" at bounding box center [627, 493] width 66 height 17
click at [55, 211] on icon at bounding box center [60, 215] width 13 height 13
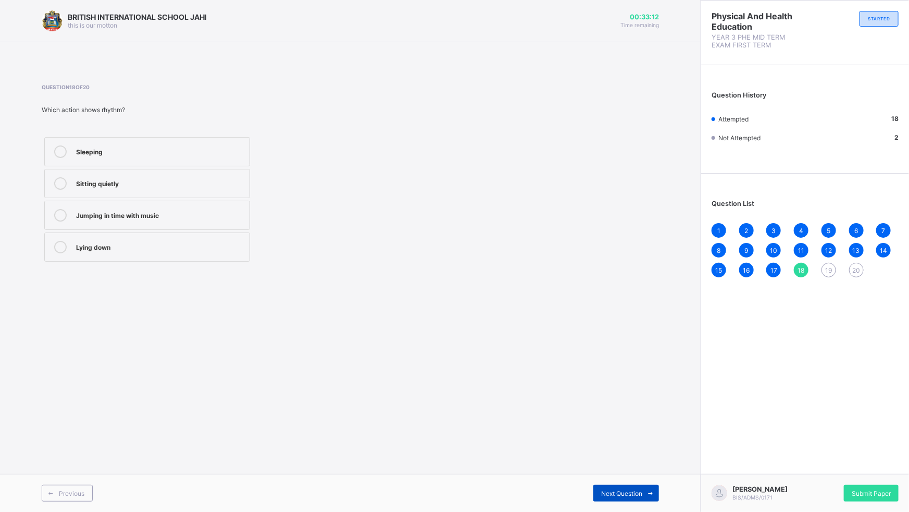
click at [610, 451] on div "Next Question" at bounding box center [627, 493] width 66 height 17
click at [54, 208] on label "Rhythm" at bounding box center [147, 215] width 206 height 29
click at [615, 451] on span "Next Question" at bounding box center [621, 493] width 41 height 8
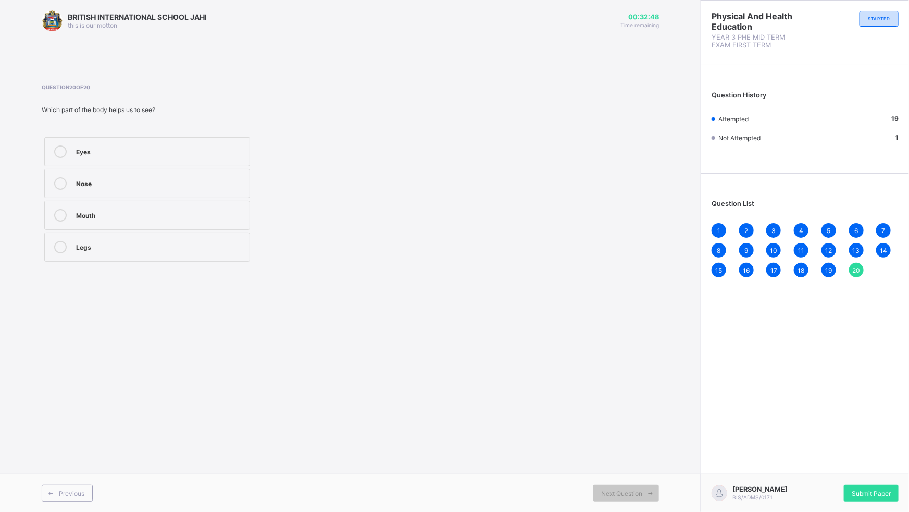
click at [59, 148] on icon at bounding box center [60, 151] width 13 height 13
click at [871, 451] on div "Submit Paper" at bounding box center [871, 493] width 55 height 17
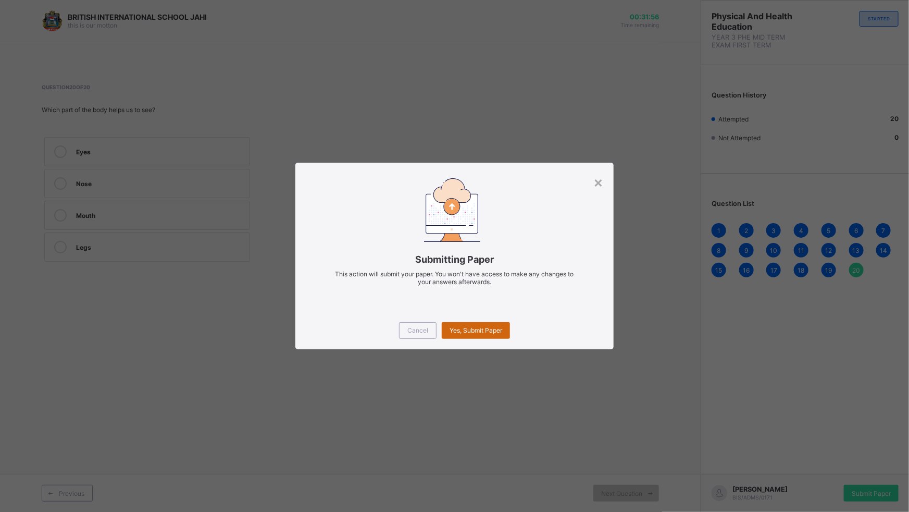
click at [465, 327] on span "Yes, Submit Paper" at bounding box center [476, 330] width 53 height 8
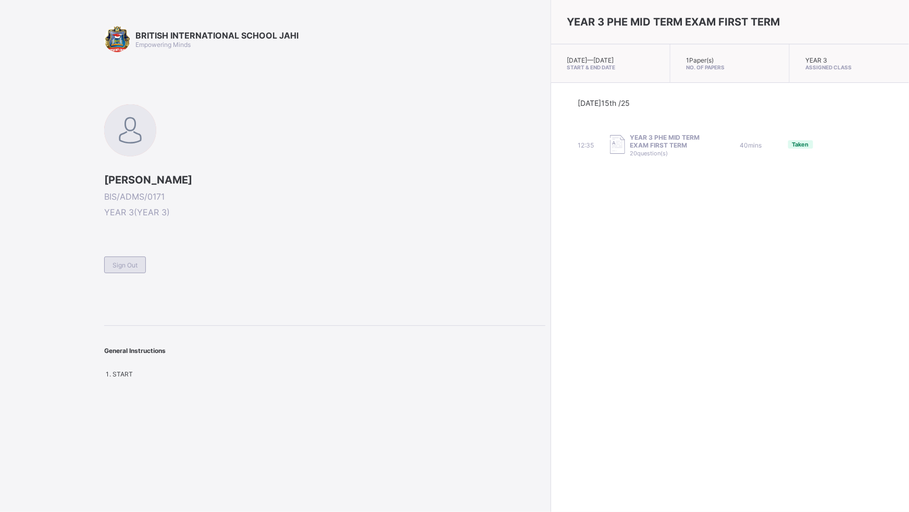
click at [130, 258] on div "Sign Out" at bounding box center [125, 264] width 42 height 17
